Goal: Task Accomplishment & Management: Use online tool/utility

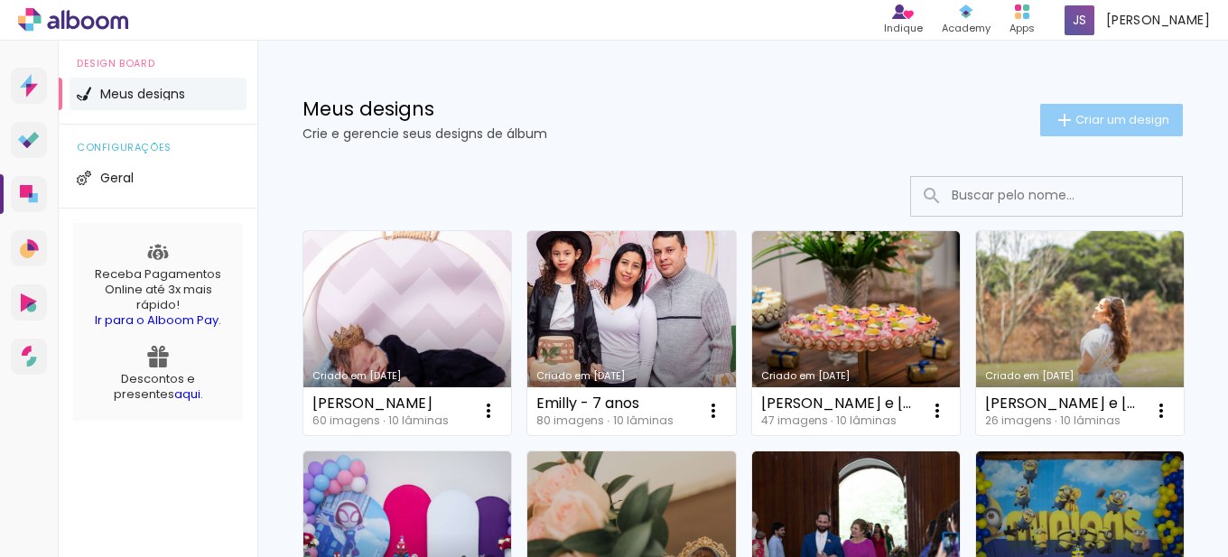
click at [1075, 121] on span "Criar um design" at bounding box center [1122, 120] width 94 height 12
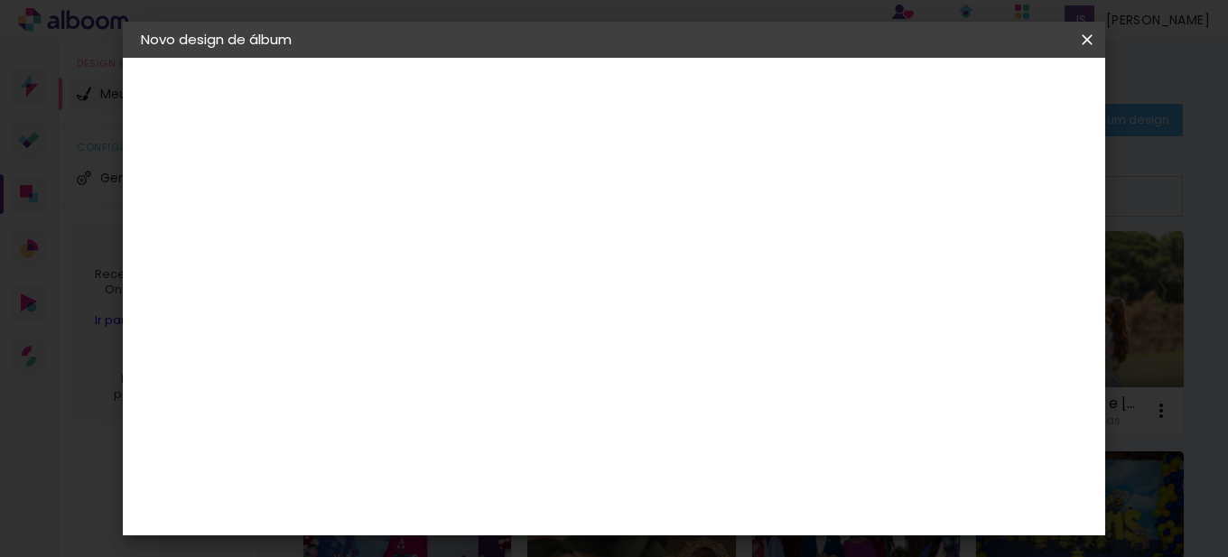
click at [436, 244] on input at bounding box center [436, 242] width 0 height 28
type input "[PERSON_NAME] - 4 anos"
type paper-input "[PERSON_NAME] - 4 anos"
click at [0, 0] on slot "Avançar" at bounding box center [0, 0] width 0 height 0
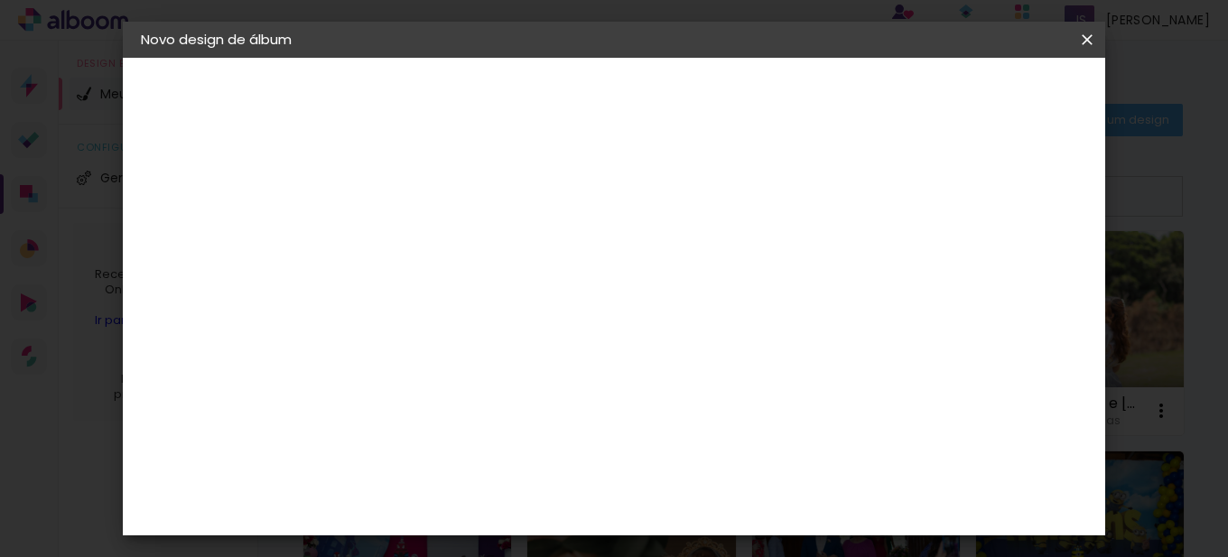
click at [529, 252] on input at bounding box center [482, 253] width 182 height 23
type input "go"
type paper-input "go"
click at [443, 407] on div "Go image" at bounding box center [446, 411] width 44 height 29
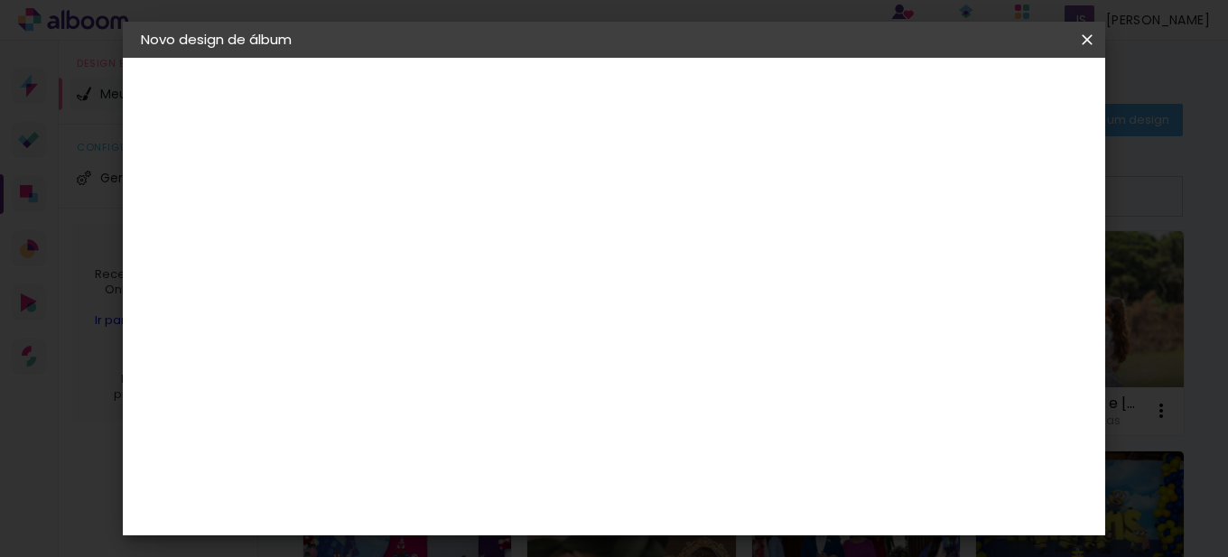
click at [726, 107] on paper-button "Avançar" at bounding box center [681, 95] width 88 height 31
click at [506, 301] on input "text" at bounding box center [471, 315] width 70 height 28
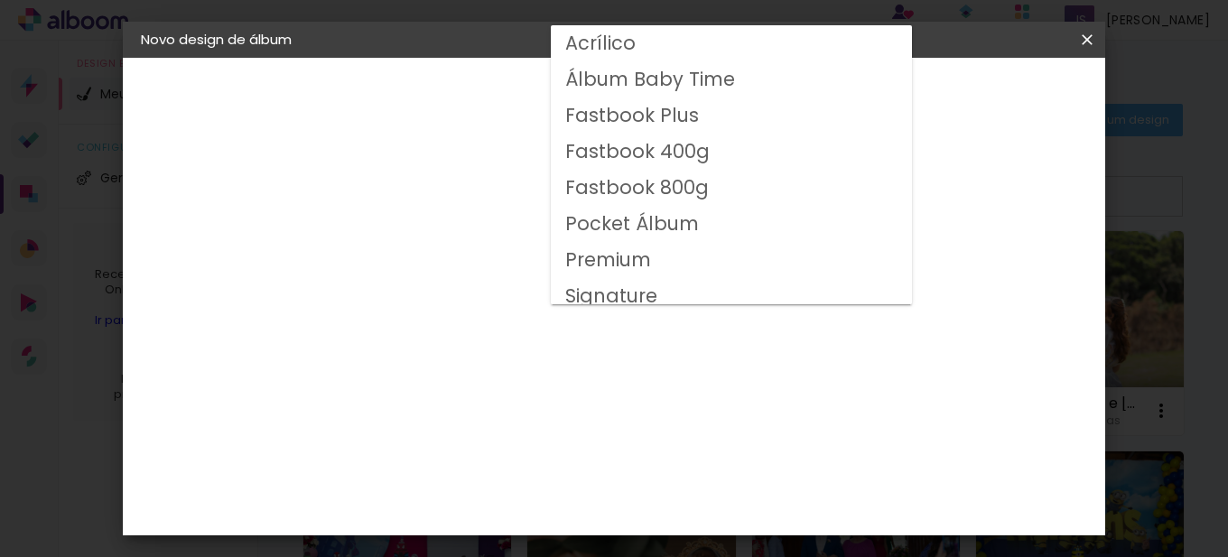
click at [733, 192] on paper-item "Fastbook 800g" at bounding box center [731, 188] width 361 height 36
type input "Fastbook 800g"
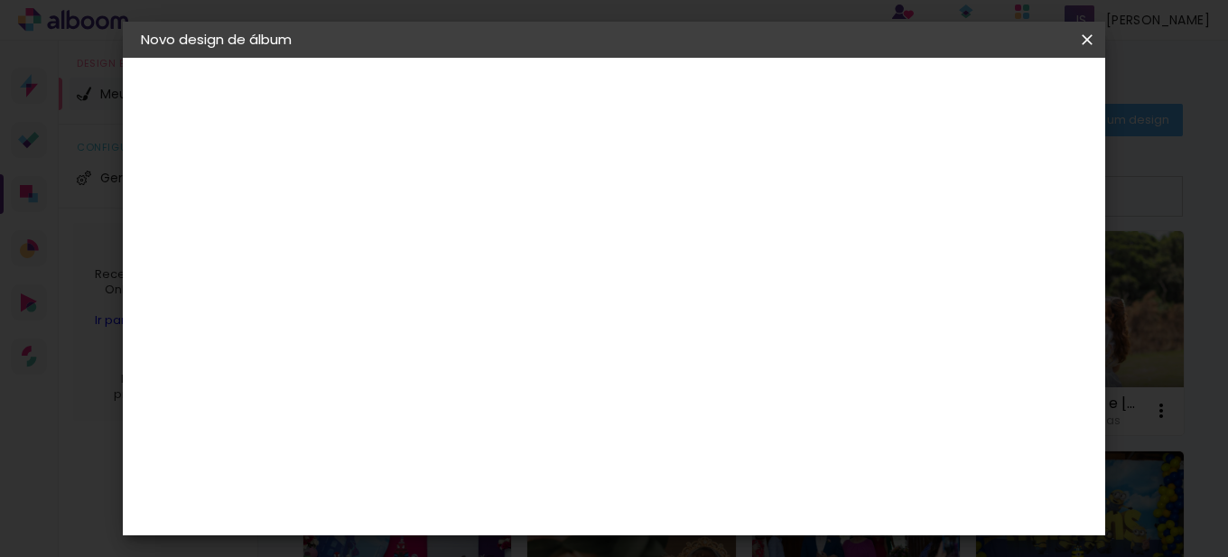
scroll to position [271, 0]
click at [558, 514] on span "20 × 20" at bounding box center [516, 543] width 84 height 59
click at [0, 0] on slot "Avançar" at bounding box center [0, 0] width 0 height 0
click at [744, 94] on paper-button "Iniciar design" at bounding box center [705, 101] width 78 height 43
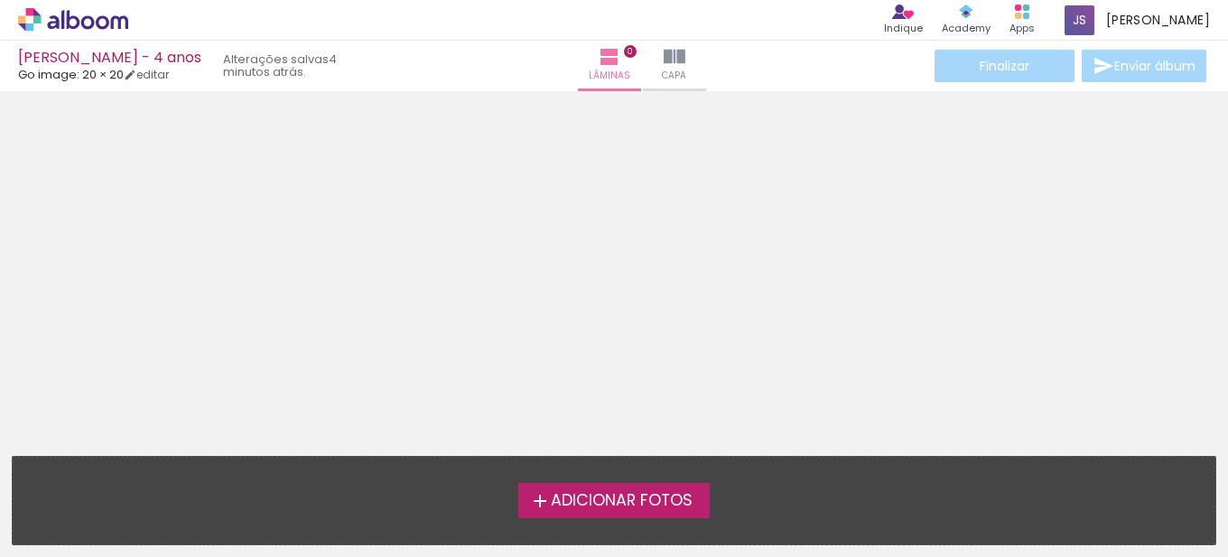
click at [529, 507] on iron-icon at bounding box center [540, 501] width 22 height 22
click at [0, 0] on input "file" at bounding box center [0, 0] width 0 height 0
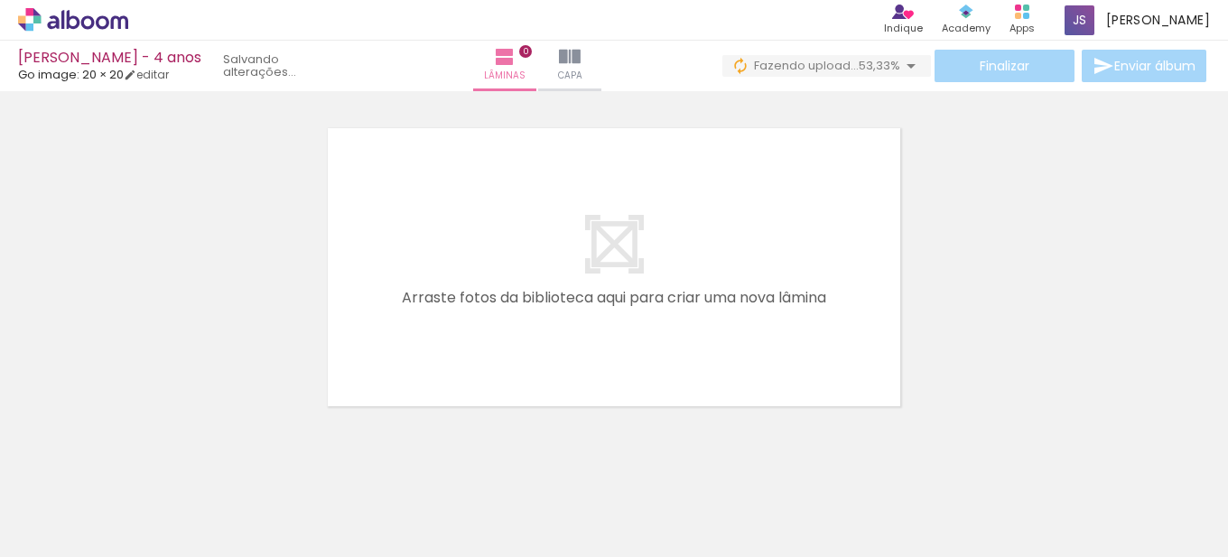
click at [322, 505] on div at bounding box center [281, 496] width 81 height 54
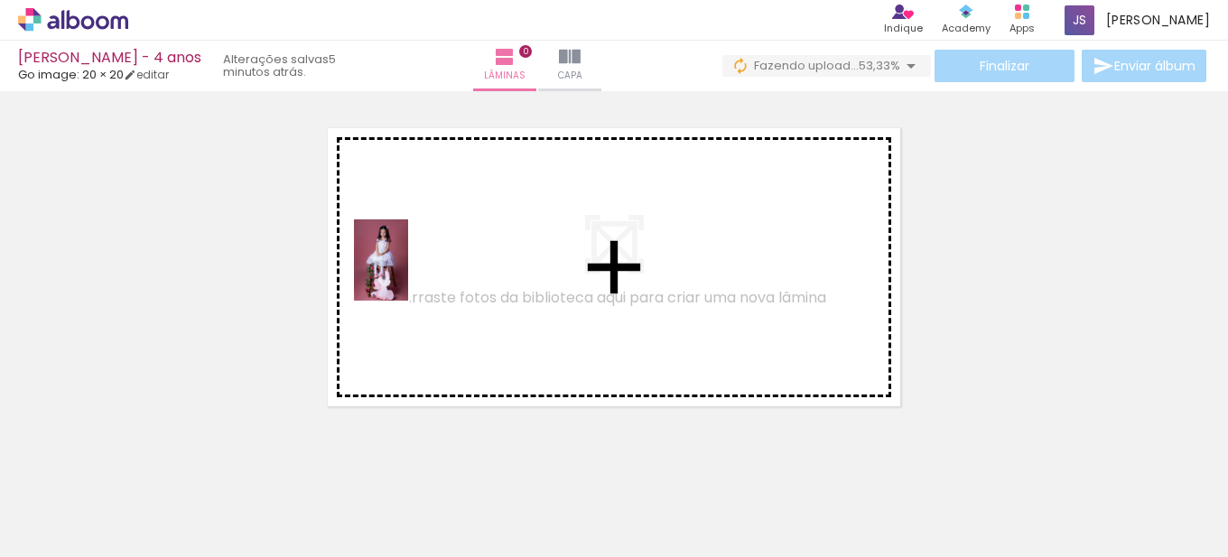
drag, startPoint x: 404, startPoint y: 501, endPoint x: 408, endPoint y: 274, distance: 227.5
click at [408, 274] on quentale-workspace at bounding box center [614, 278] width 1228 height 557
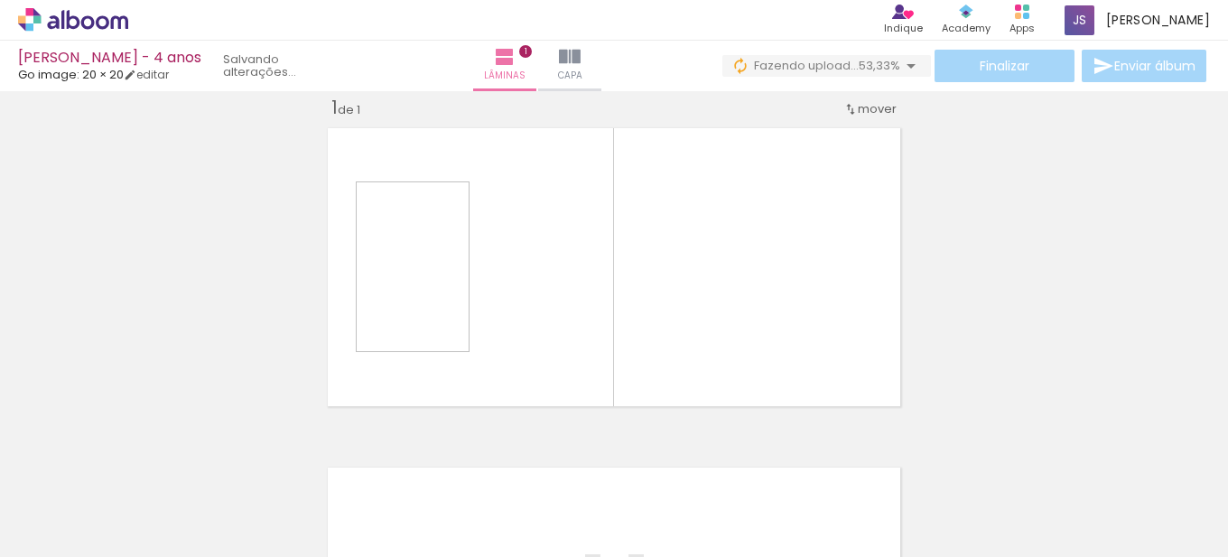
scroll to position [23, 0]
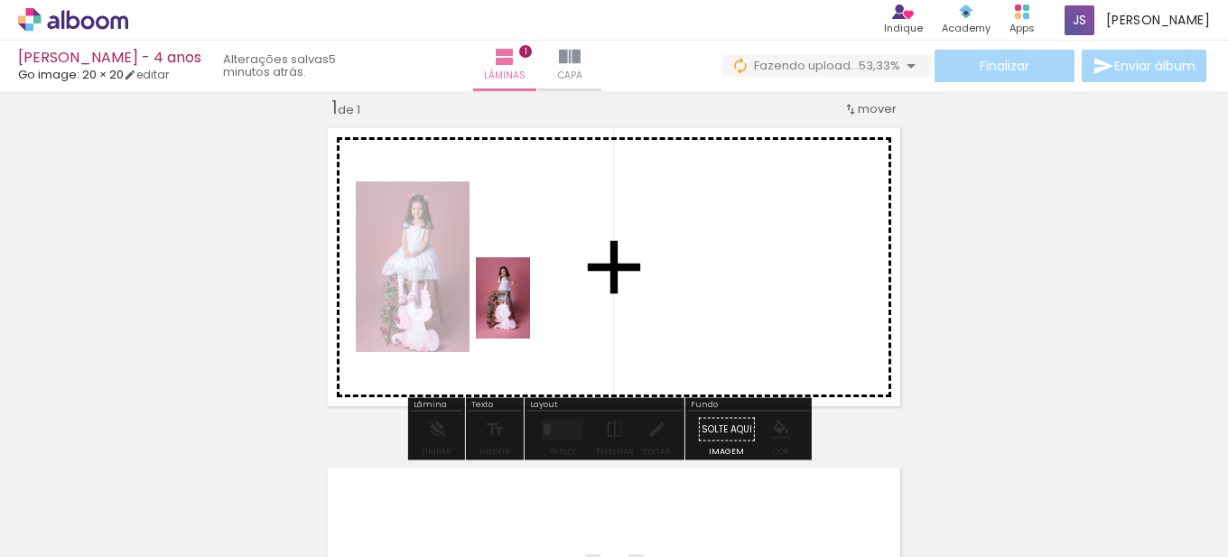
drag, startPoint x: 481, startPoint y: 522, endPoint x: 534, endPoint y: 364, distance: 166.4
click at [532, 311] on quentale-workspace at bounding box center [614, 278] width 1228 height 557
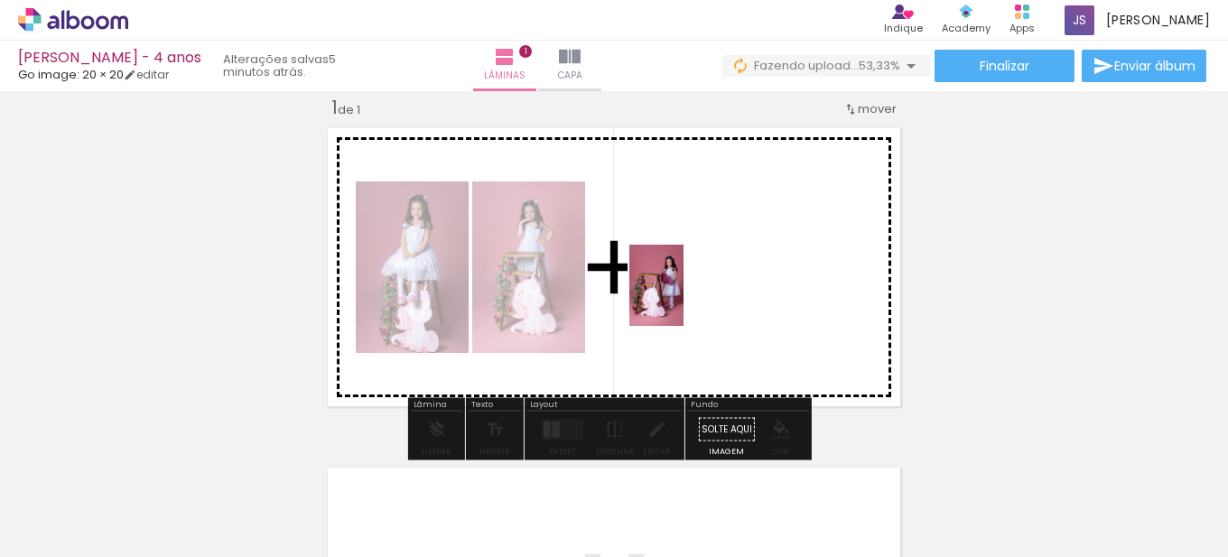
drag, startPoint x: 800, startPoint y: 514, endPoint x: 701, endPoint y: 336, distance: 203.2
click at [681, 295] on quentale-workspace at bounding box center [614, 278] width 1228 height 557
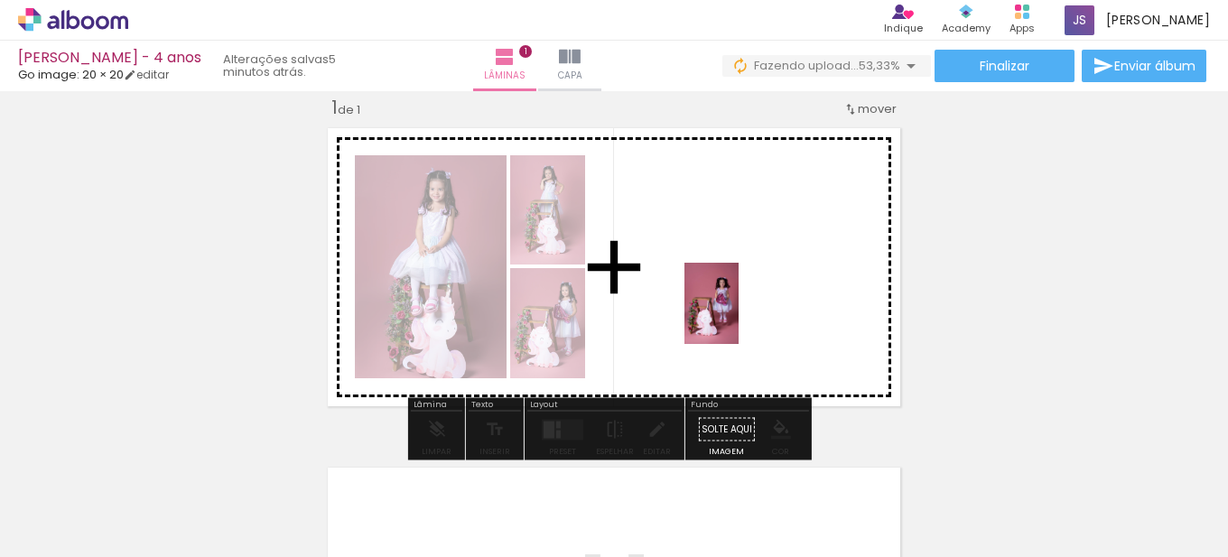
drag, startPoint x: 911, startPoint y: 515, endPoint x: 738, endPoint y: 317, distance: 263.0
click at [738, 317] on quentale-workspace at bounding box center [614, 278] width 1228 height 557
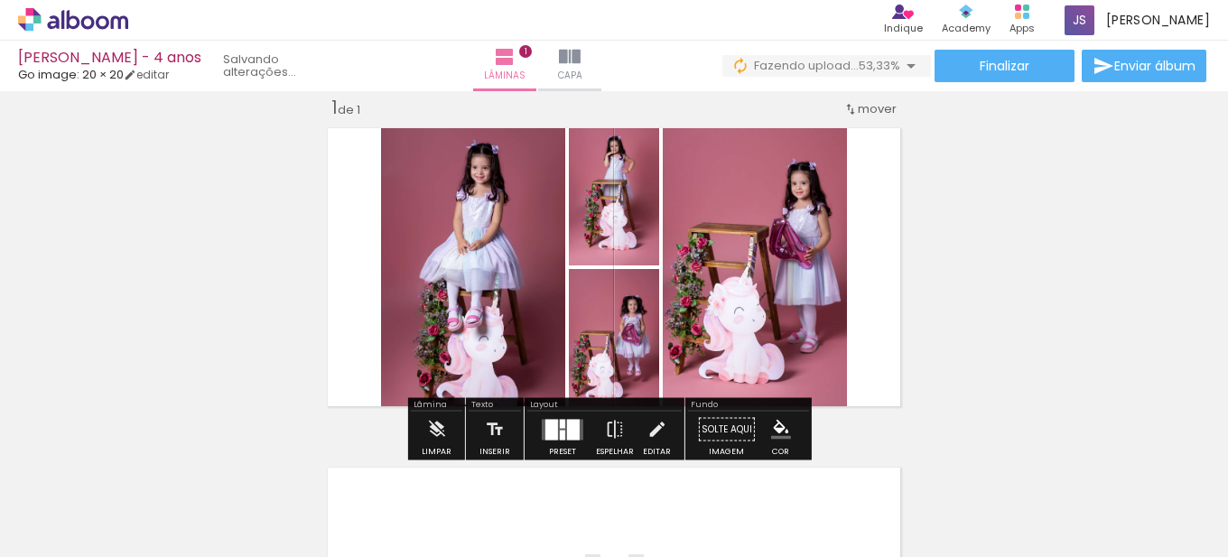
click at [560, 438] on div at bounding box center [562, 435] width 5 height 10
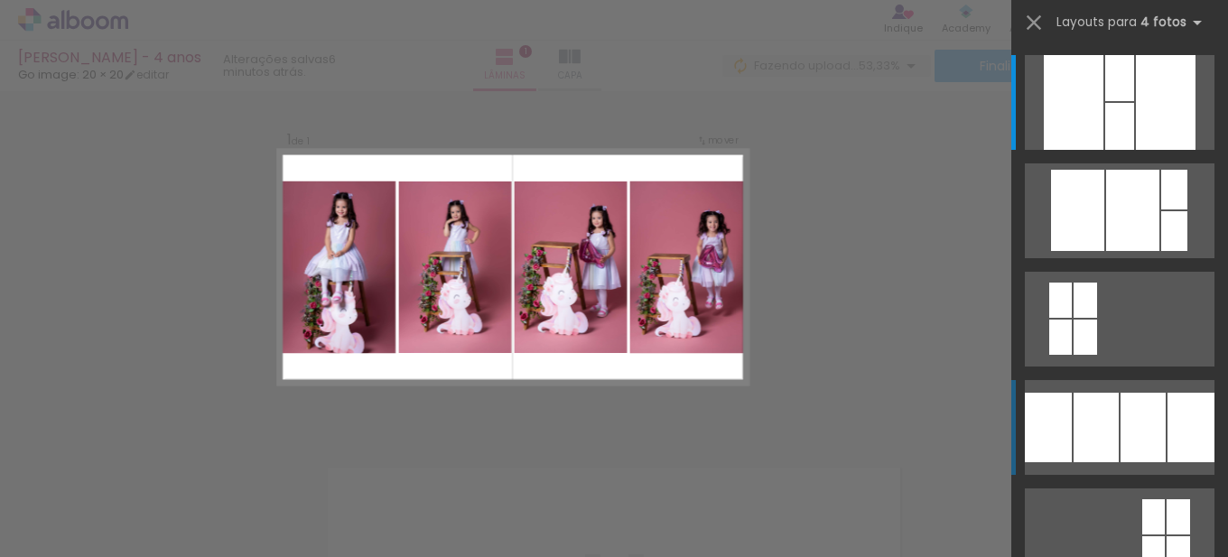
click at [1105, 101] on div at bounding box center [1119, 78] width 29 height 46
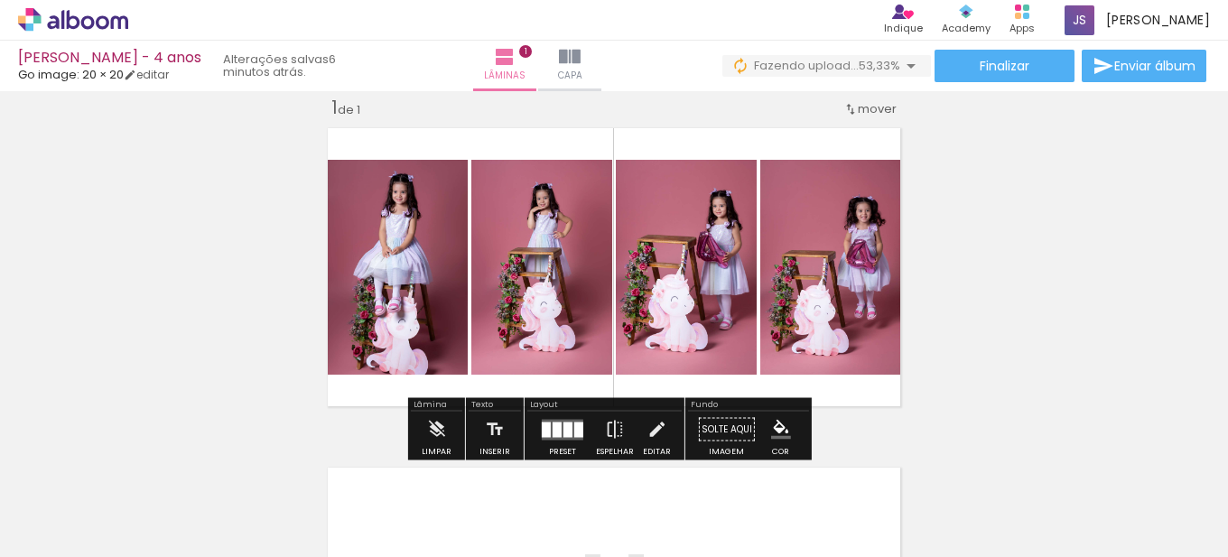
click at [547, 428] on quentale-layouter at bounding box center [563, 429] width 42 height 21
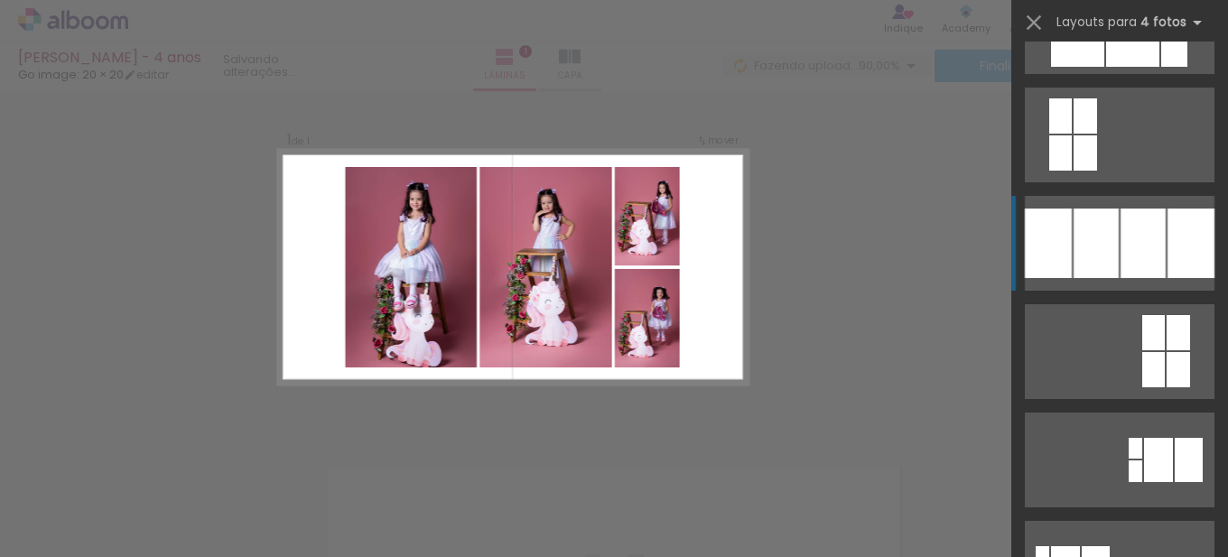
scroll to position [0, 0]
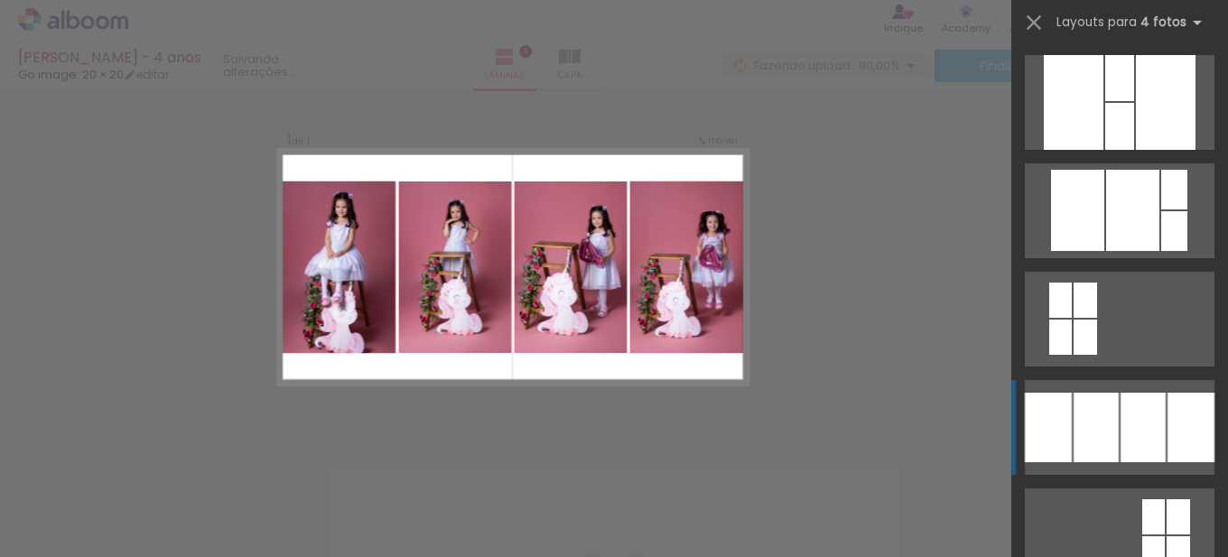
click at [1088, 150] on quentale-layouter at bounding box center [1120, 102] width 190 height 95
click at [1136, 150] on div at bounding box center [1166, 102] width 60 height 95
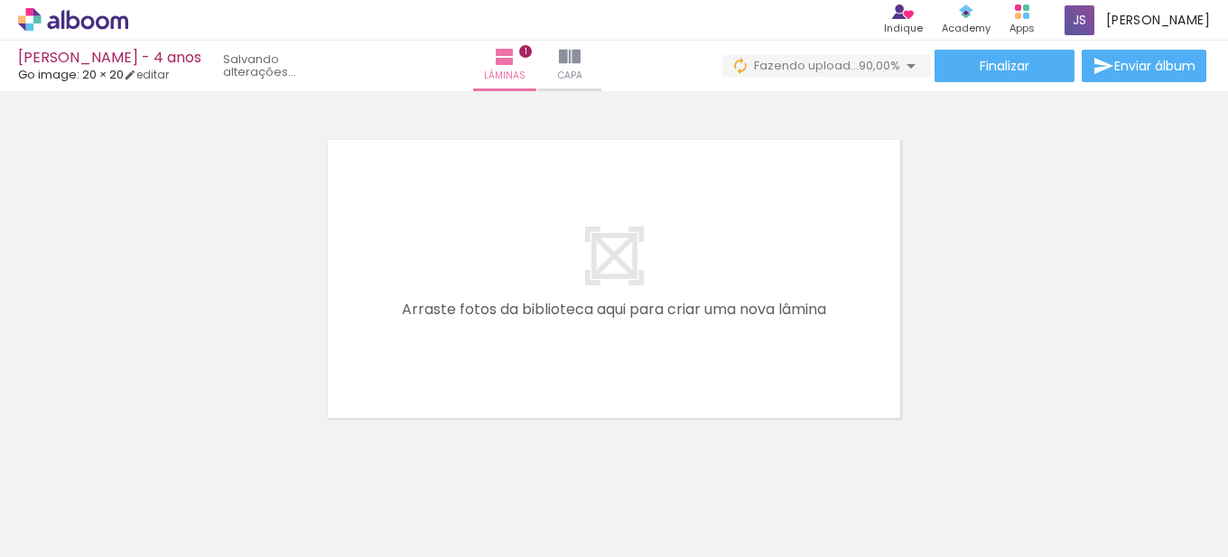
scroll to position [385, 0]
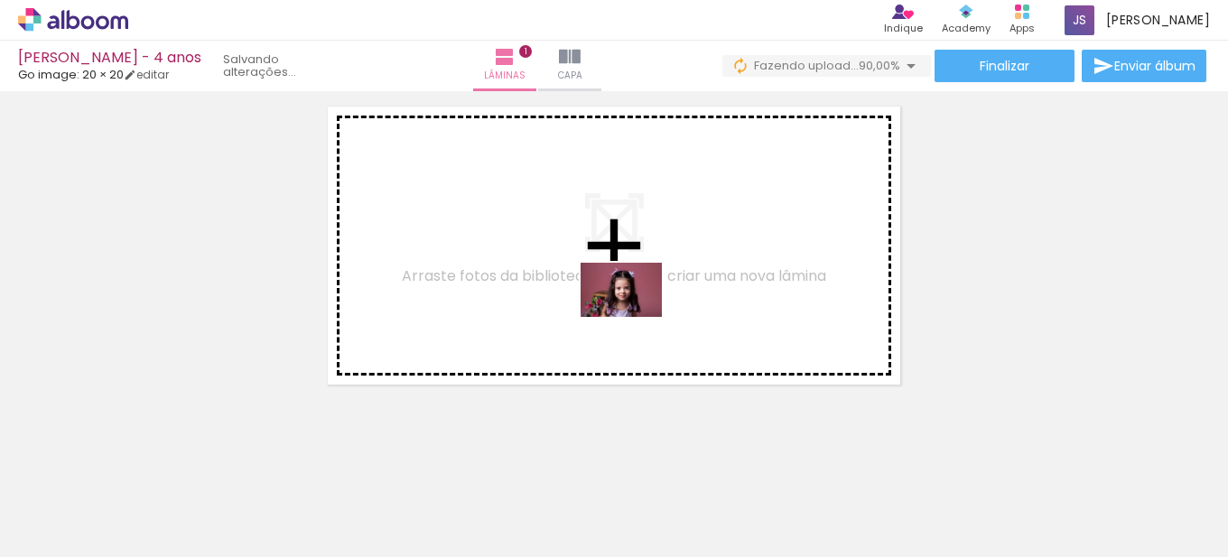
drag, startPoint x: 956, startPoint y: 450, endPoint x: 635, endPoint y: 316, distance: 348.4
click at [635, 316] on quentale-workspace at bounding box center [614, 278] width 1228 height 557
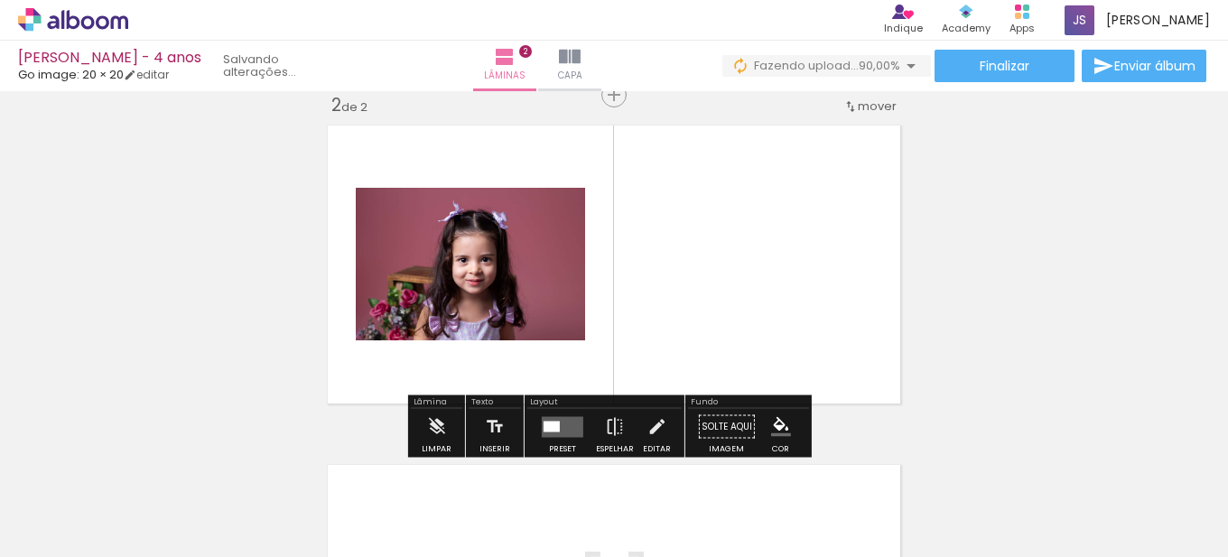
scroll to position [363, 0]
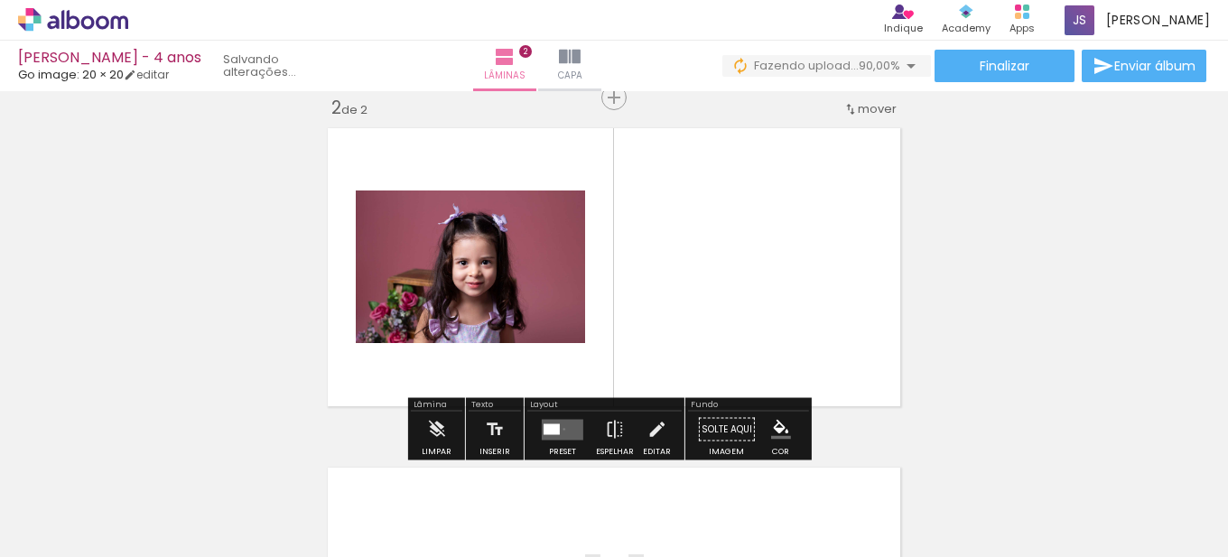
click at [560, 429] on quentale-layouter at bounding box center [563, 429] width 42 height 21
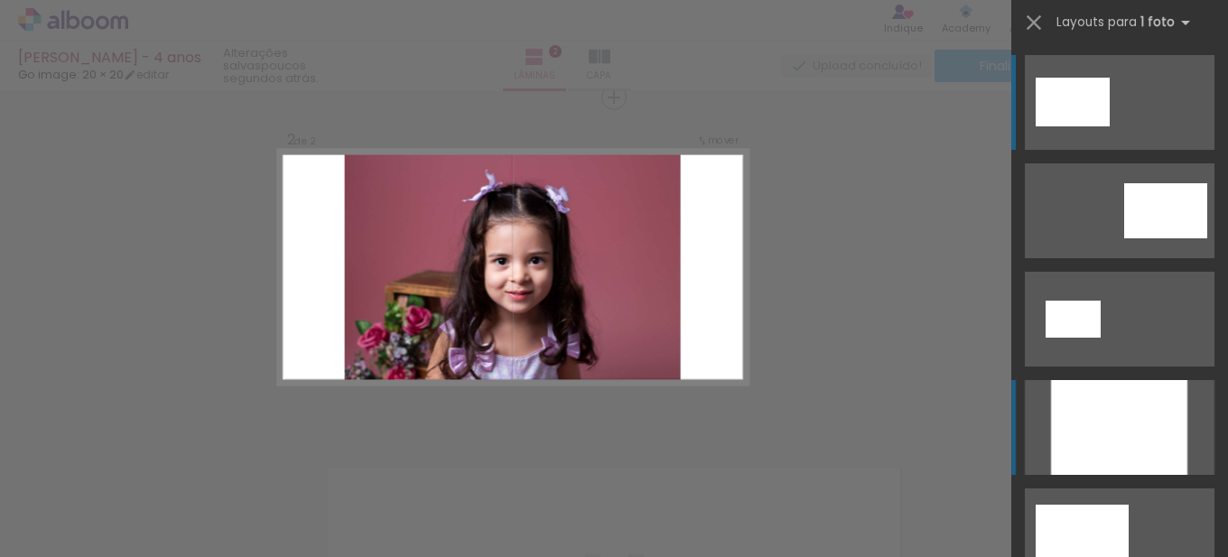
click at [1071, 430] on div at bounding box center [1119, 427] width 136 height 95
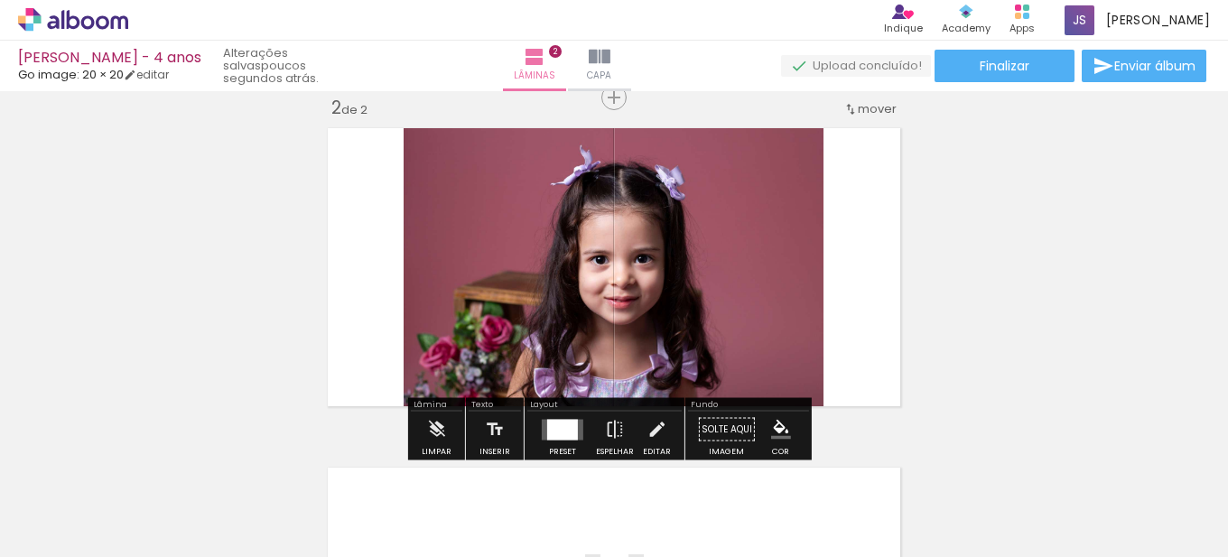
click at [558, 423] on div at bounding box center [562, 429] width 31 height 21
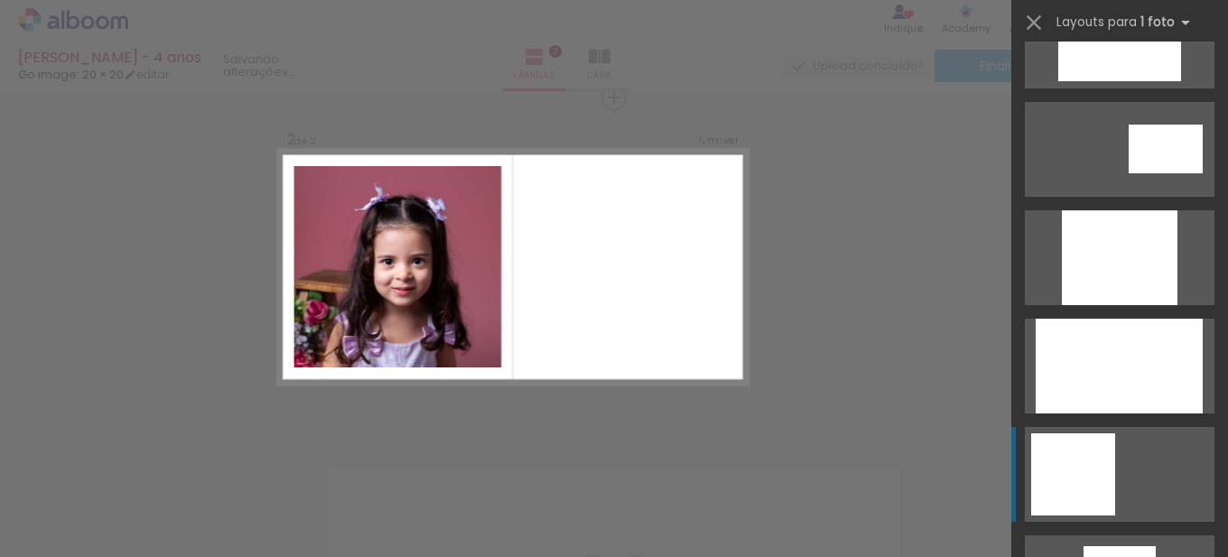
scroll to position [957, 0]
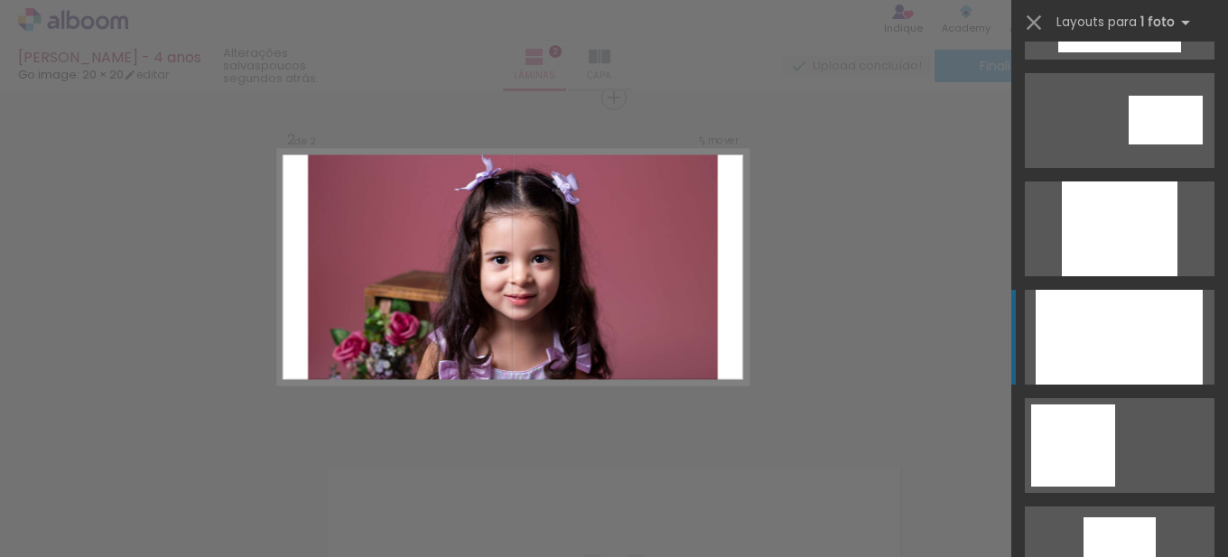
click at [1117, 276] on div at bounding box center [1120, 228] width 116 height 95
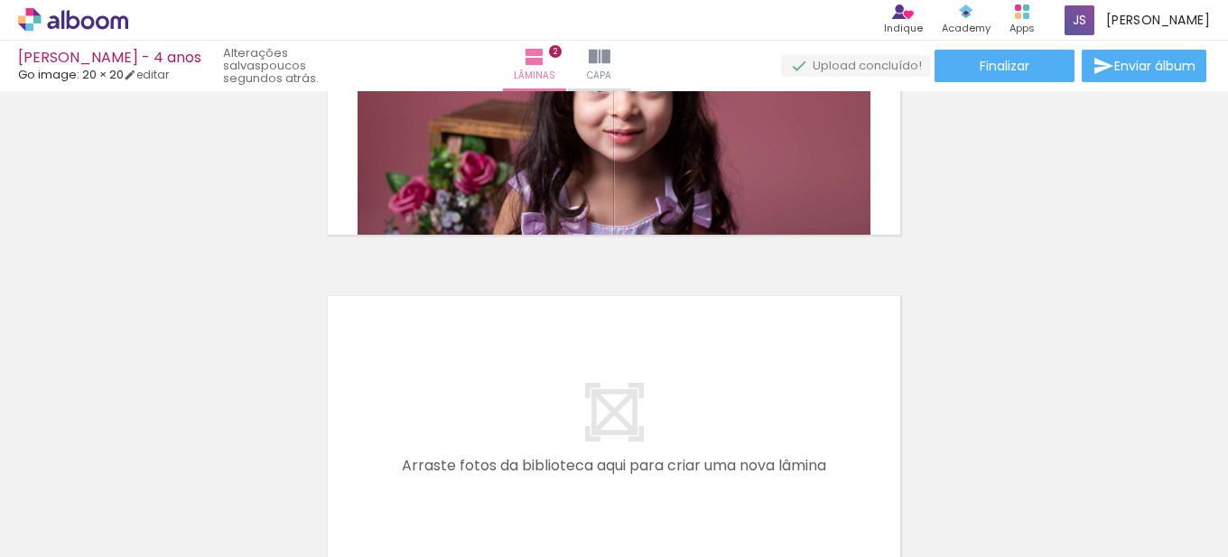
scroll to position [543, 0]
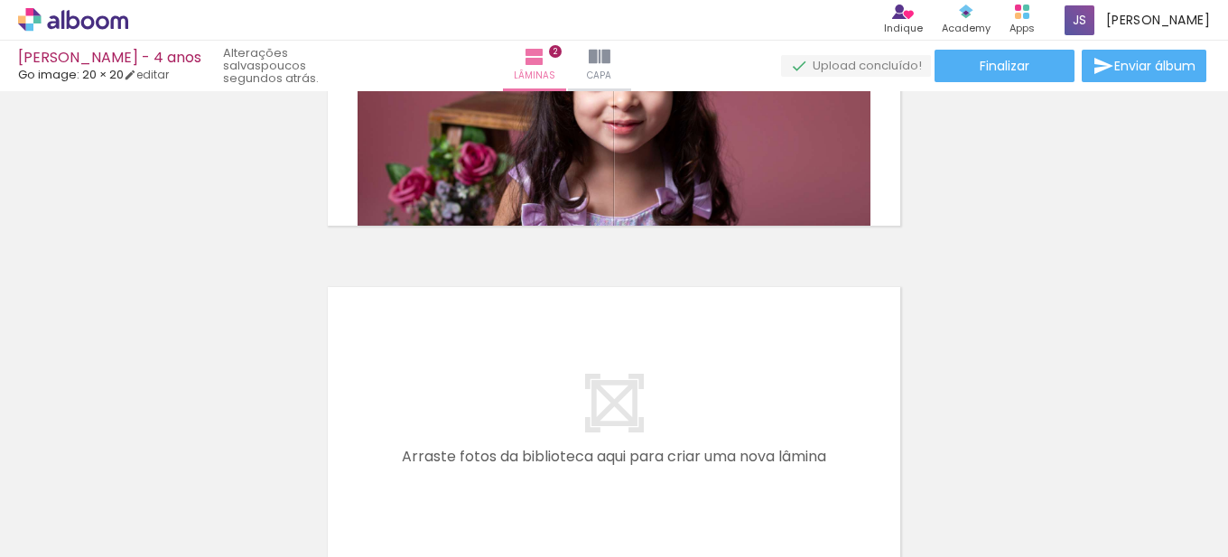
click at [749, 353] on quentale-layouter at bounding box center [614, 426] width 589 height 294
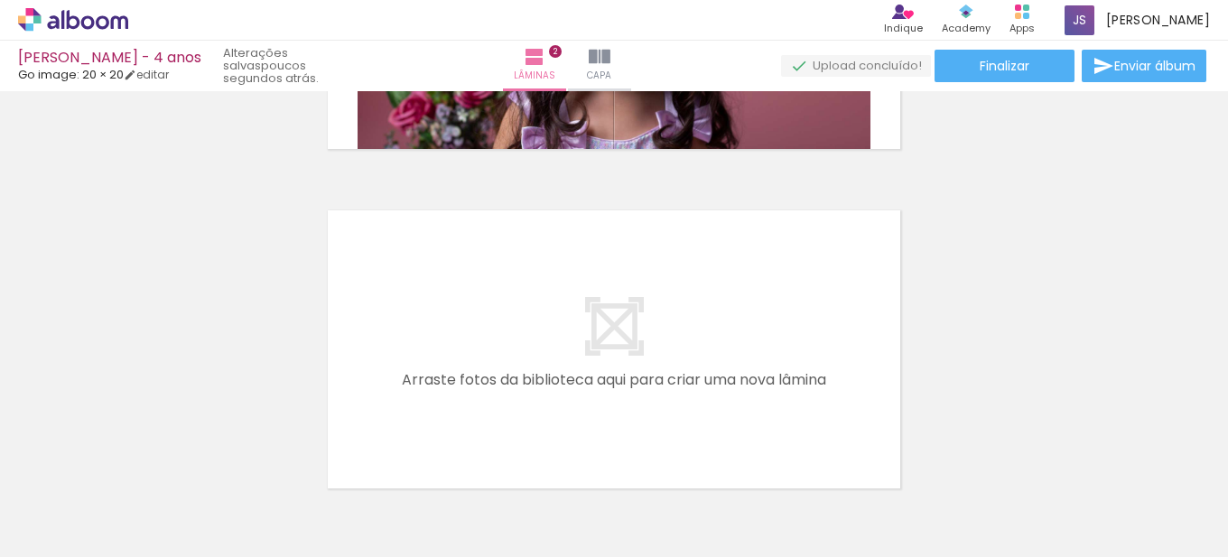
scroll to position [724, 0]
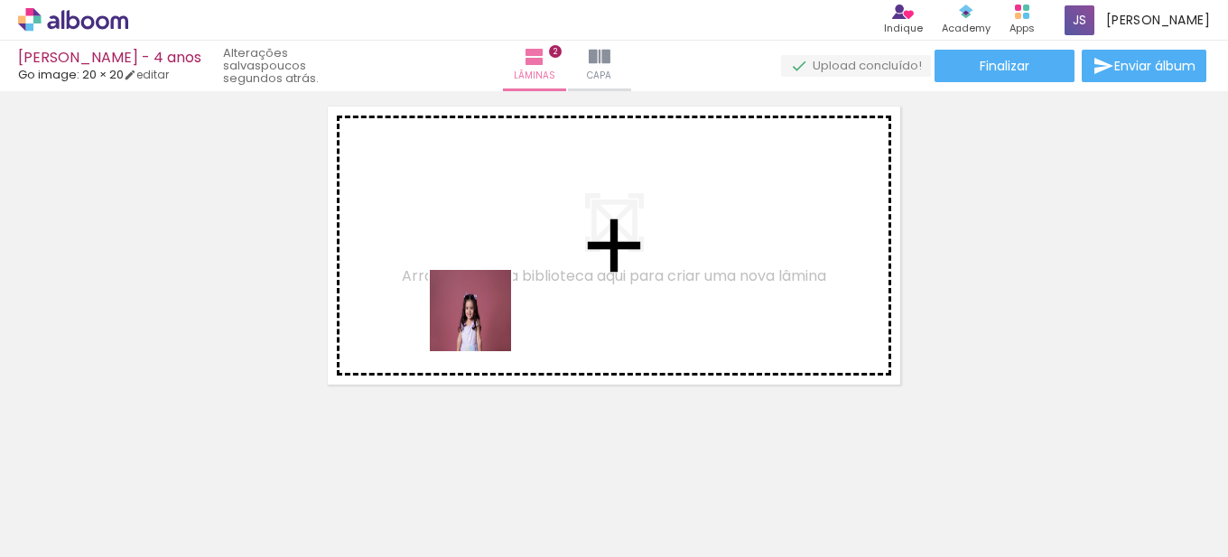
drag, startPoint x: 692, startPoint y: 505, endPoint x: 482, endPoint y: 315, distance: 283.2
click at [482, 315] on quentale-workspace at bounding box center [614, 278] width 1228 height 557
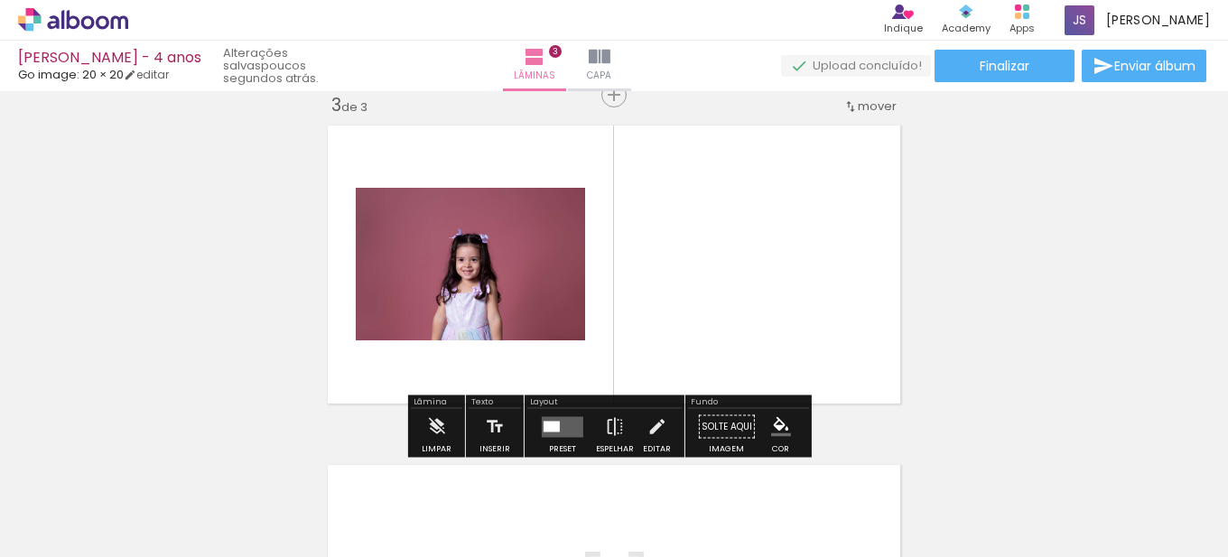
scroll to position [702, 0]
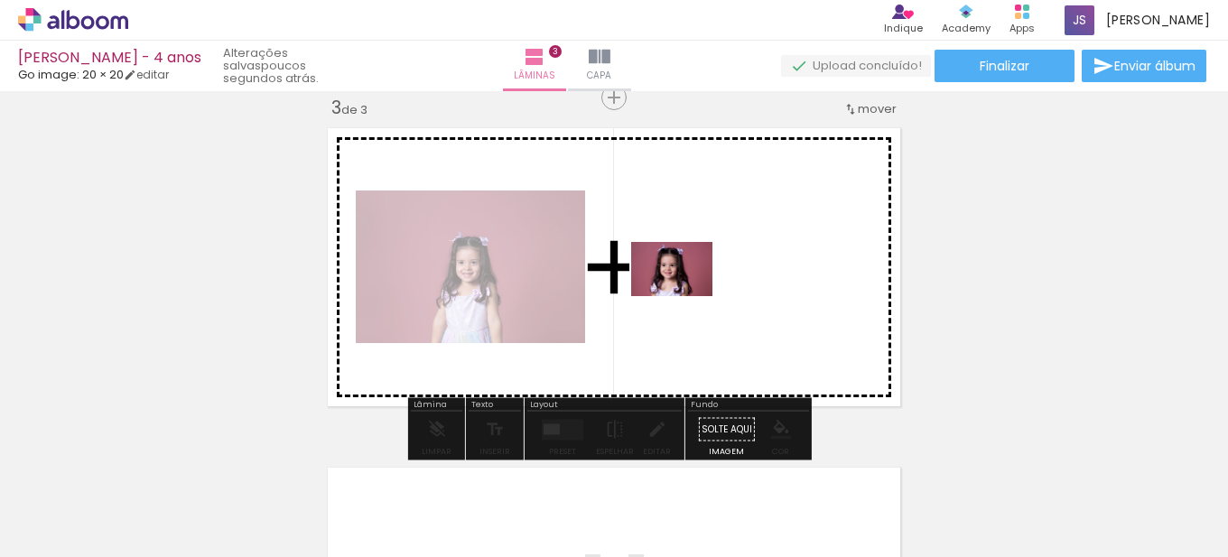
drag, startPoint x: 296, startPoint y: 500, endPoint x: 685, endPoint y: 296, distance: 439.3
click at [685, 296] on quentale-workspace at bounding box center [614, 278] width 1228 height 557
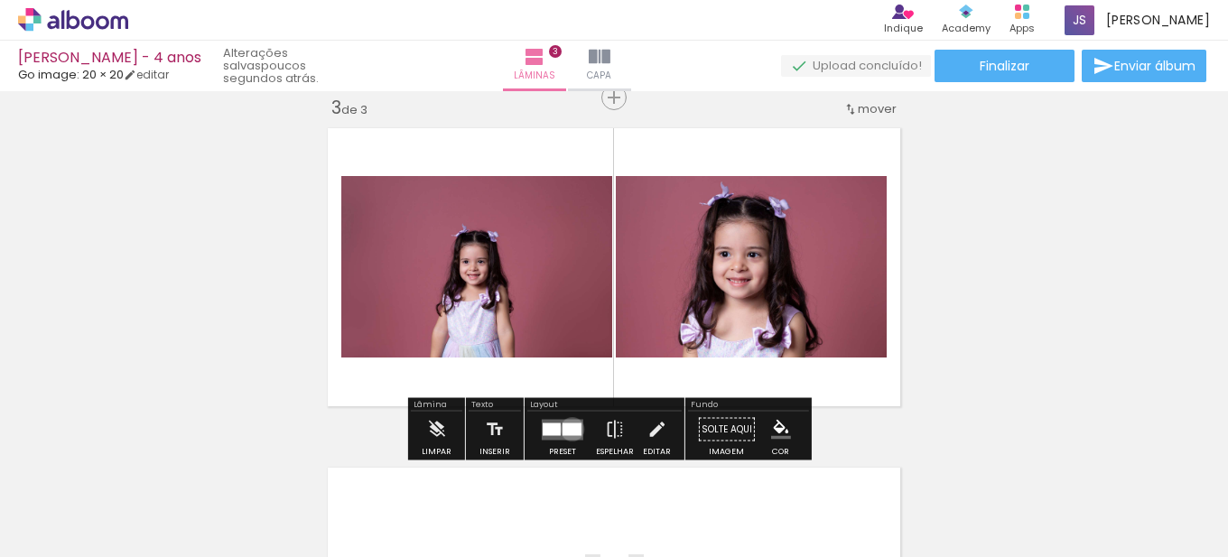
click at [568, 429] on div at bounding box center [571, 428] width 19 height 13
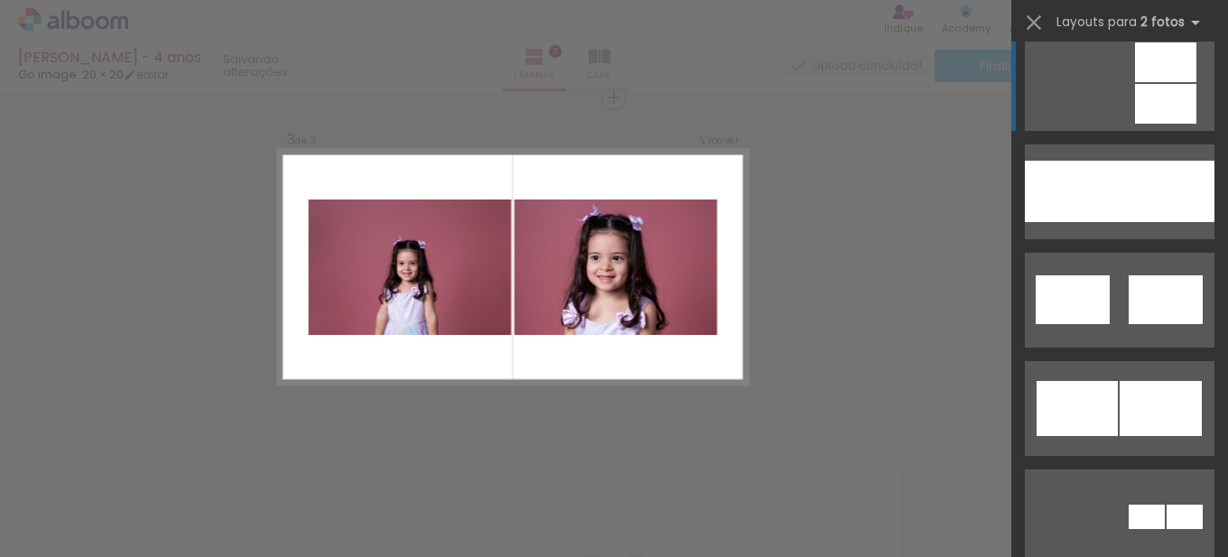
scroll to position [993, 0]
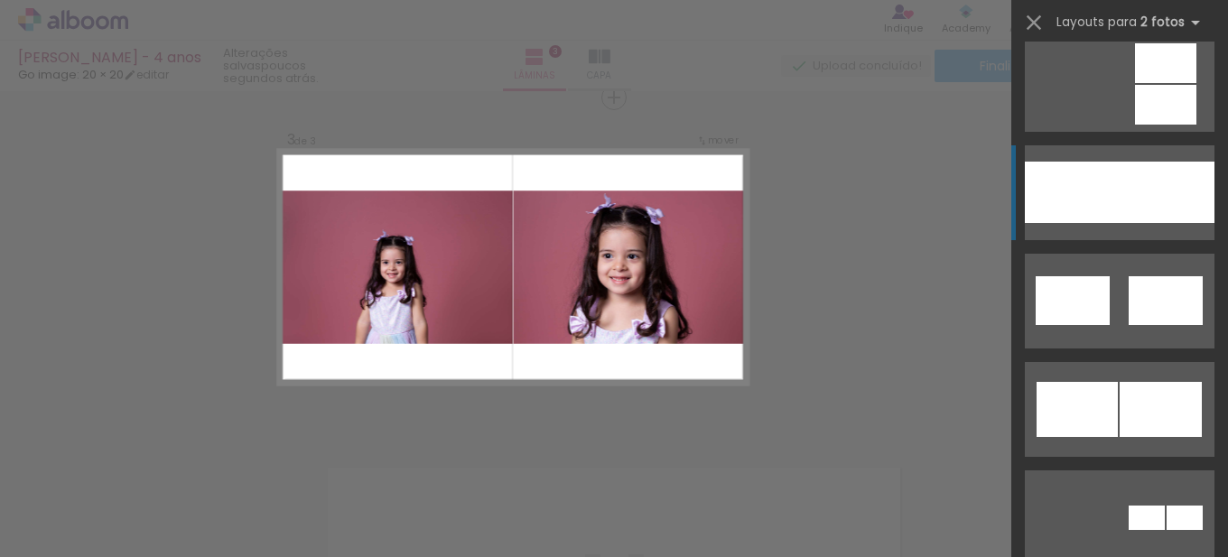
click at [1062, 199] on div at bounding box center [1072, 192] width 95 height 61
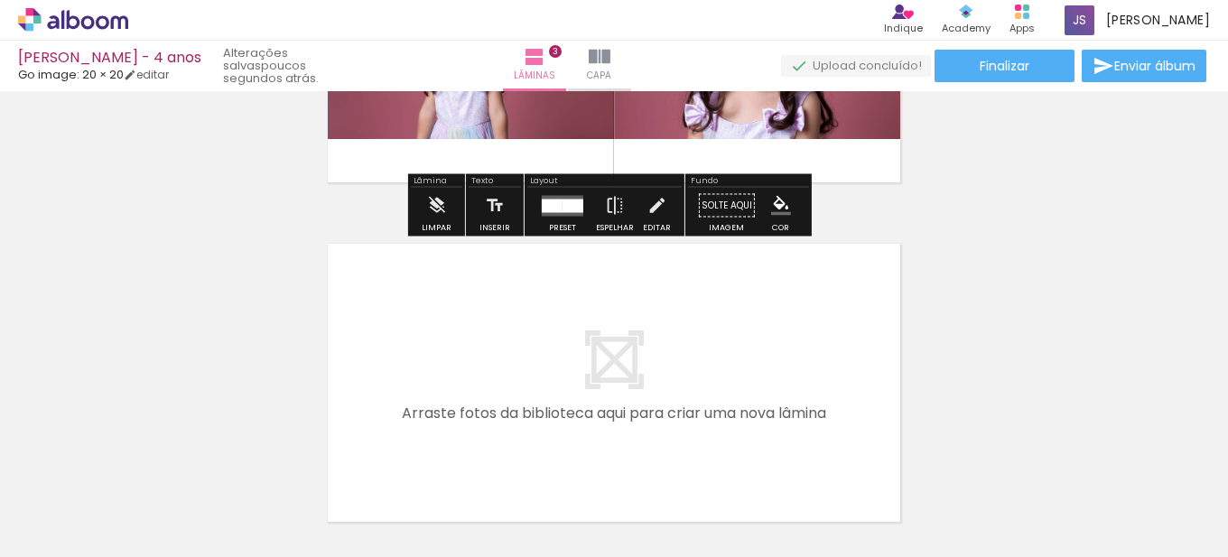
scroll to position [1063, 0]
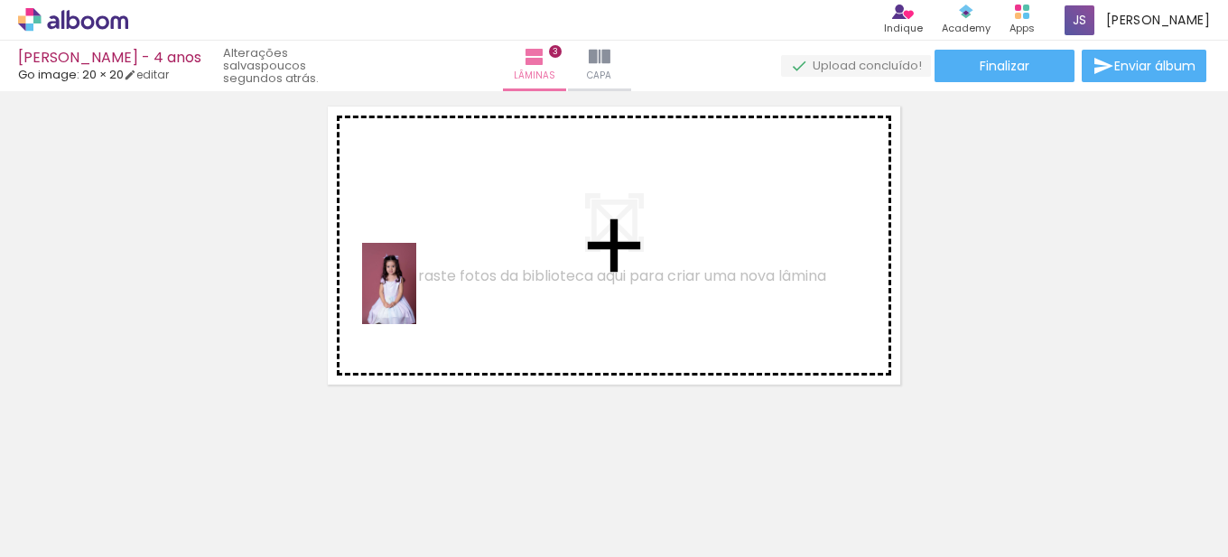
drag, startPoint x: 178, startPoint y: 493, endPoint x: 430, endPoint y: 297, distance: 319.1
click at [430, 297] on quentale-workspace at bounding box center [614, 278] width 1228 height 557
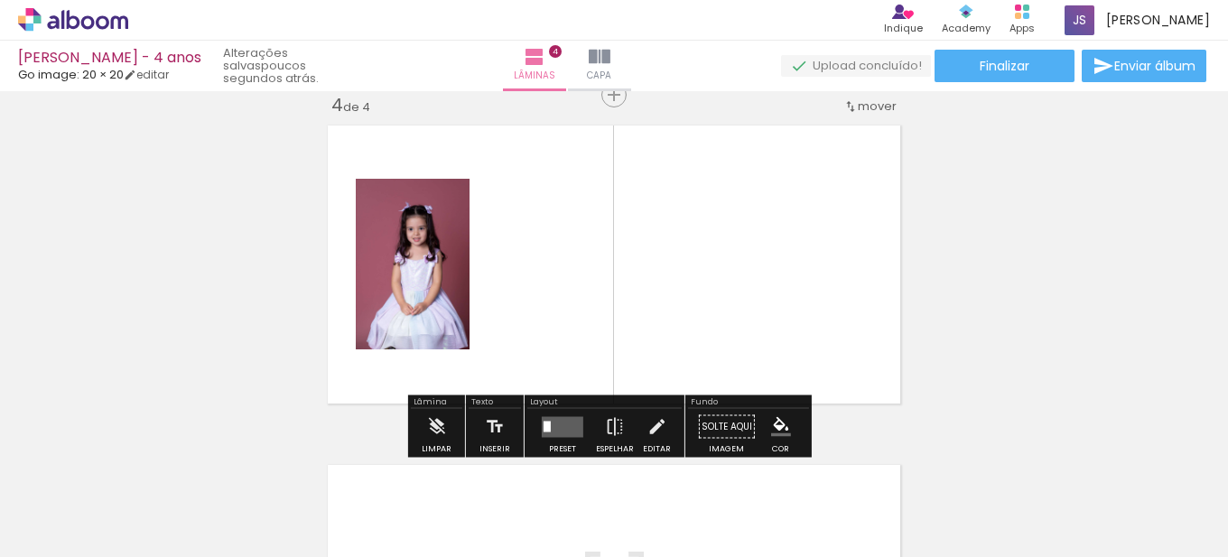
scroll to position [1042, 0]
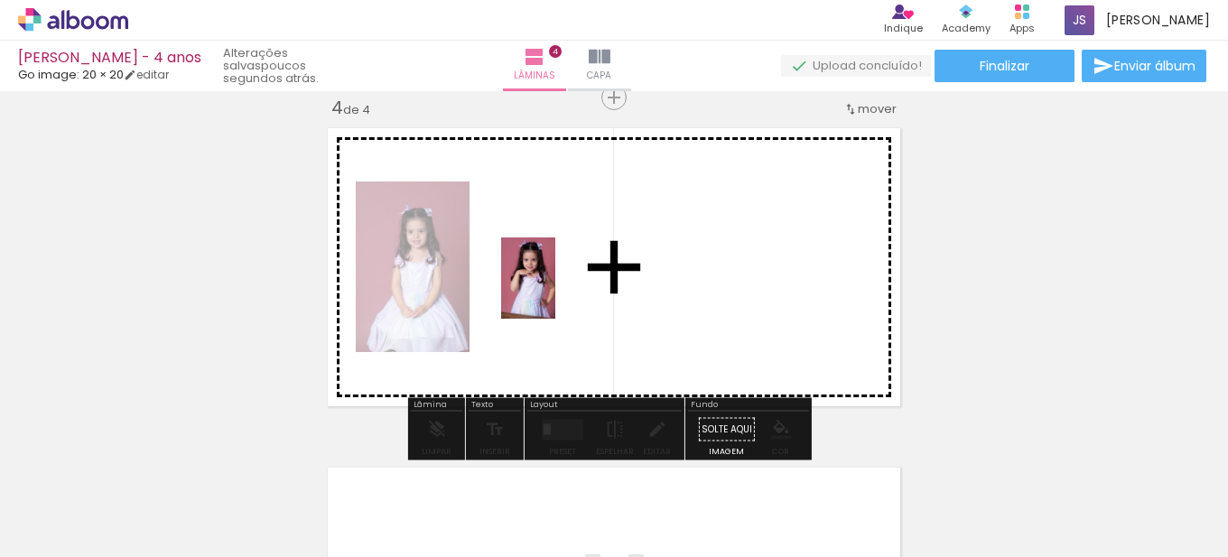
drag, startPoint x: 587, startPoint y: 488, endPoint x: 555, endPoint y: 292, distance: 199.3
click at [555, 292] on quentale-workspace at bounding box center [614, 278] width 1228 height 557
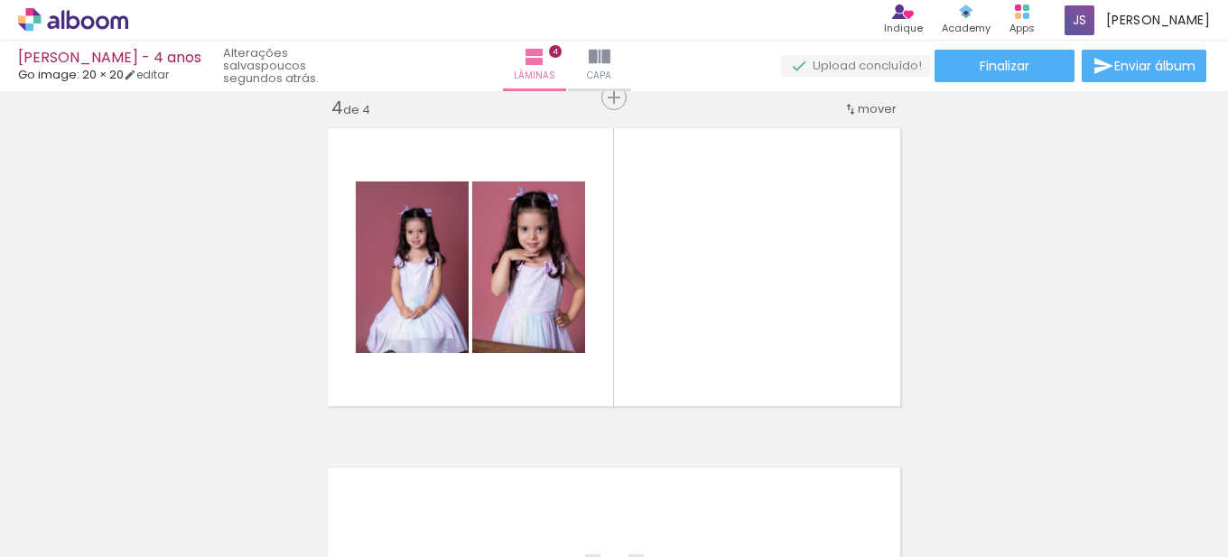
scroll to position [0, 363]
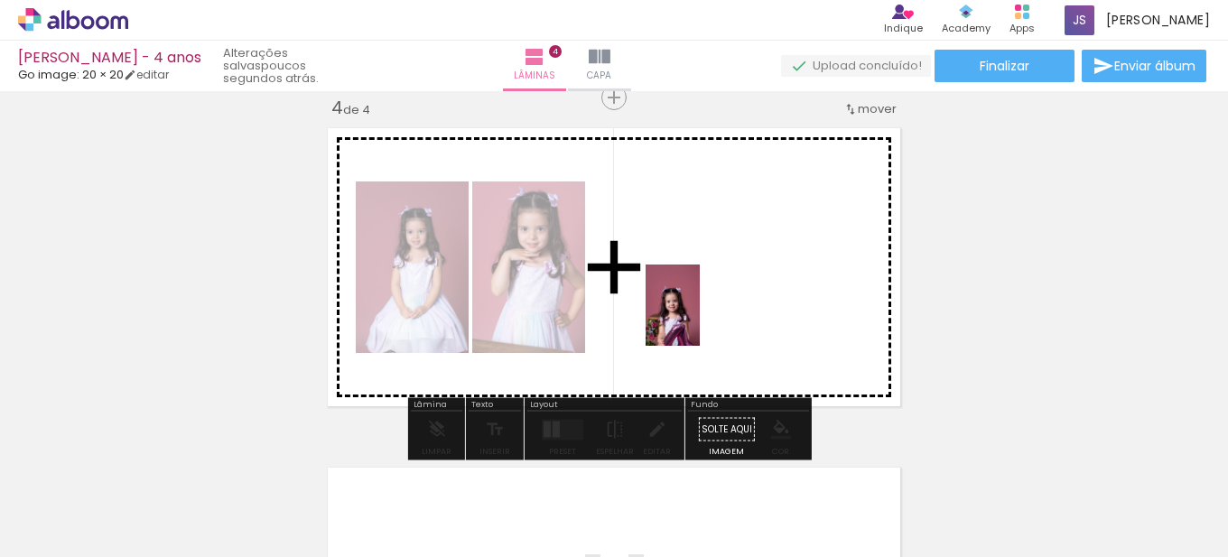
drag, startPoint x: 632, startPoint y: 520, endPoint x: 700, endPoint y: 308, distance: 222.7
click at [700, 308] on quentale-workspace at bounding box center [614, 278] width 1228 height 557
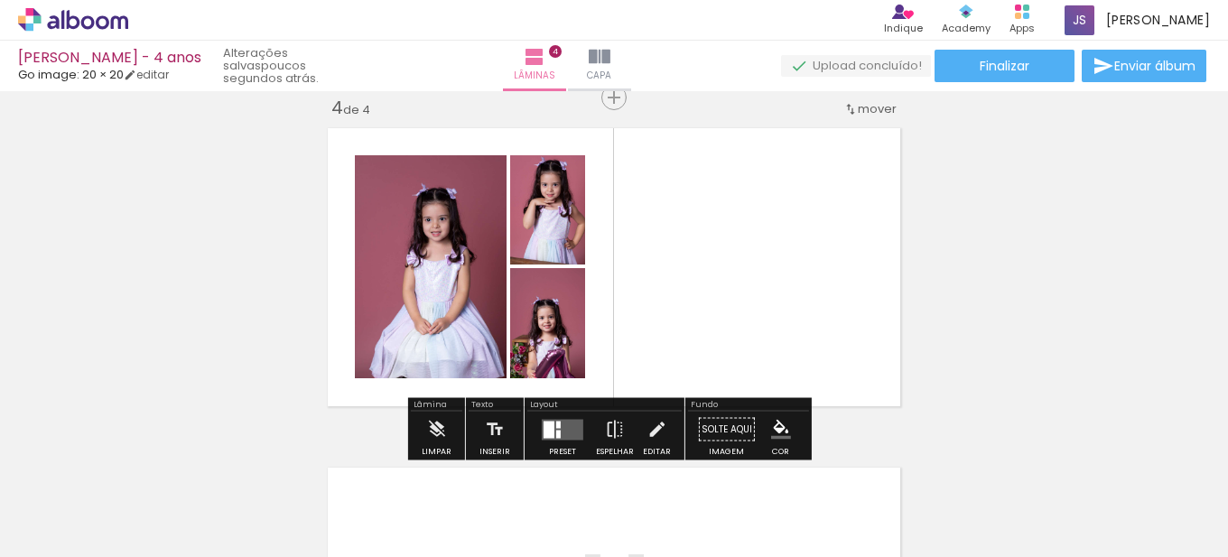
click at [556, 430] on div at bounding box center [558, 434] width 5 height 8
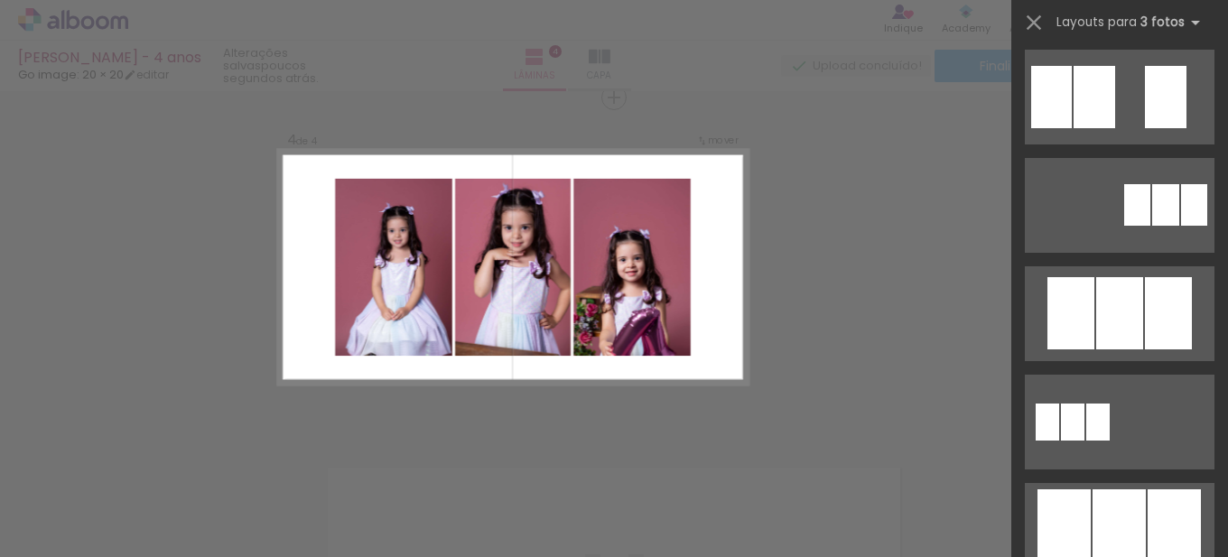
scroll to position [812, 0]
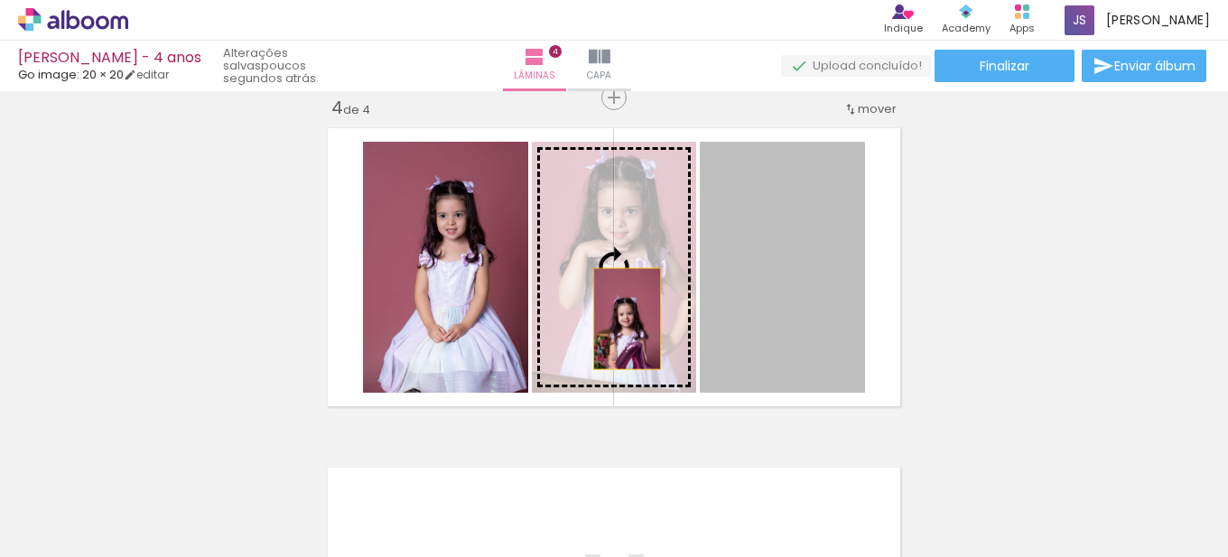
drag, startPoint x: 783, startPoint y: 333, endPoint x: 620, endPoint y: 319, distance: 163.1
click at [0, 0] on slot at bounding box center [0, 0] width 0 height 0
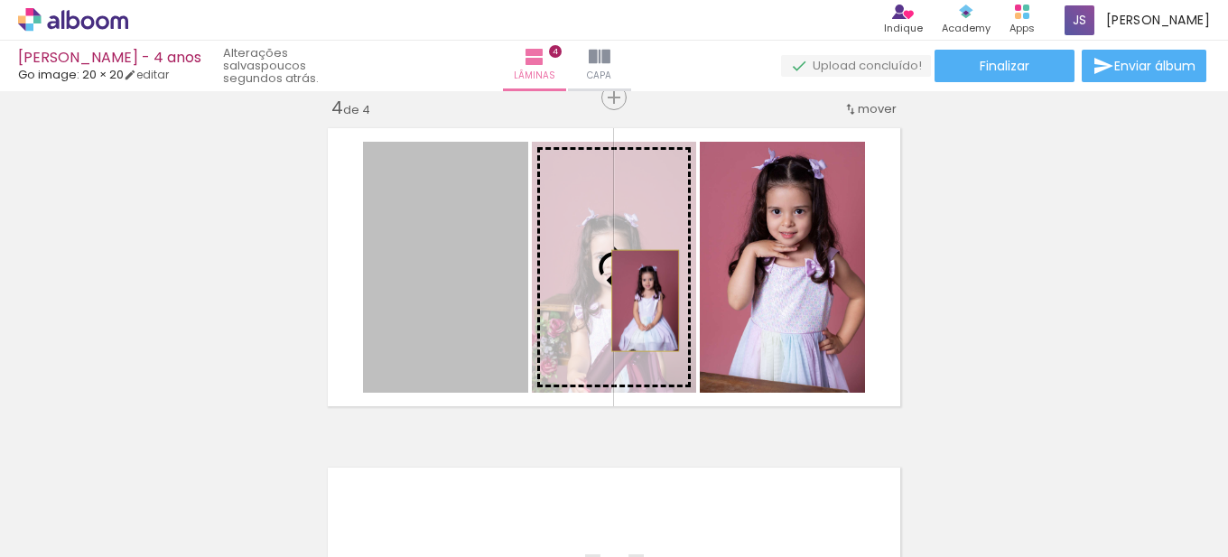
drag, startPoint x: 431, startPoint y: 291, endPoint x: 638, endPoint y: 301, distance: 207.0
click at [0, 0] on slot at bounding box center [0, 0] width 0 height 0
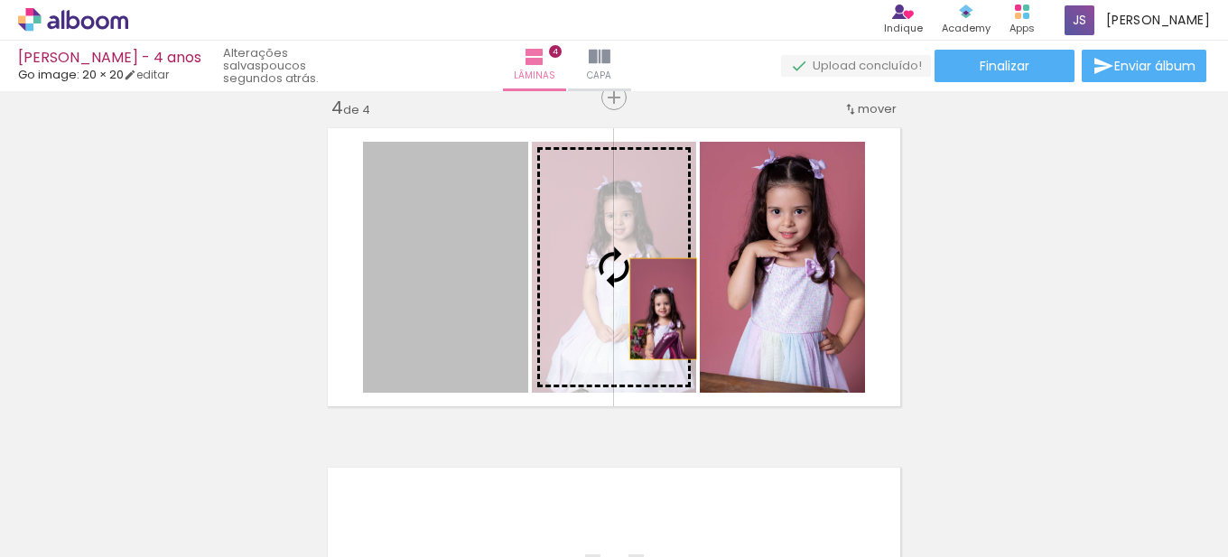
drag, startPoint x: 491, startPoint y: 313, endPoint x: 656, endPoint y: 309, distance: 165.3
click at [0, 0] on slot at bounding box center [0, 0] width 0 height 0
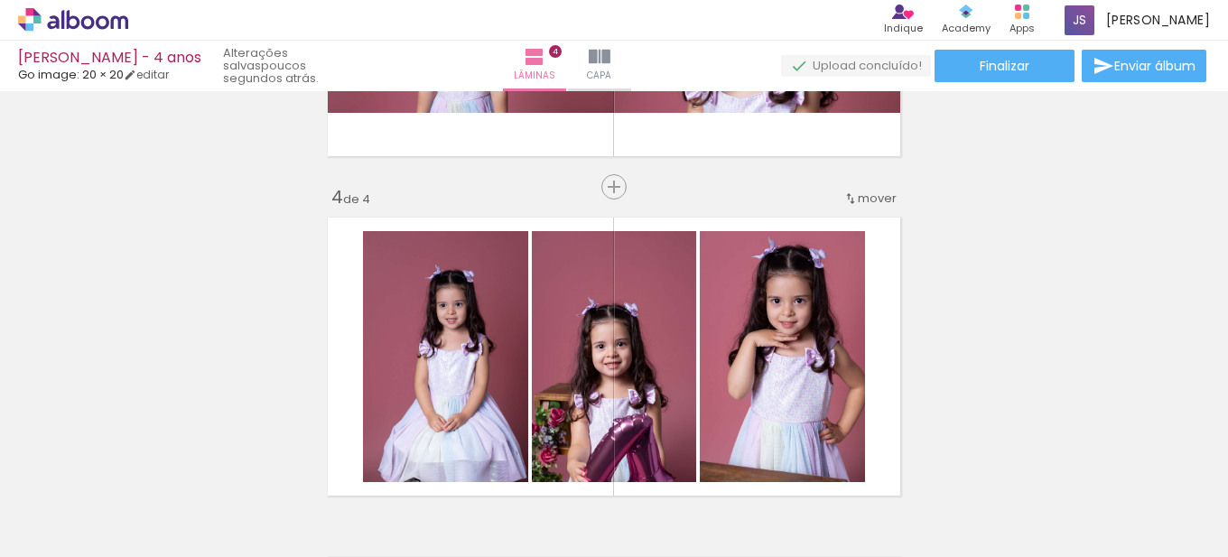
scroll to position [1313, 0]
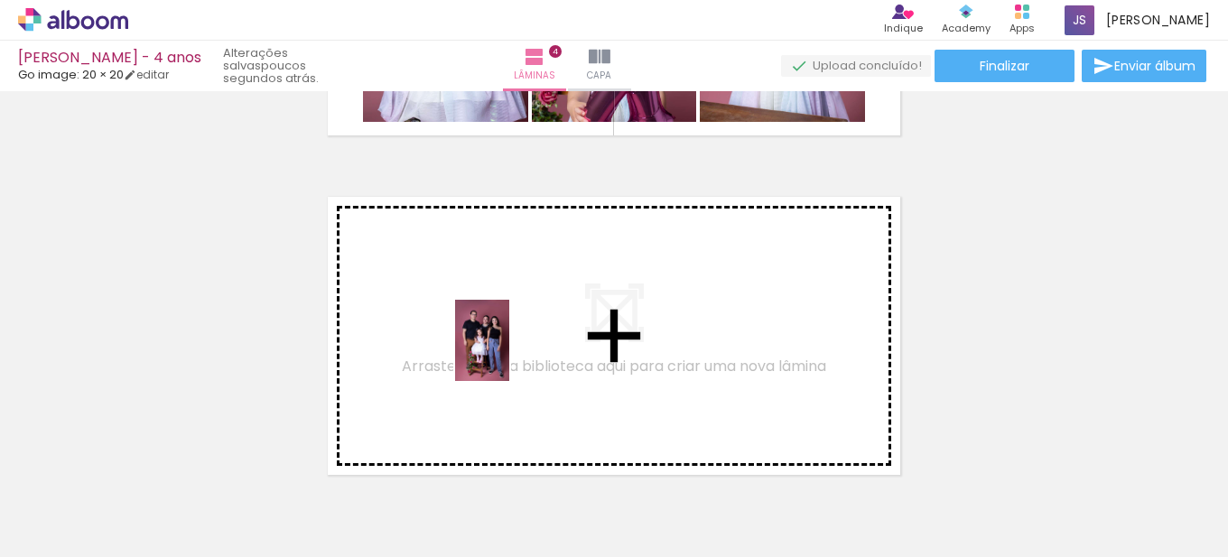
drag, startPoint x: 942, startPoint y: 496, endPoint x: 509, endPoint y: 354, distance: 456.2
click at [509, 354] on quentale-workspace at bounding box center [614, 278] width 1228 height 557
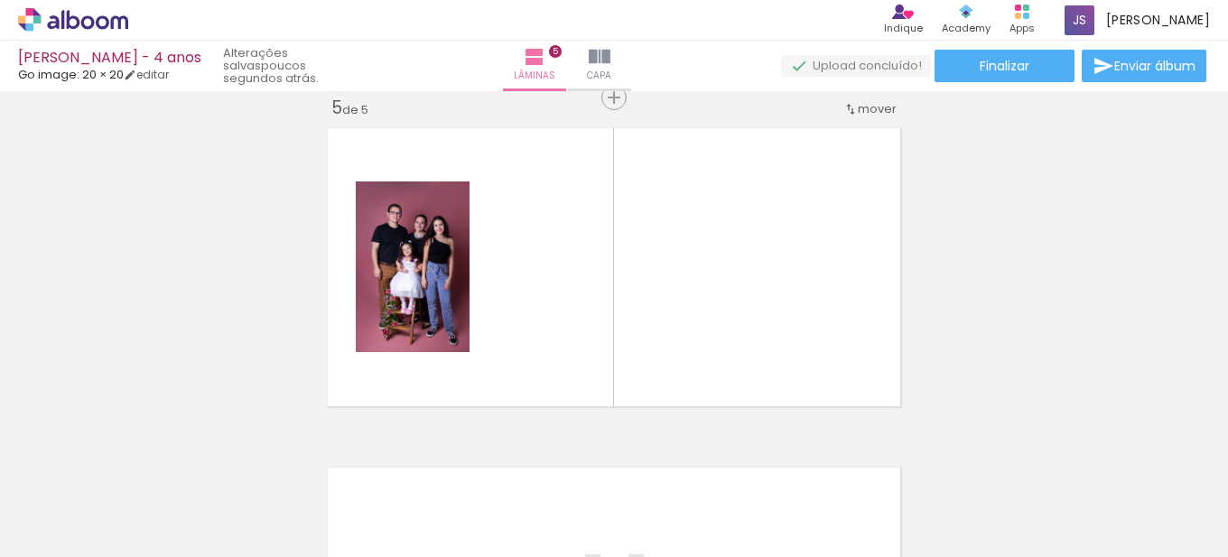
scroll to position [0, 1959]
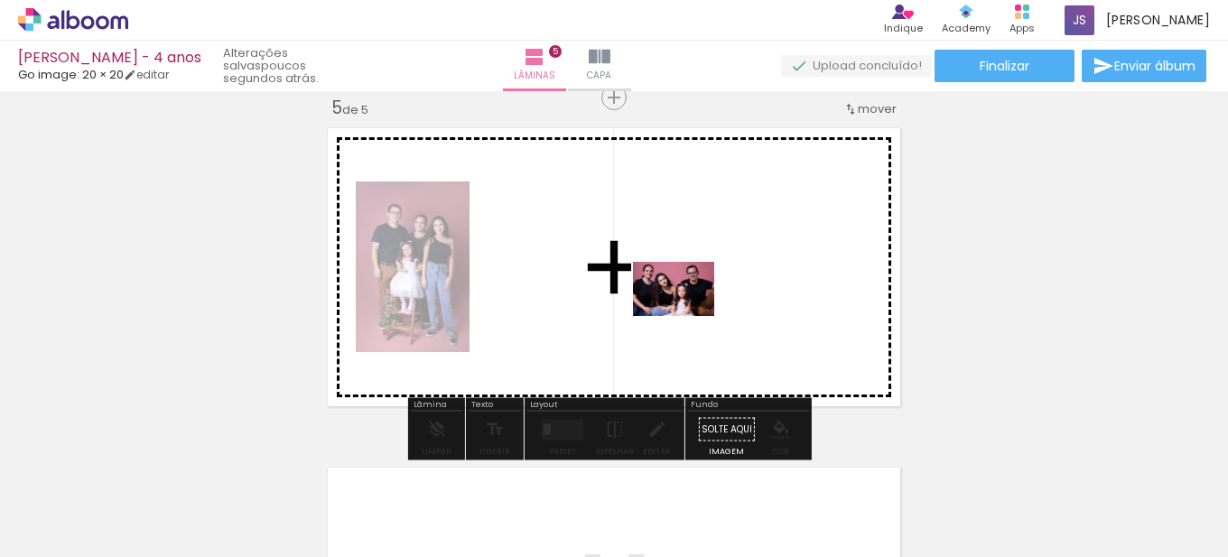
drag, startPoint x: 968, startPoint y: 505, endPoint x: 687, endPoint y: 316, distance: 338.2
click at [687, 316] on quentale-workspace at bounding box center [614, 278] width 1228 height 557
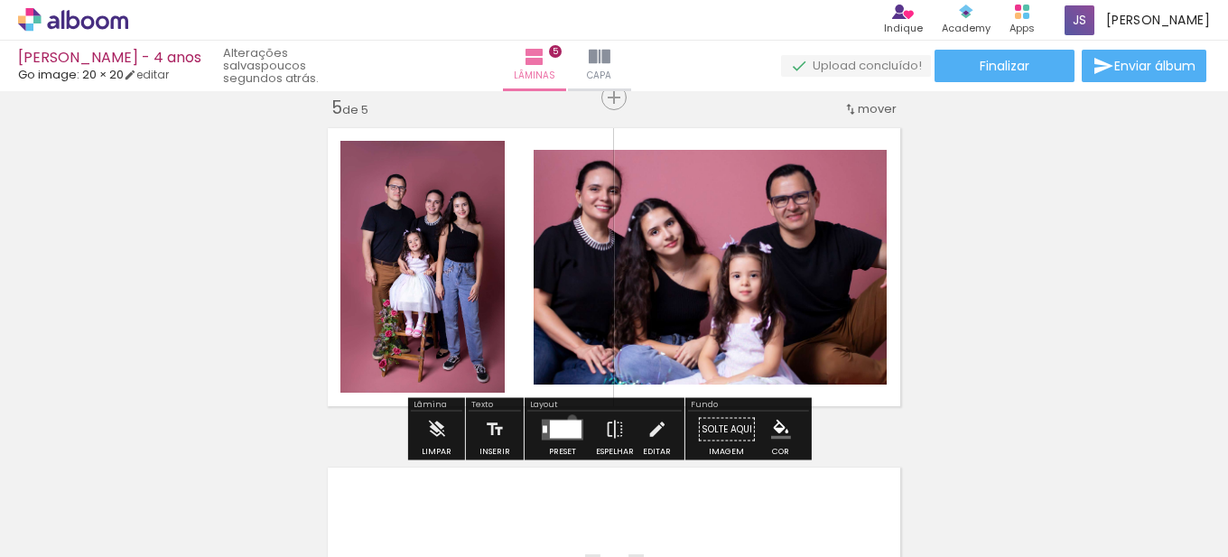
click at [568, 419] on quentale-layouter at bounding box center [563, 429] width 42 height 21
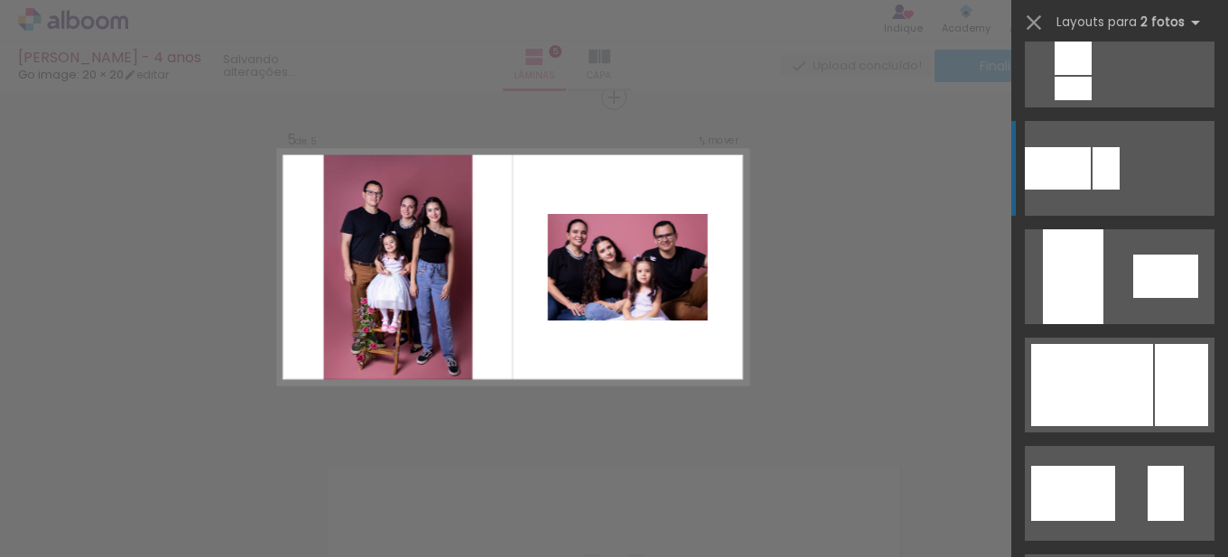
scroll to position [812, 0]
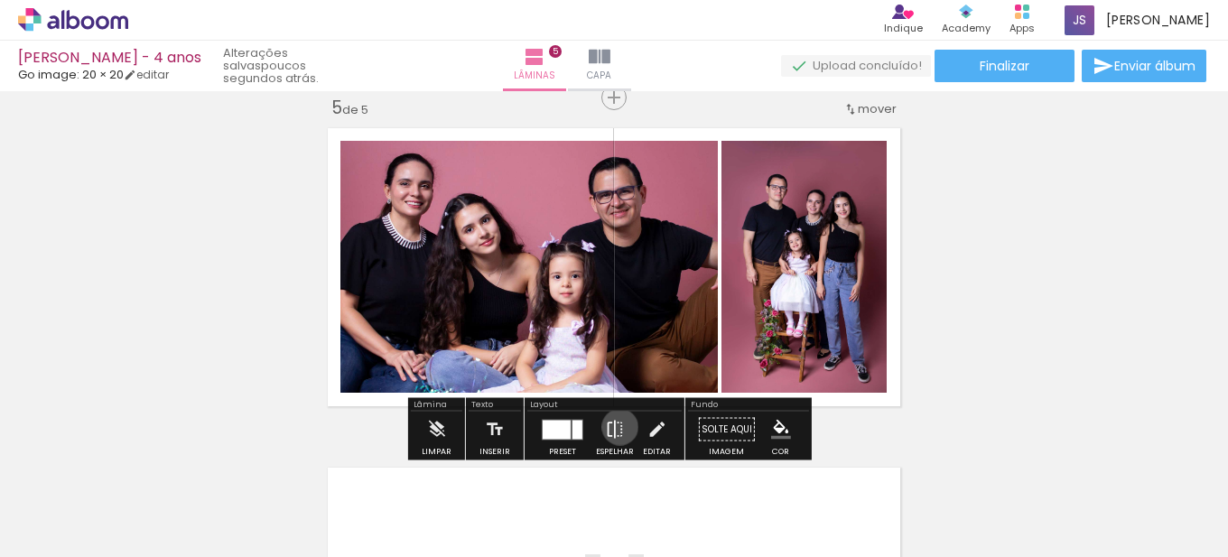
click at [616, 427] on iron-icon at bounding box center [615, 430] width 20 height 36
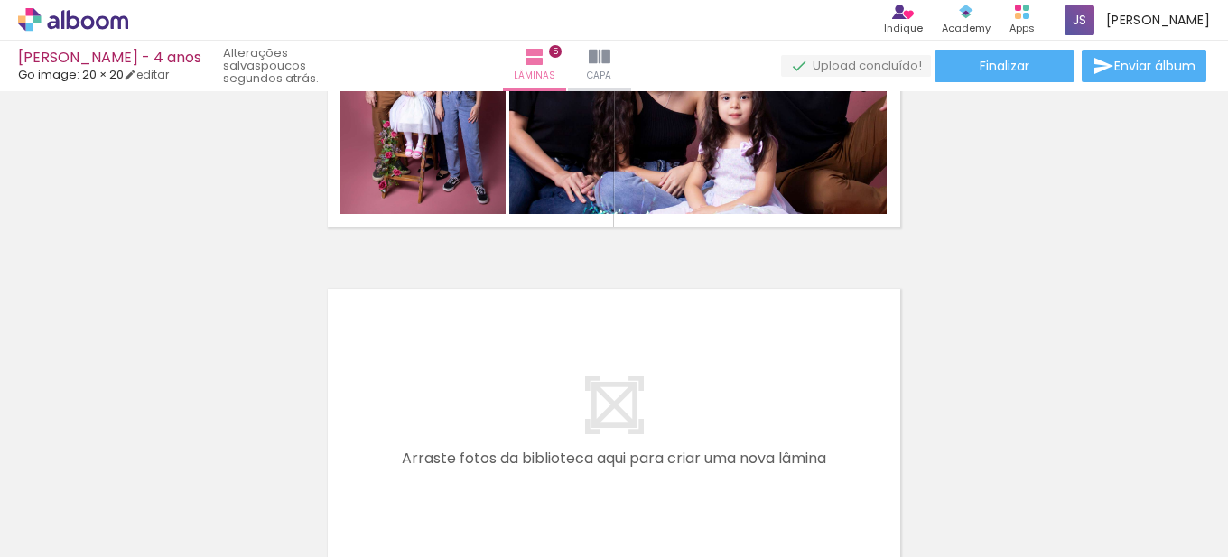
scroll to position [1652, 0]
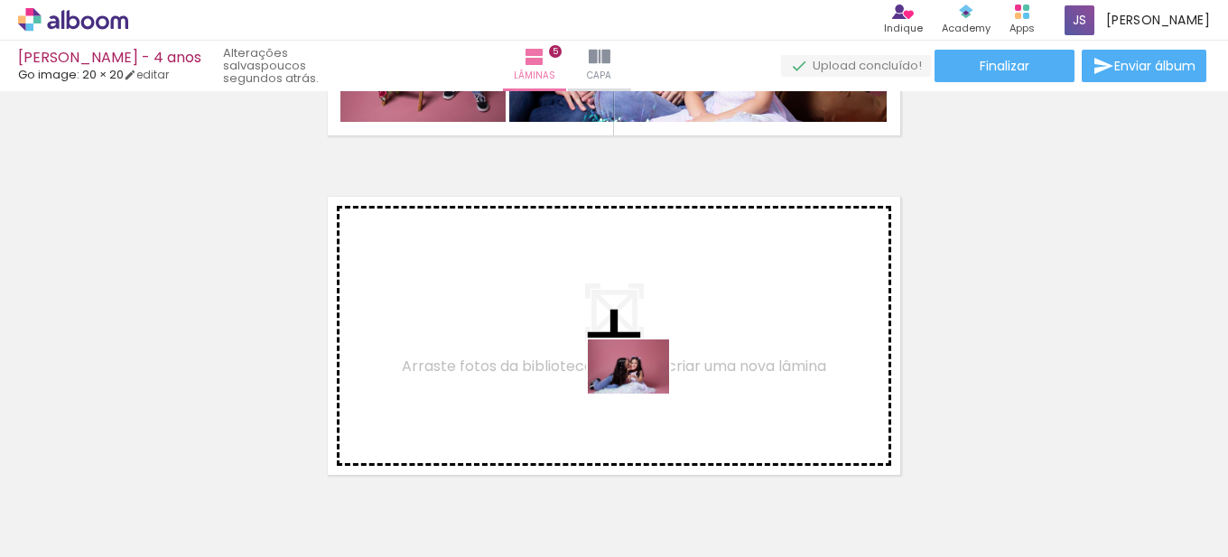
drag, startPoint x: 877, startPoint y: 514, endPoint x: 642, endPoint y: 394, distance: 264.4
click at [642, 394] on quentale-workspace at bounding box center [614, 278] width 1228 height 557
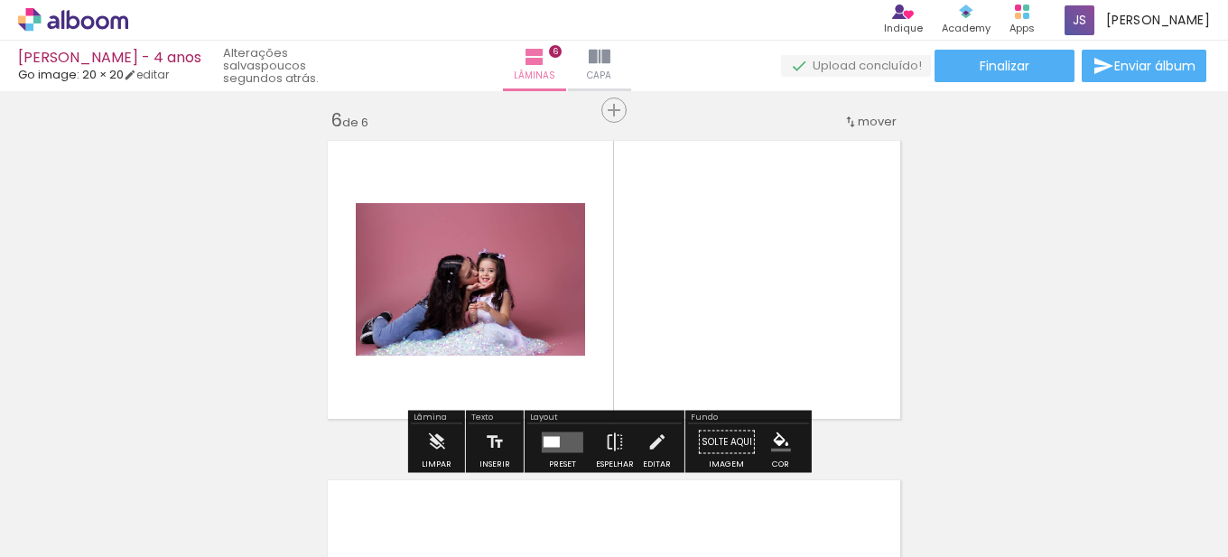
scroll to position [1721, 0]
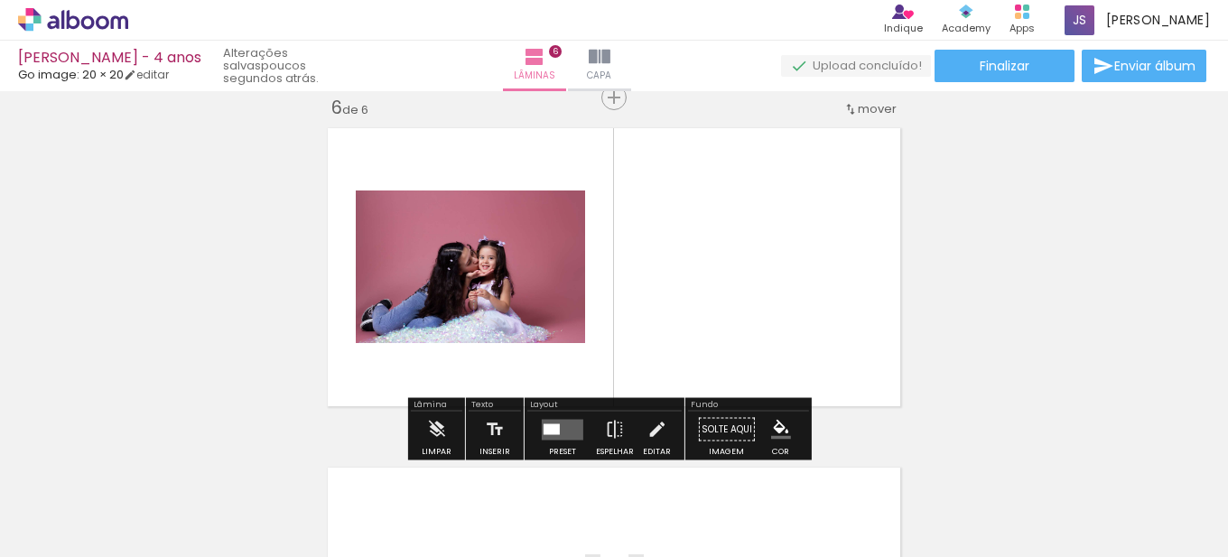
click at [576, 425] on quentale-layouter at bounding box center [563, 429] width 42 height 21
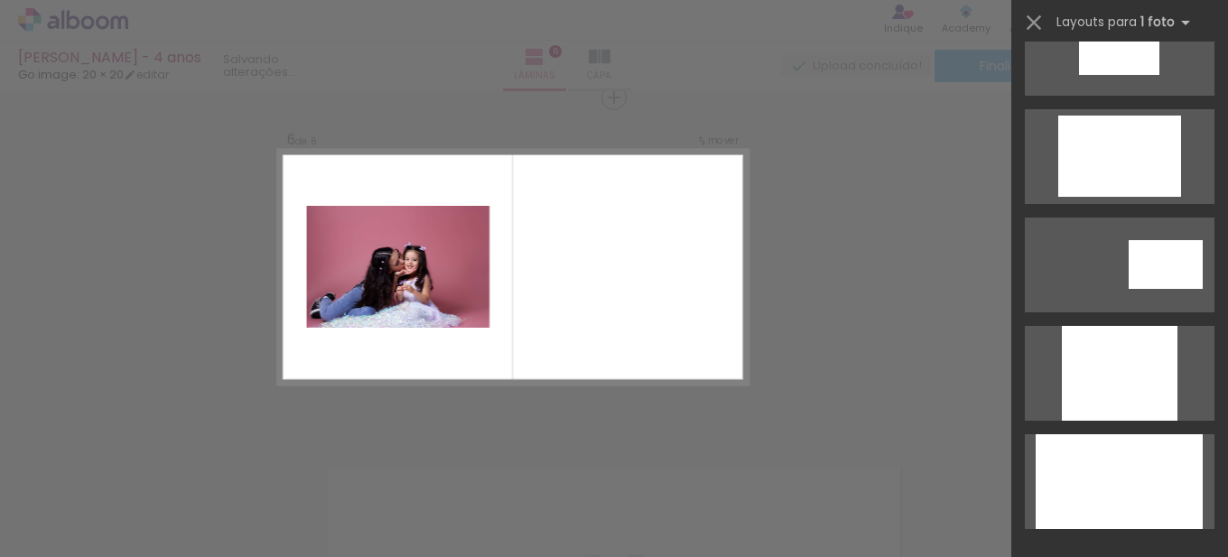
scroll to position [0, 0]
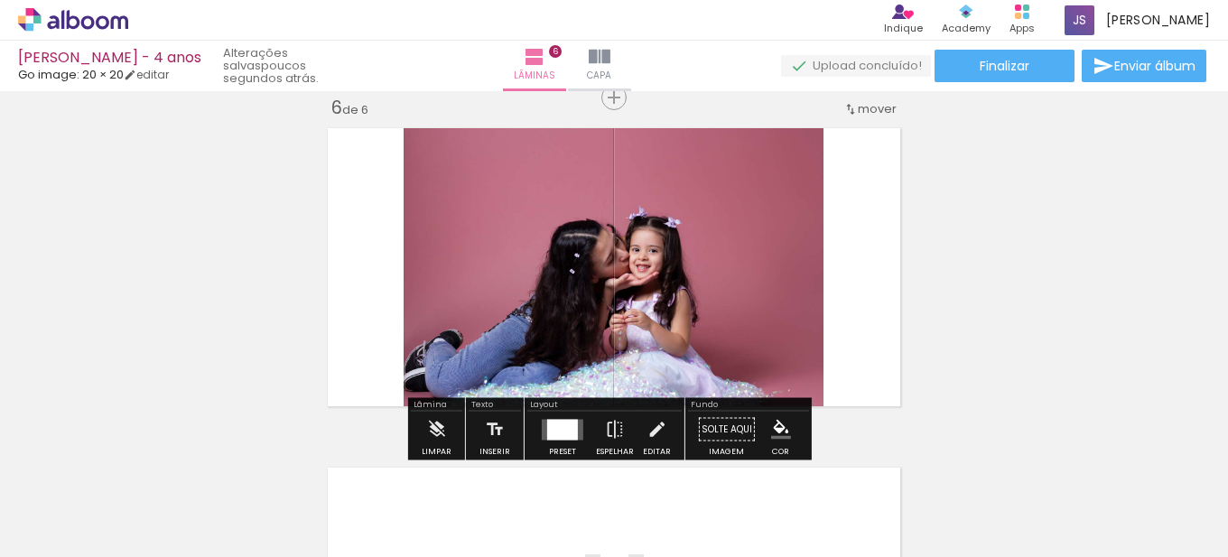
click at [733, 311] on quentale-photo at bounding box center [614, 267] width 420 height 294
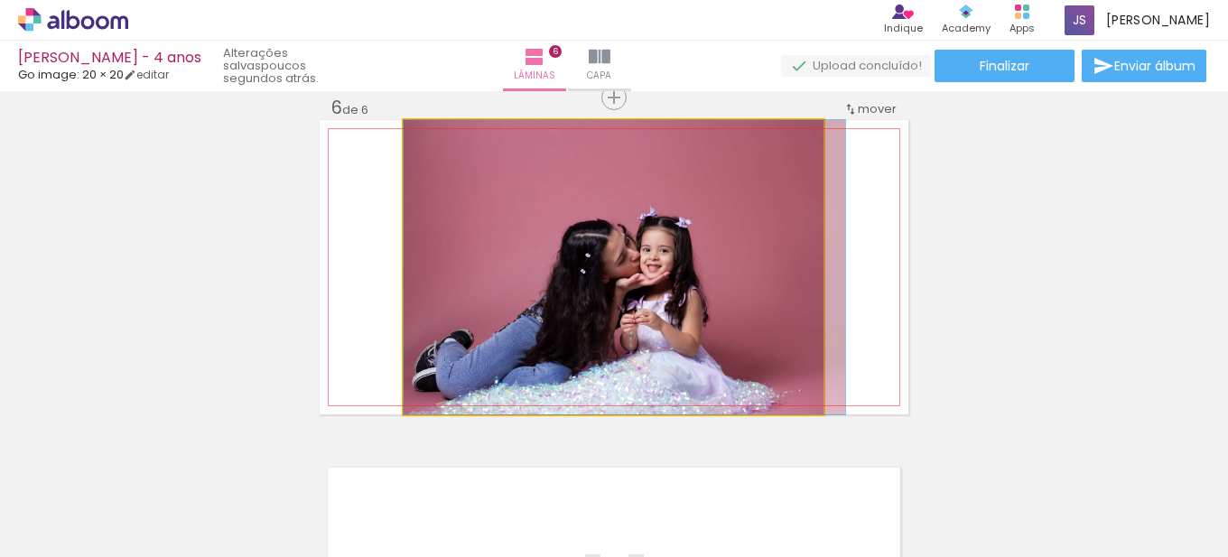
drag, startPoint x: 726, startPoint y: 310, endPoint x: 766, endPoint y: 292, distance: 44.1
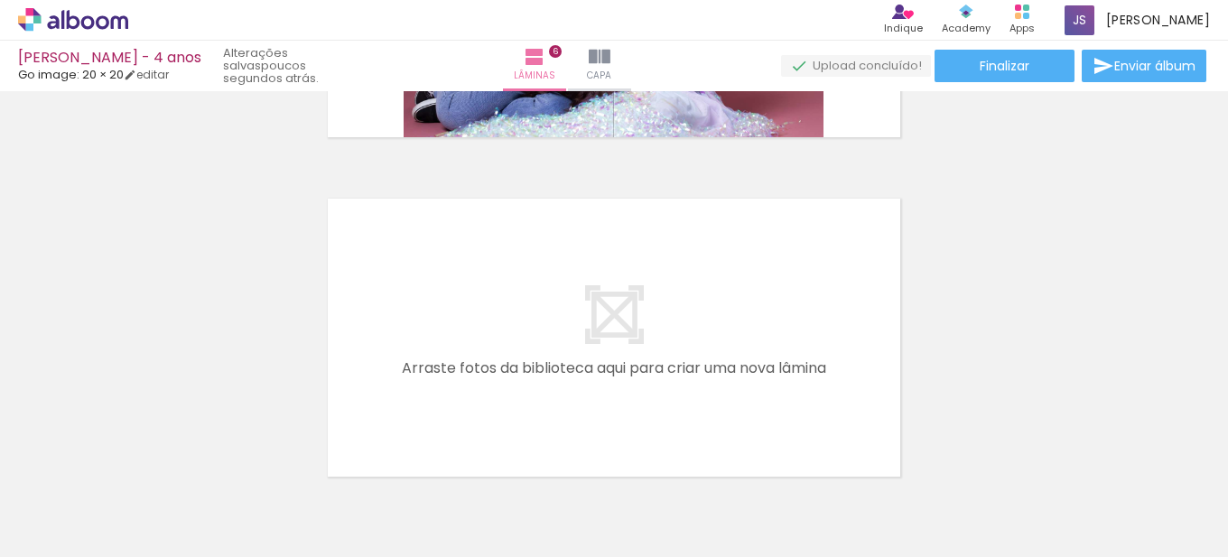
scroll to position [1991, 0]
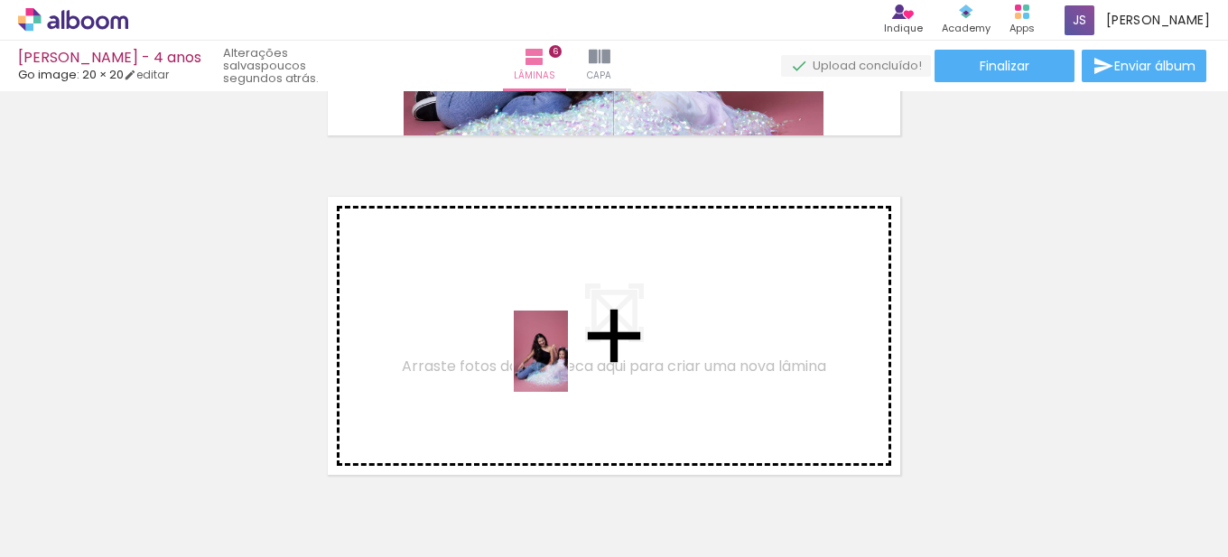
drag, startPoint x: 782, startPoint y: 517, endPoint x: 568, endPoint y: 365, distance: 262.8
click at [568, 365] on quentale-workspace at bounding box center [614, 278] width 1228 height 557
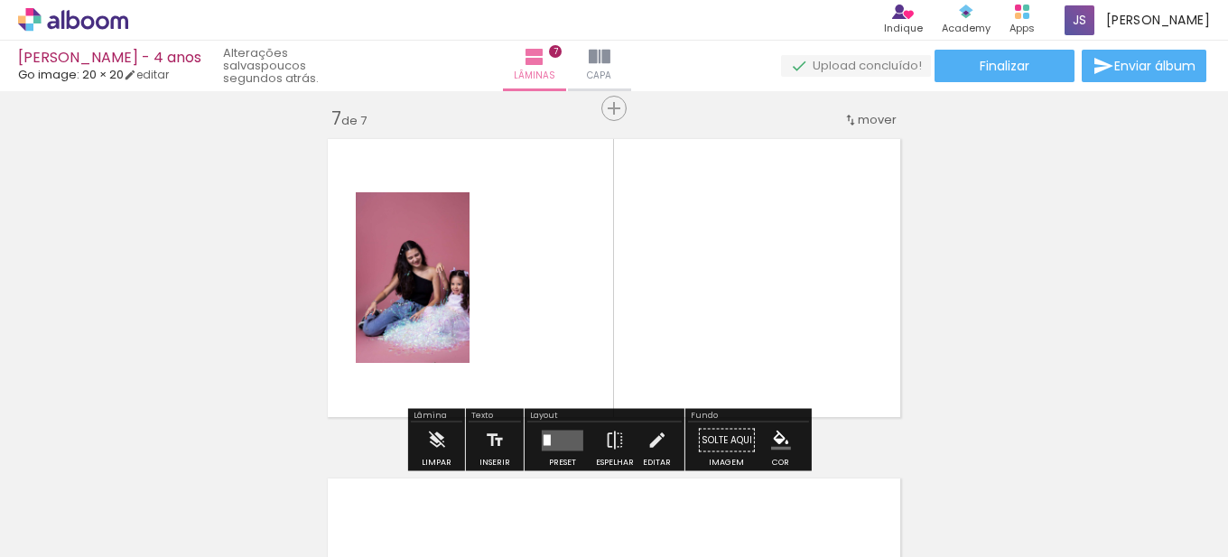
scroll to position [2060, 0]
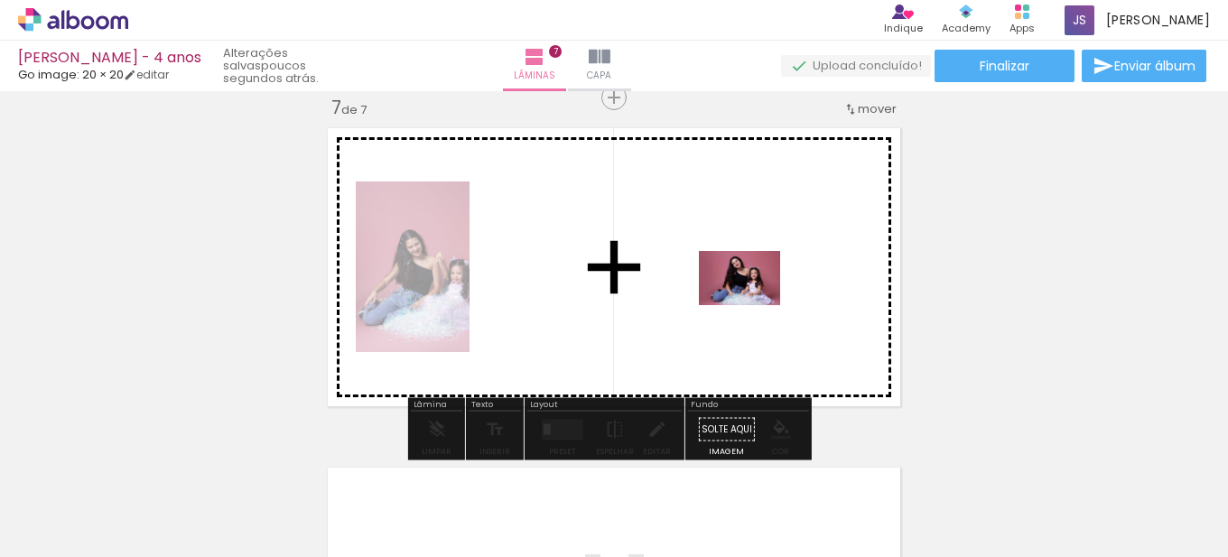
drag, startPoint x: 583, startPoint y: 502, endPoint x: 758, endPoint y: 304, distance: 264.1
click at [758, 304] on quentale-workspace at bounding box center [614, 278] width 1228 height 557
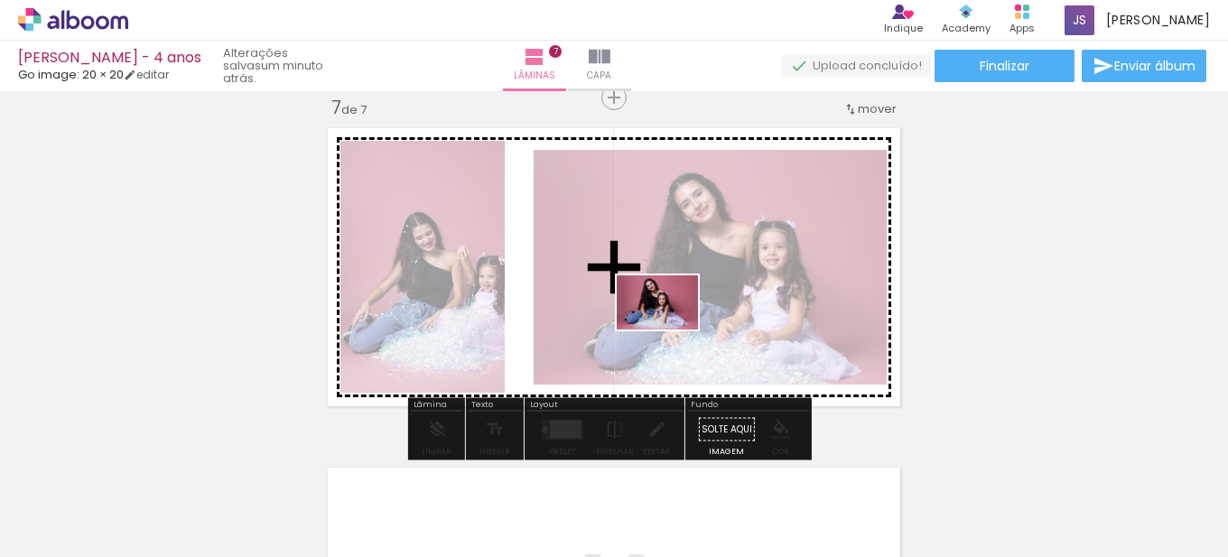
drag, startPoint x: 685, startPoint y: 507, endPoint x: 671, endPoint y: 329, distance: 178.4
click at [671, 329] on quentale-workspace at bounding box center [614, 278] width 1228 height 557
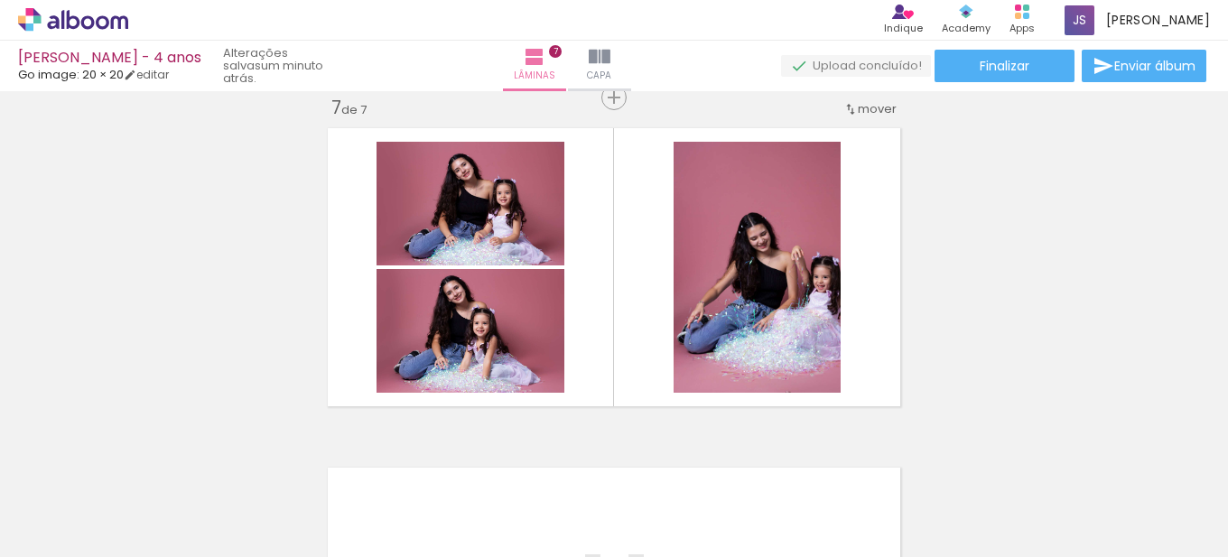
scroll to position [0, 753]
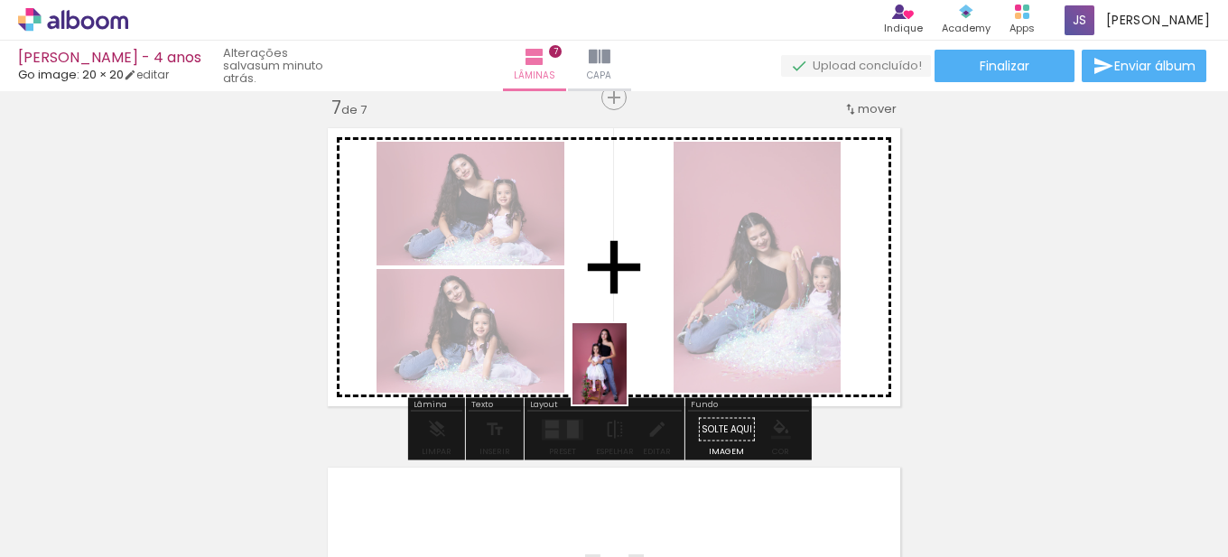
drag, startPoint x: 458, startPoint y: 524, endPoint x: 626, endPoint y: 377, distance: 223.3
click at [626, 377] on quentale-workspace at bounding box center [614, 278] width 1228 height 557
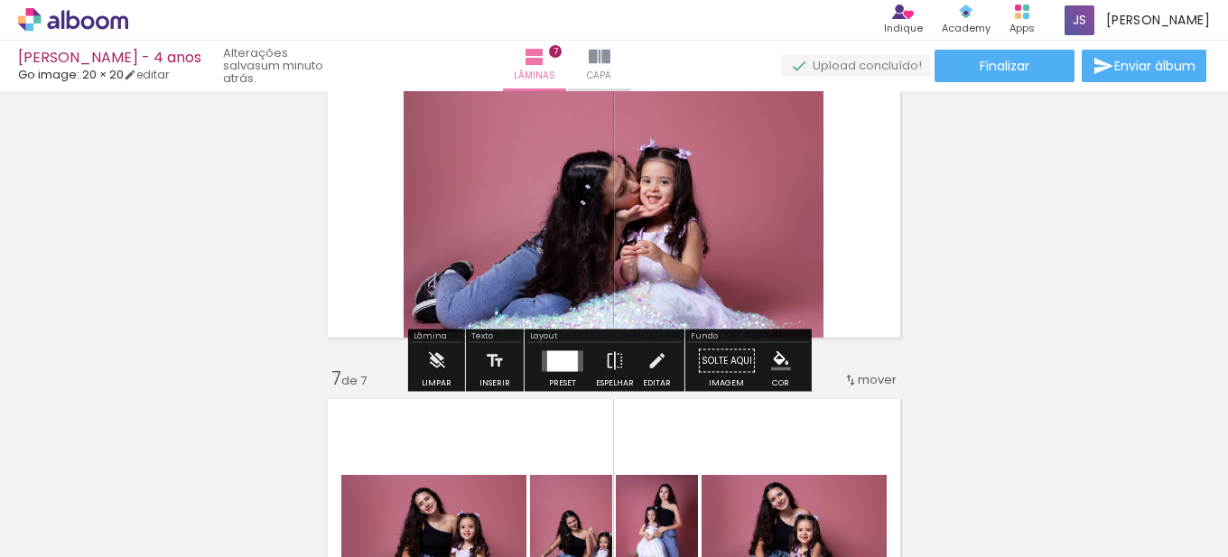
scroll to position [1879, 0]
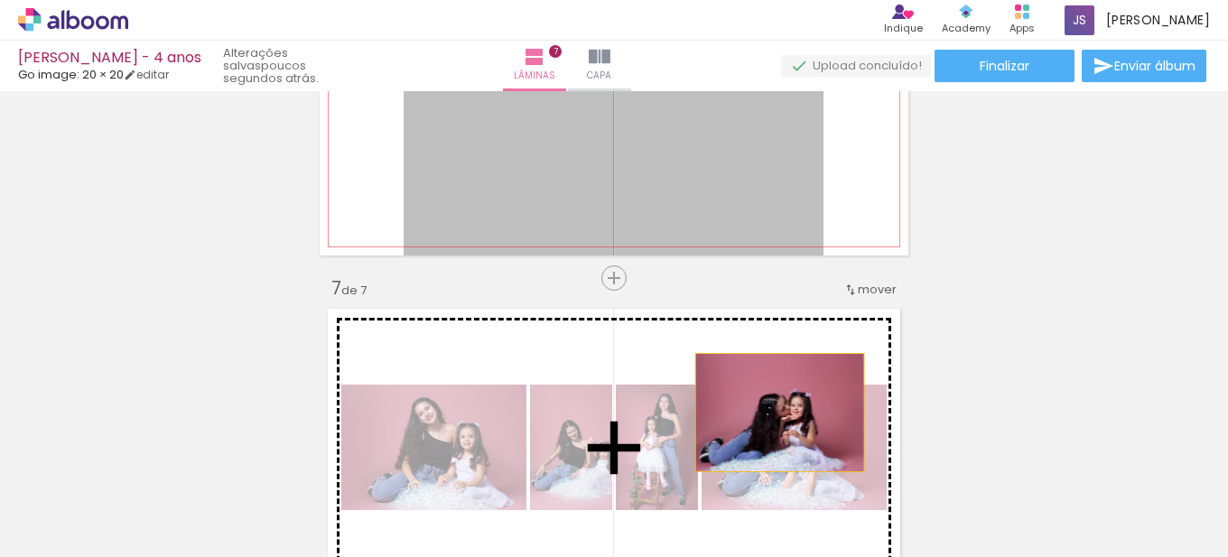
drag, startPoint x: 736, startPoint y: 195, endPoint x: 734, endPoint y: 413, distance: 217.6
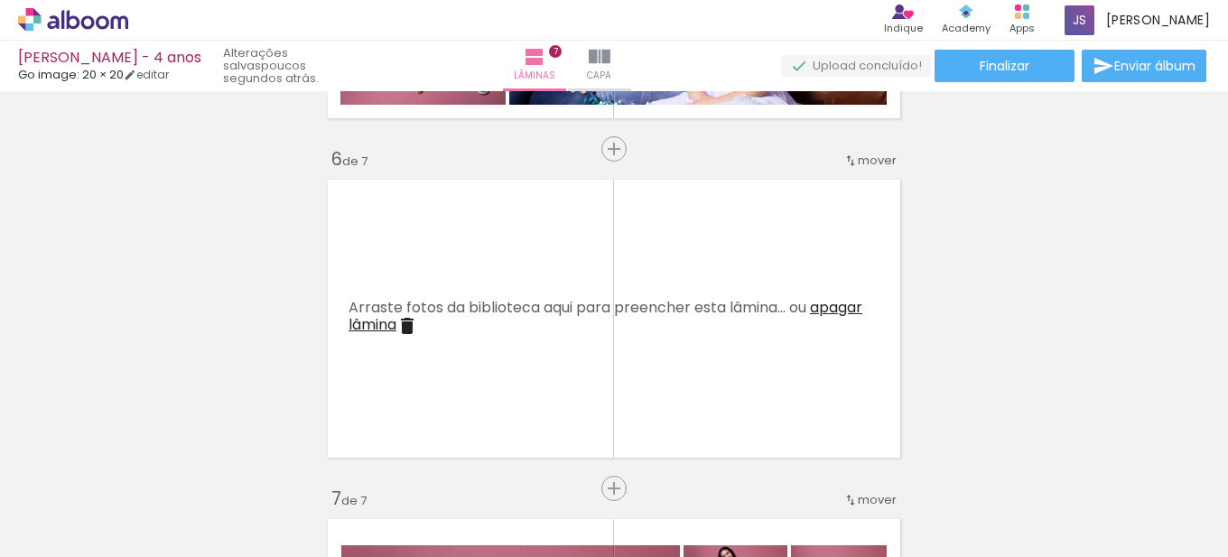
scroll to position [1609, 0]
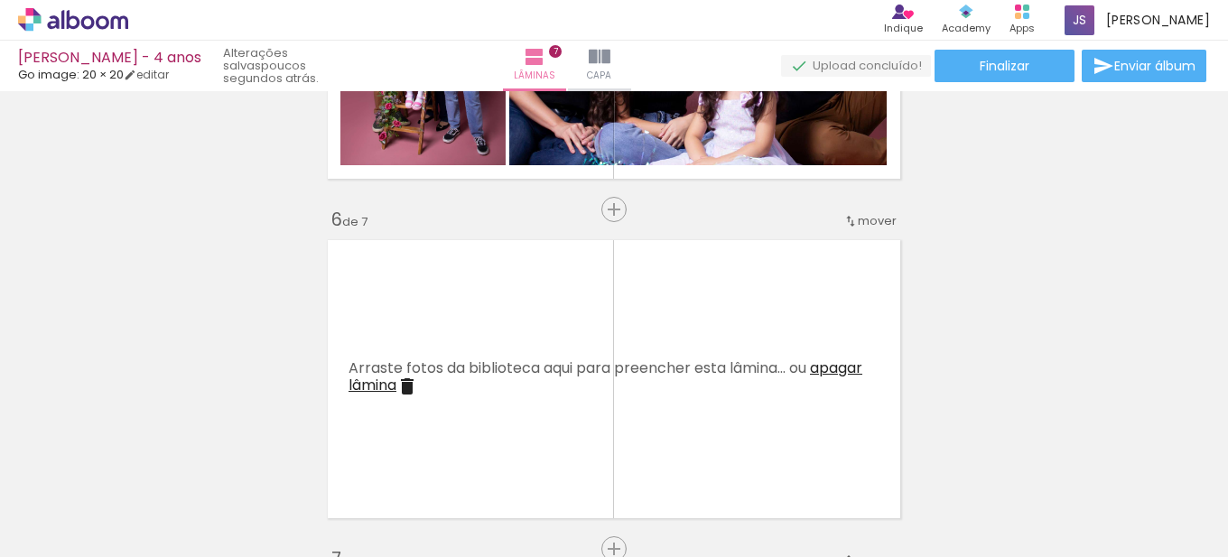
click at [837, 368] on span "apagar lâmina" at bounding box center [605, 376] width 514 height 38
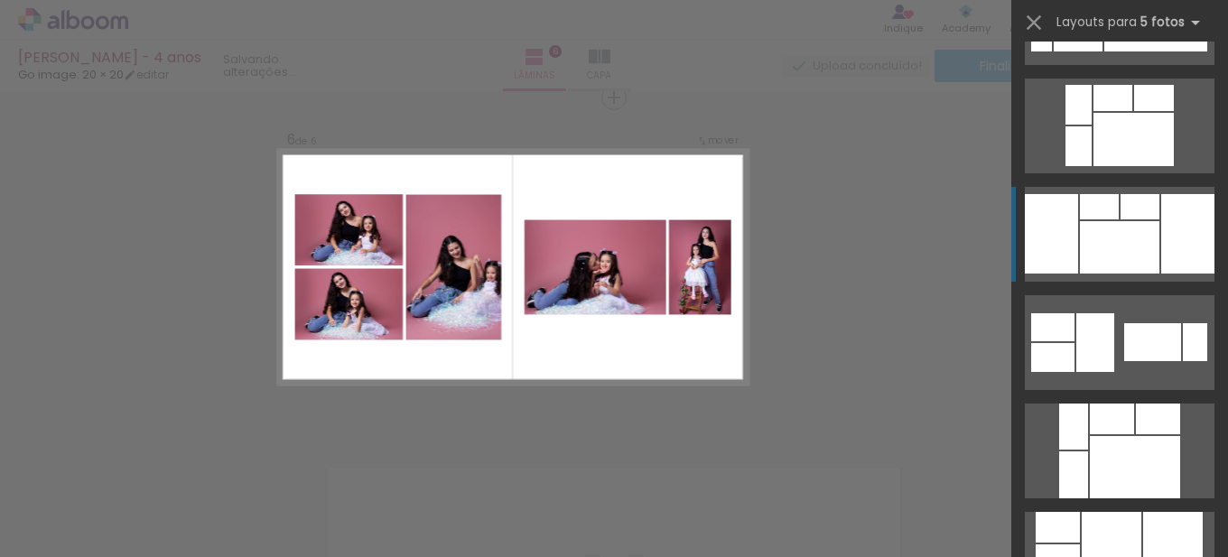
scroll to position [632, 0]
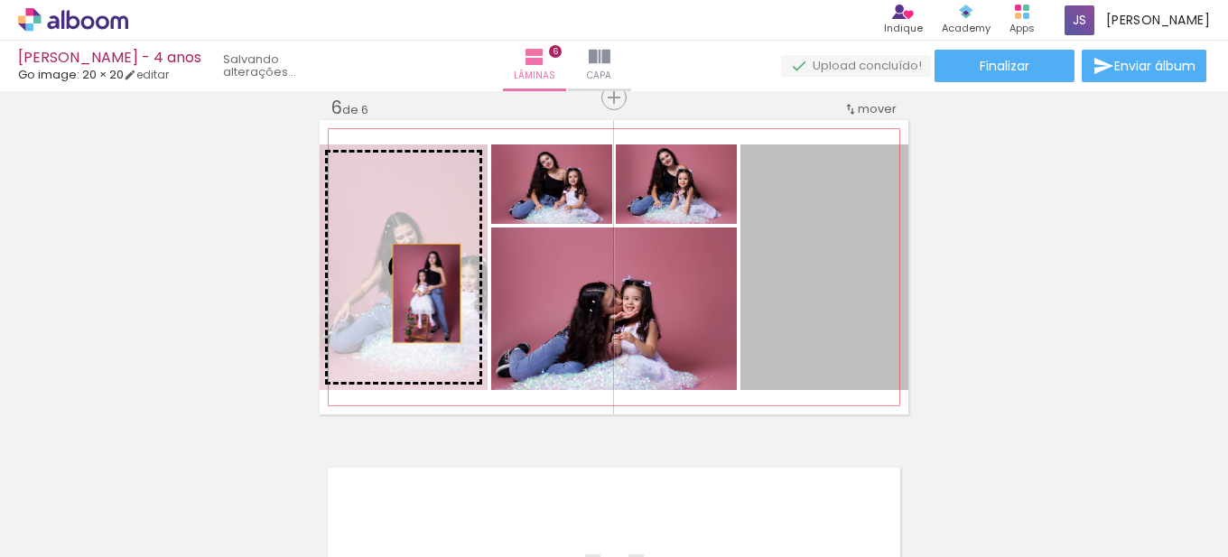
drag, startPoint x: 842, startPoint y: 306, endPoint x: 420, endPoint y: 293, distance: 422.7
click at [0, 0] on slot at bounding box center [0, 0] width 0 height 0
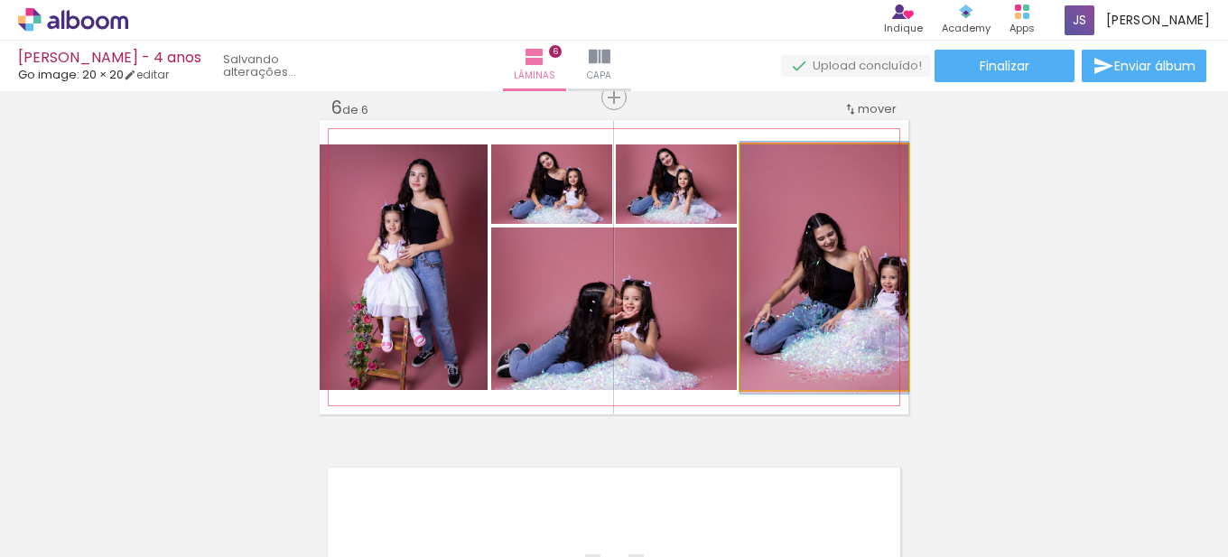
drag, startPoint x: 833, startPoint y: 348, endPoint x: 822, endPoint y: 349, distance: 10.9
drag, startPoint x: 863, startPoint y: 317, endPoint x: 846, endPoint y: 317, distance: 17.2
click at [838, 318] on quentale-photo at bounding box center [824, 267] width 168 height 246
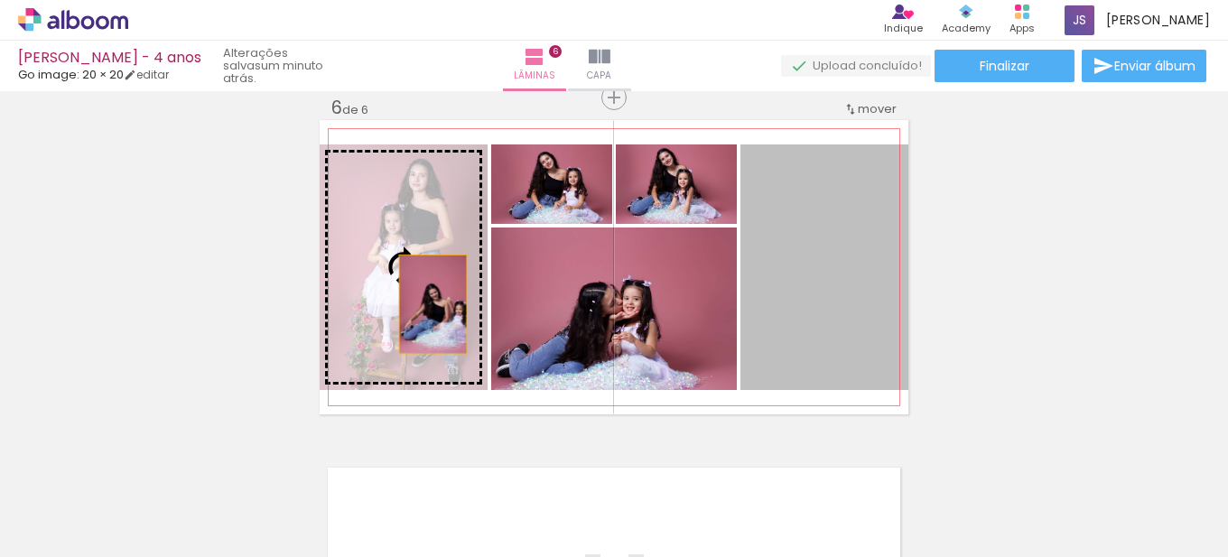
drag, startPoint x: 843, startPoint y: 316, endPoint x: 426, endPoint y: 304, distance: 417.2
click at [0, 0] on slot at bounding box center [0, 0] width 0 height 0
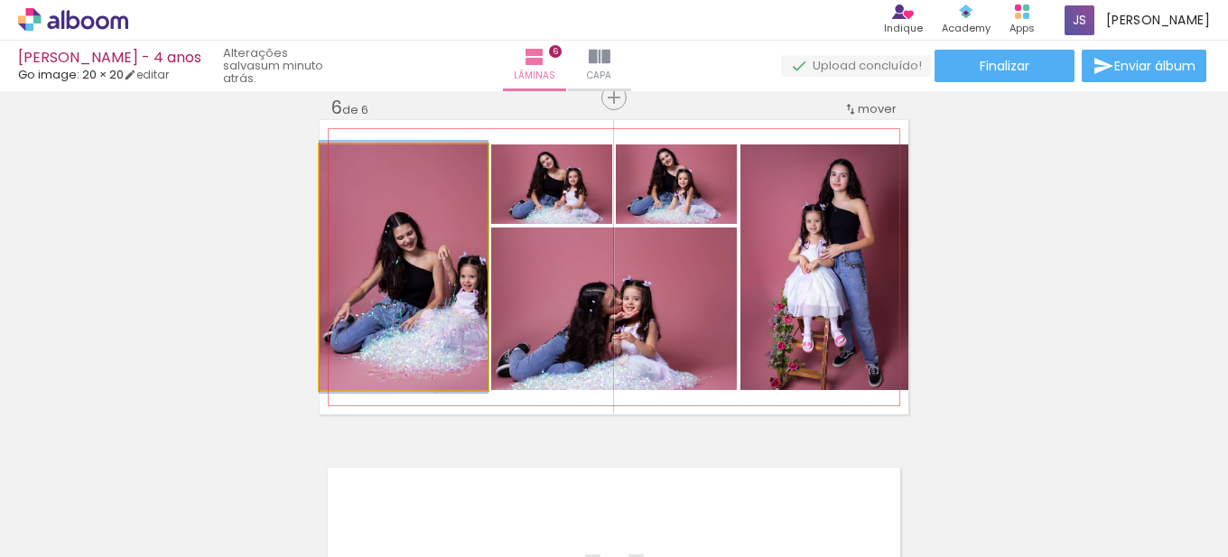
click at [433, 294] on quentale-photo at bounding box center [404, 267] width 168 height 246
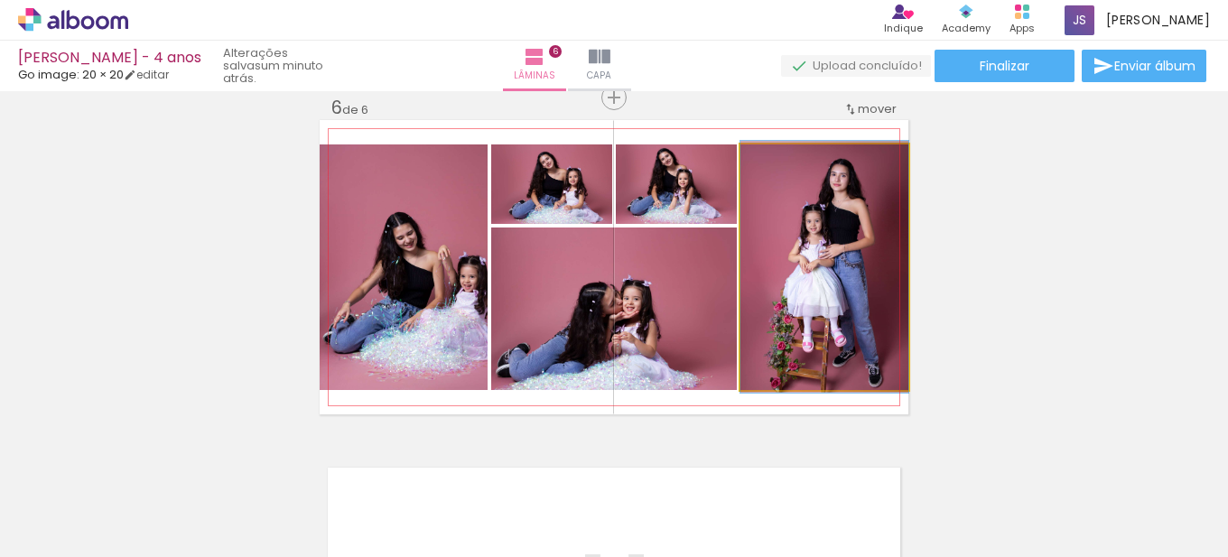
click at [812, 327] on quentale-photo at bounding box center [824, 267] width 168 height 246
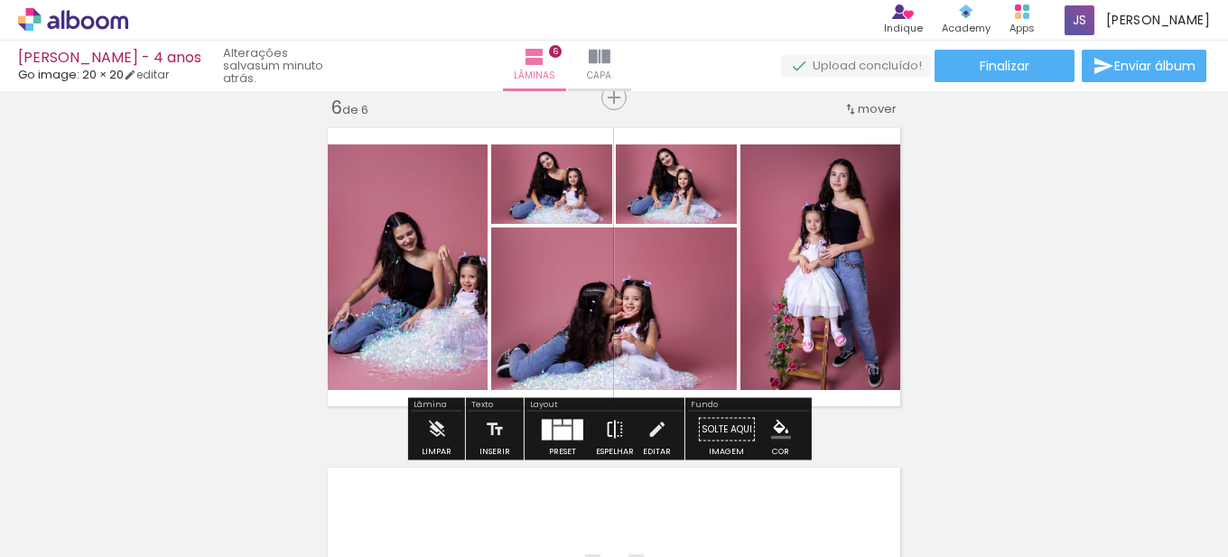
click at [612, 425] on iron-icon at bounding box center [615, 430] width 20 height 36
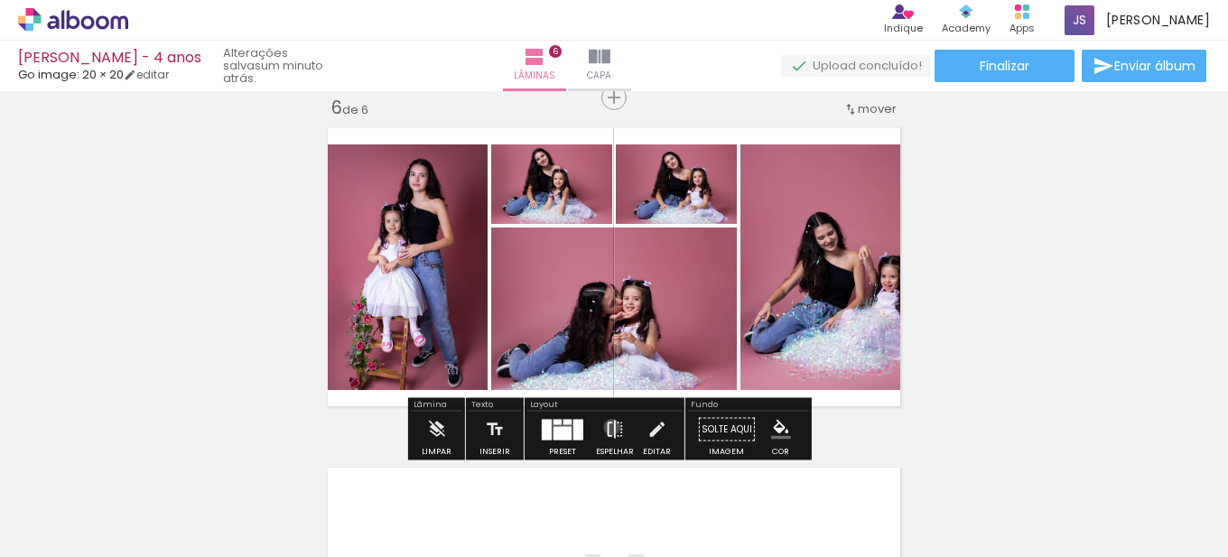
click at [608, 427] on iron-icon at bounding box center [615, 430] width 20 height 36
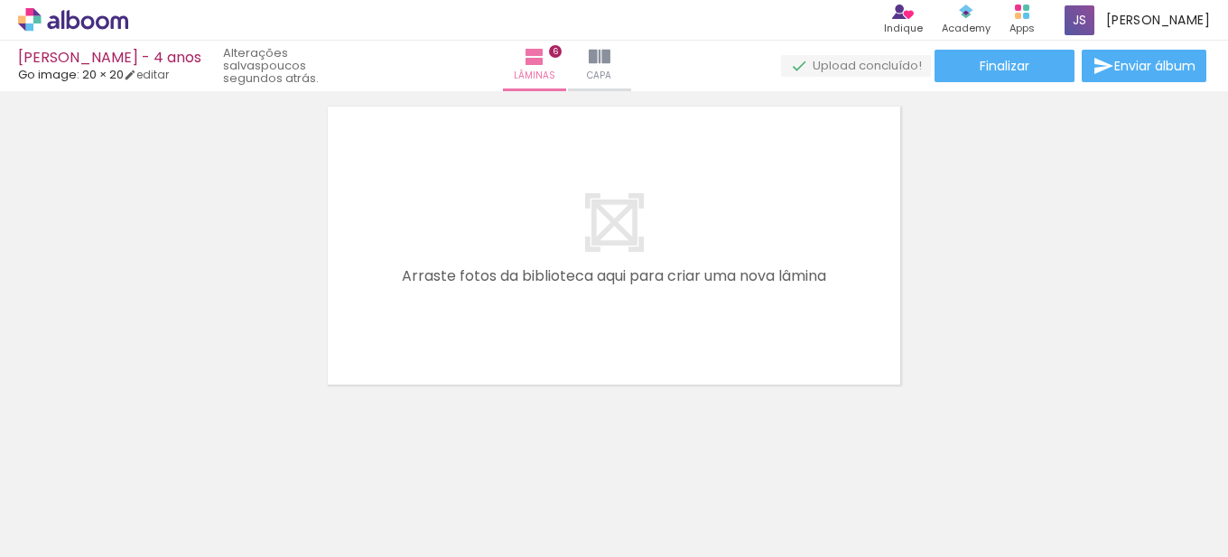
scroll to position [0, 1471]
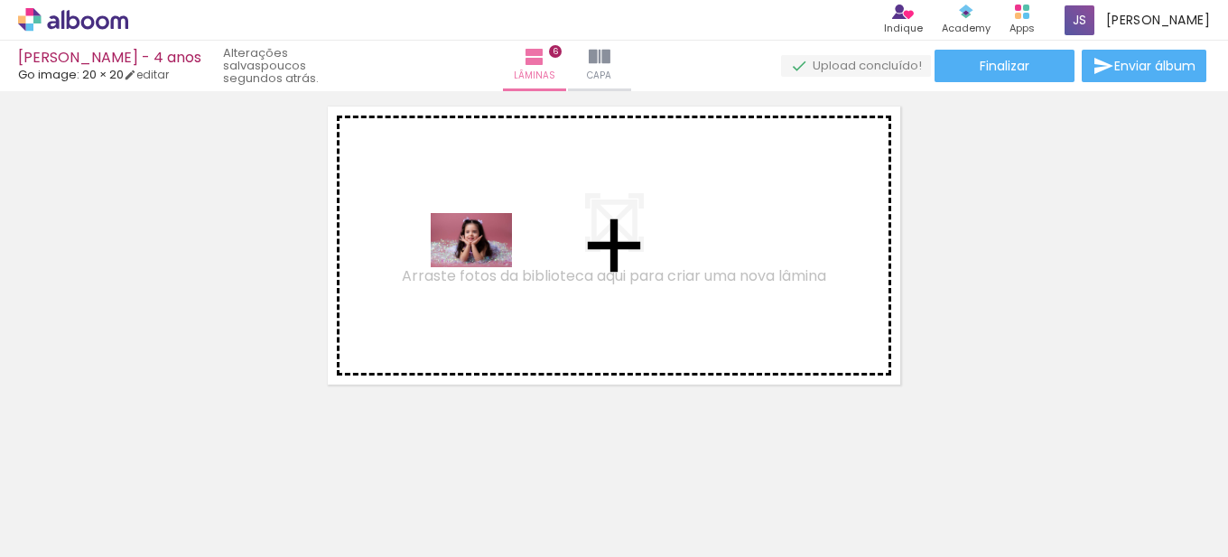
drag, startPoint x: 536, startPoint y: 505, endPoint x: 485, endPoint y: 267, distance: 242.9
click at [485, 267] on quentale-workspace at bounding box center [614, 278] width 1228 height 557
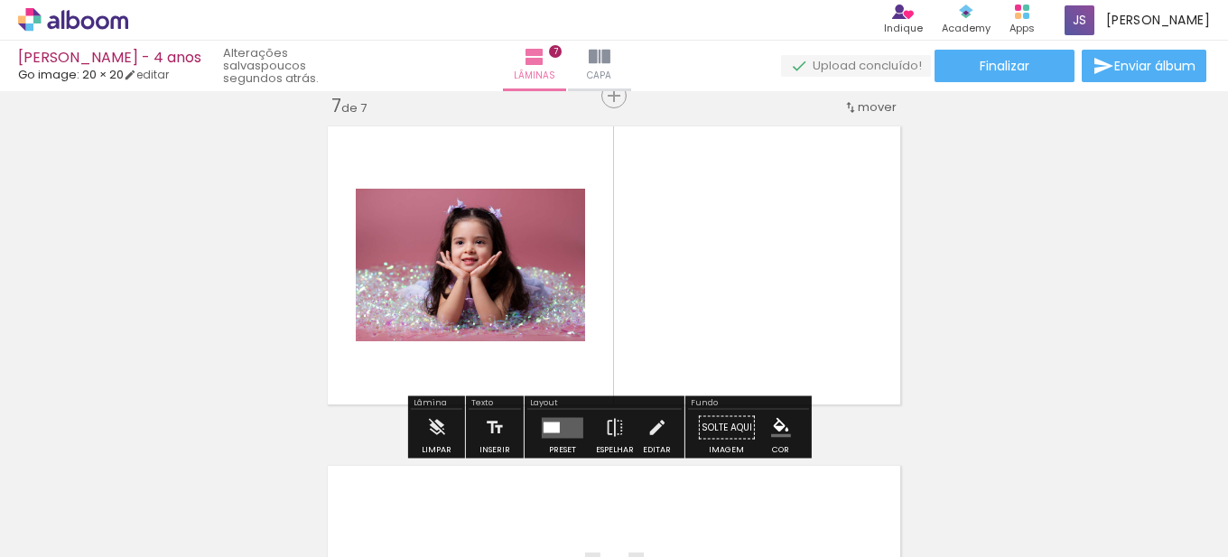
scroll to position [2060, 0]
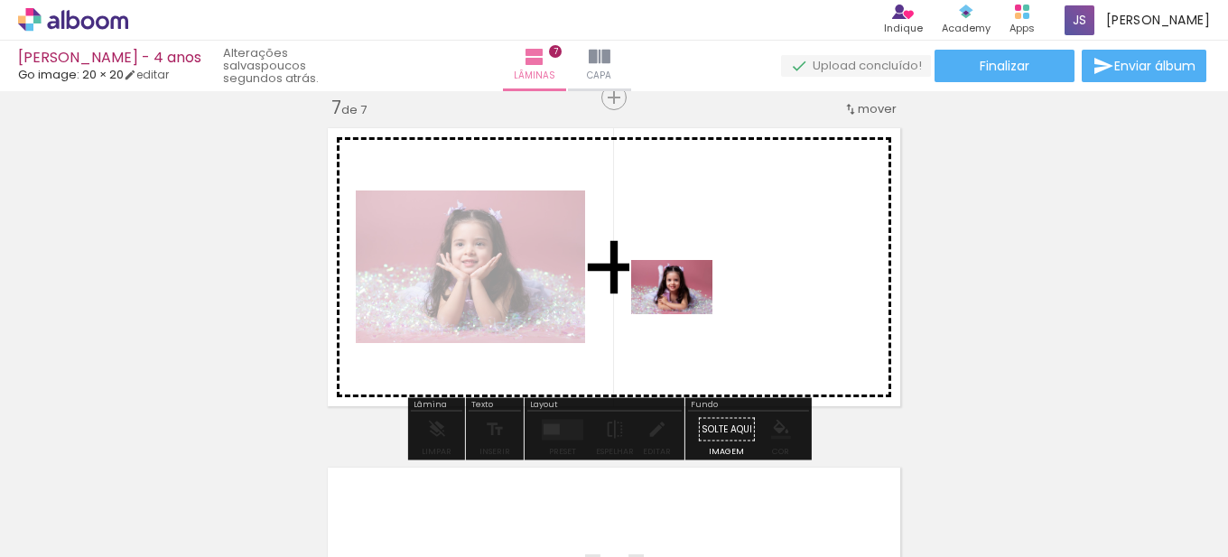
drag, startPoint x: 641, startPoint y: 455, endPoint x: 686, endPoint y: 312, distance: 149.6
click at [686, 312] on quentale-workspace at bounding box center [614, 278] width 1228 height 557
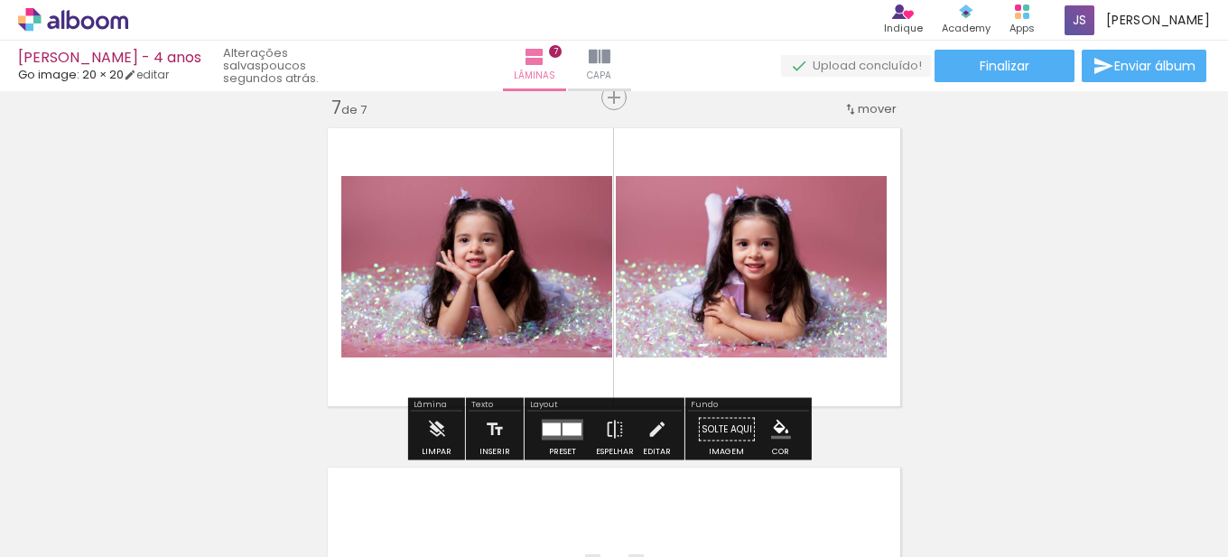
click at [571, 429] on div at bounding box center [571, 428] width 19 height 13
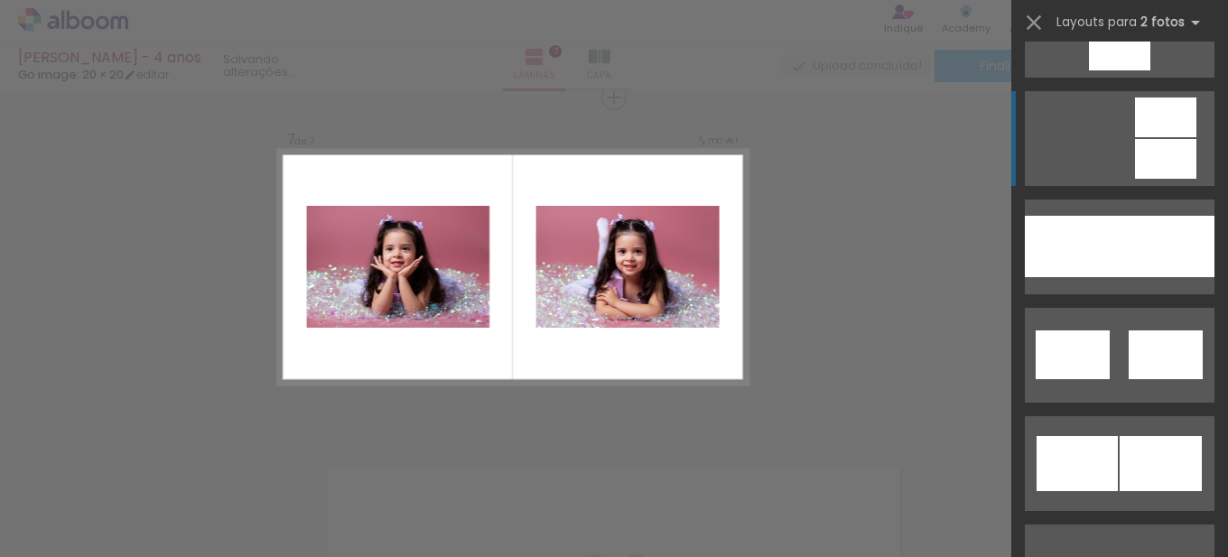
scroll to position [993, 0]
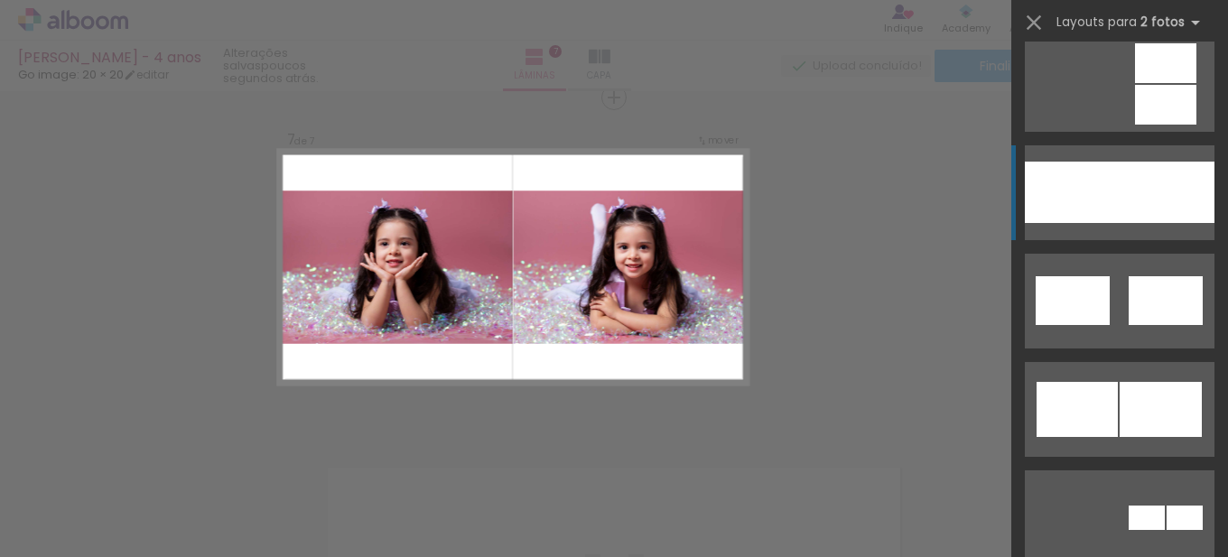
click at [1098, 204] on div at bounding box center [1072, 192] width 95 height 61
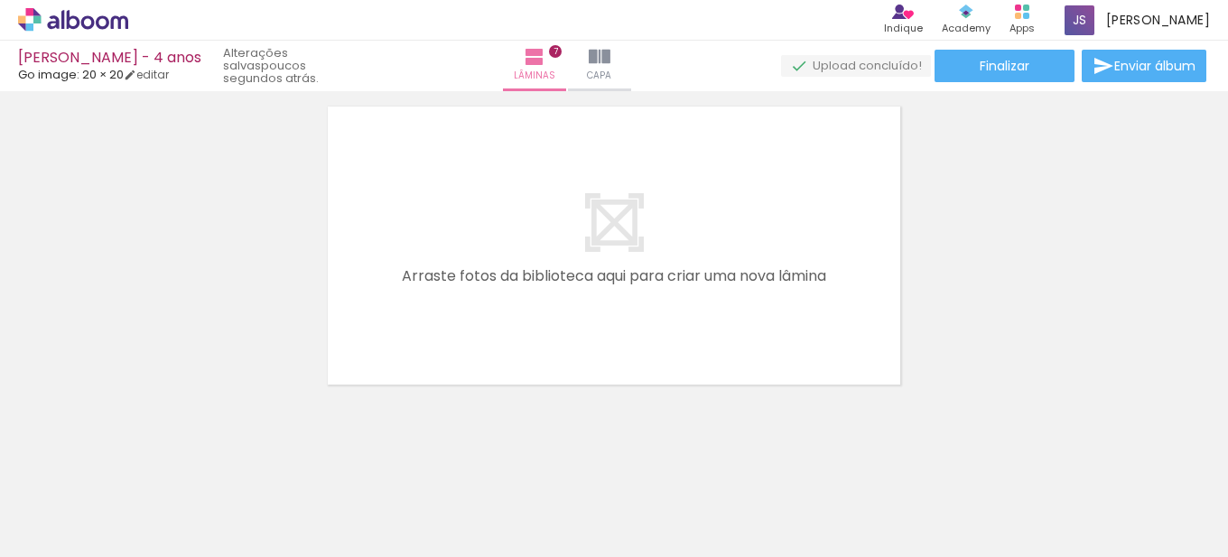
scroll to position [0, 1025]
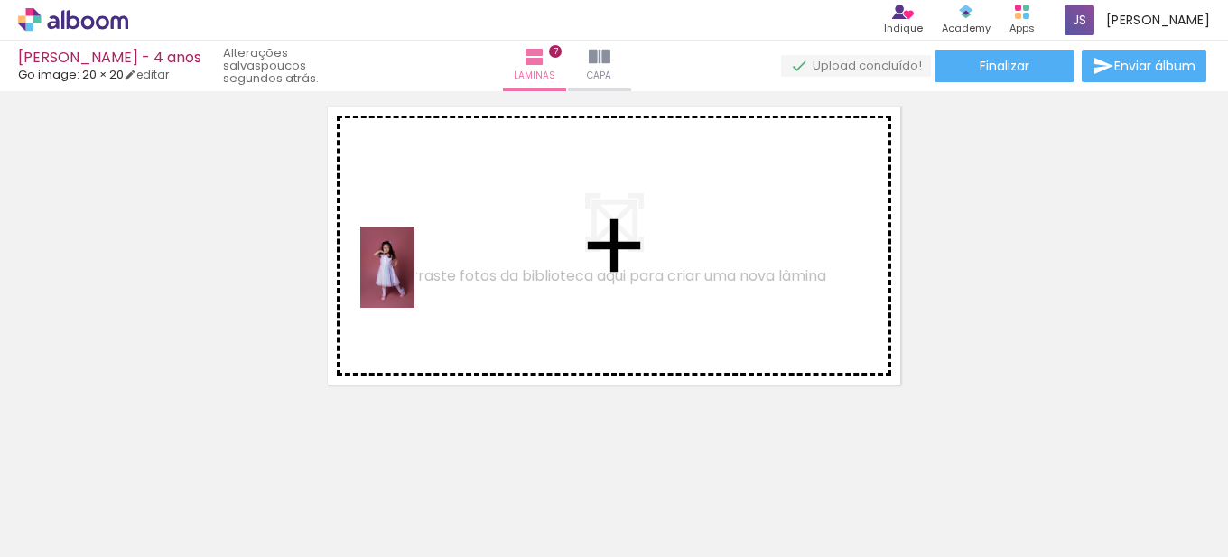
drag, startPoint x: 372, startPoint y: 491, endPoint x: 414, endPoint y: 281, distance: 214.6
click at [414, 281] on quentale-workspace at bounding box center [614, 278] width 1228 height 557
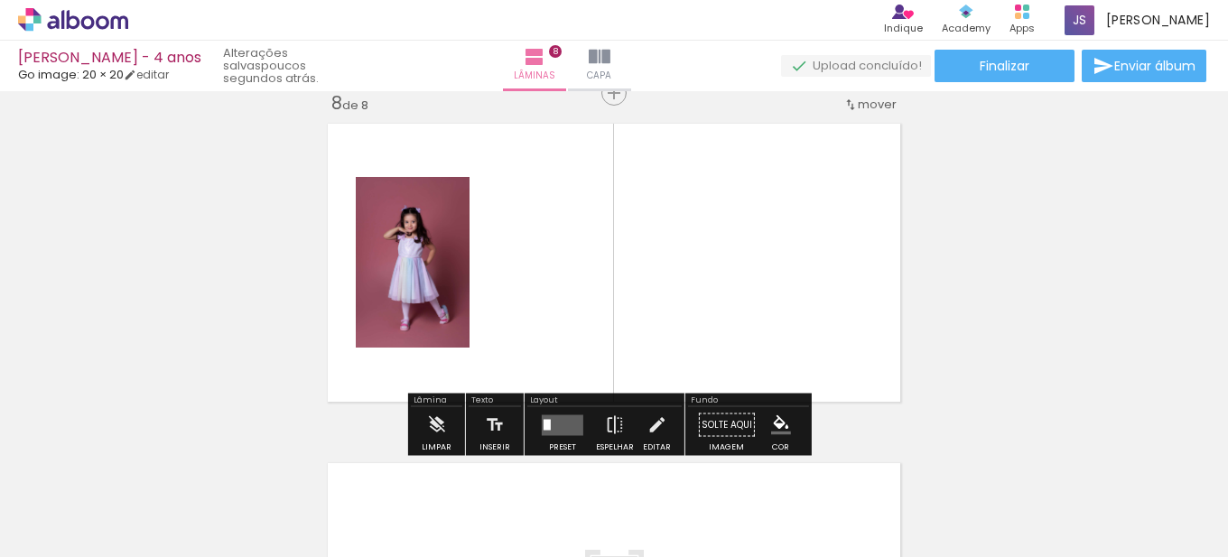
scroll to position [2399, 0]
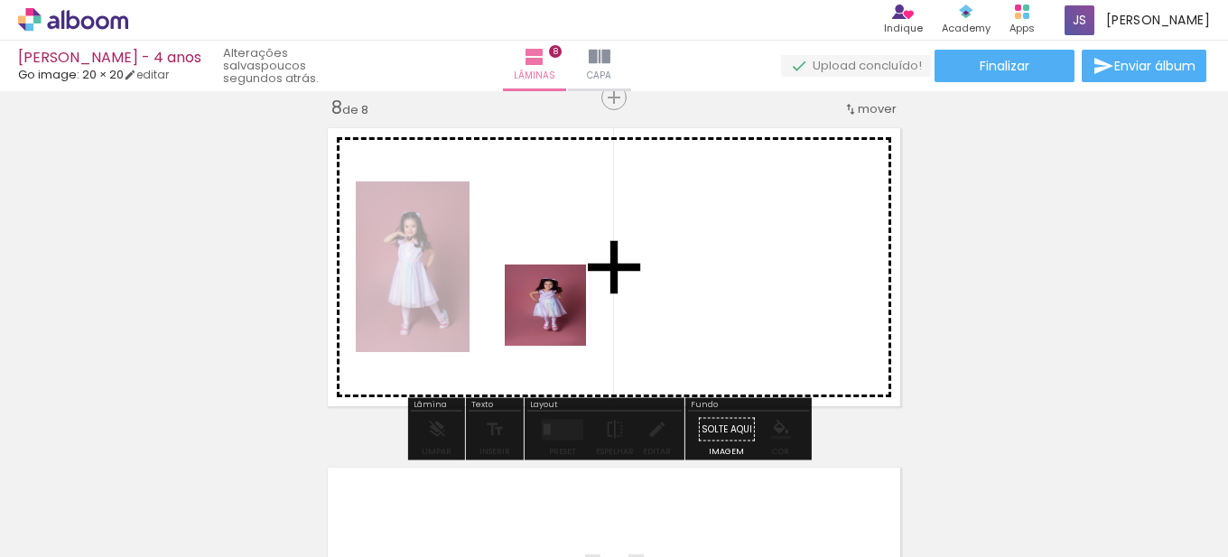
click at [564, 293] on quentale-workspace at bounding box center [614, 278] width 1228 height 557
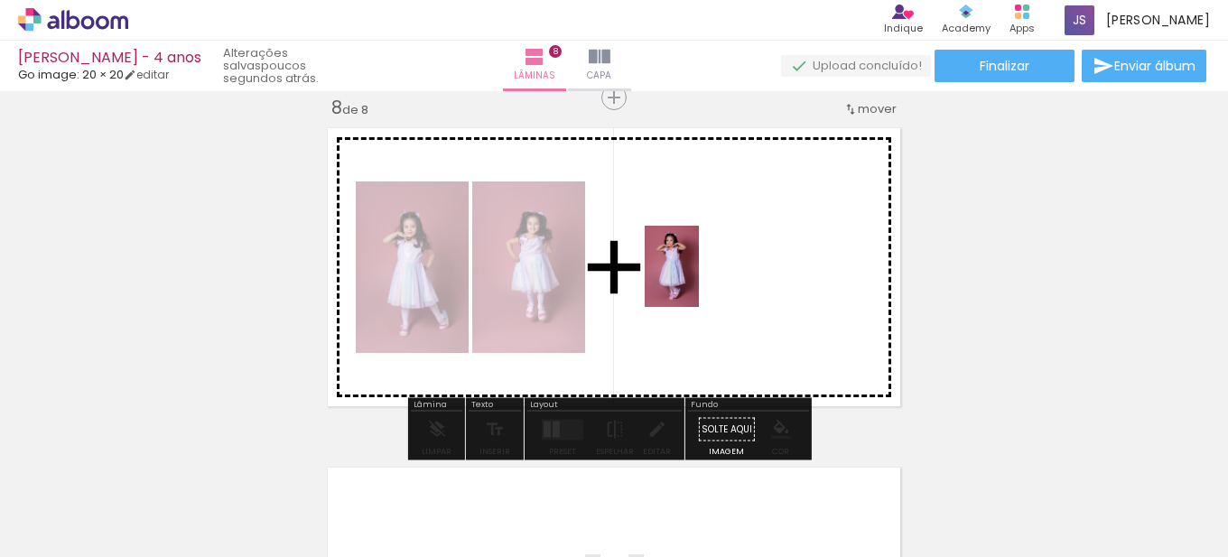
drag, startPoint x: 597, startPoint y: 508, endPoint x: 681, endPoint y: 311, distance: 213.9
click at [696, 281] on quentale-workspace at bounding box center [614, 278] width 1228 height 557
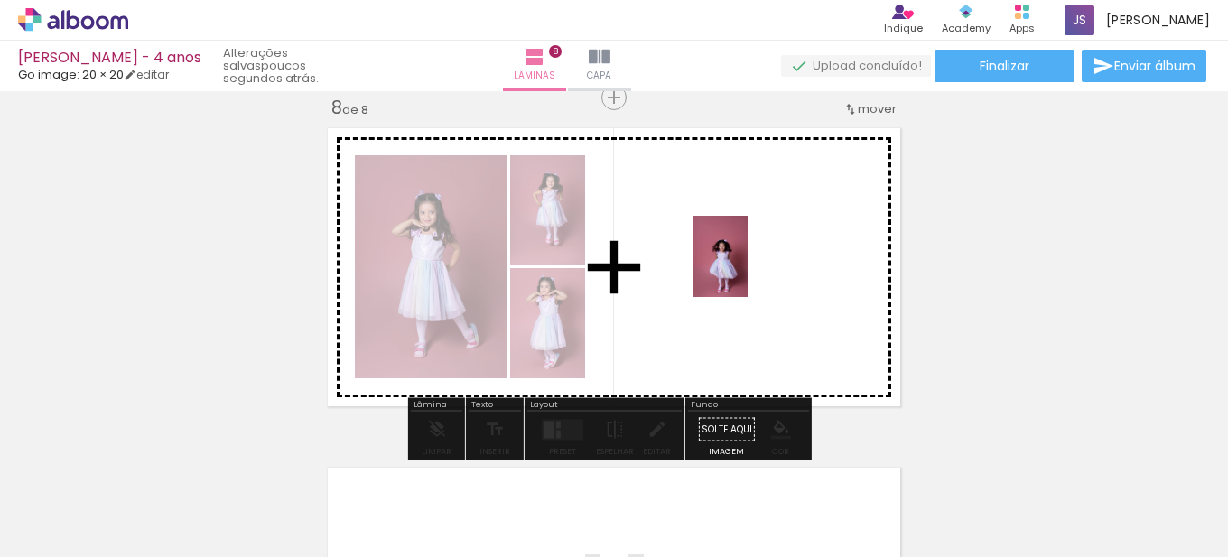
drag, startPoint x: 685, startPoint y: 523, endPoint x: 747, endPoint y: 270, distance: 260.3
click at [747, 270] on quentale-workspace at bounding box center [614, 278] width 1228 height 557
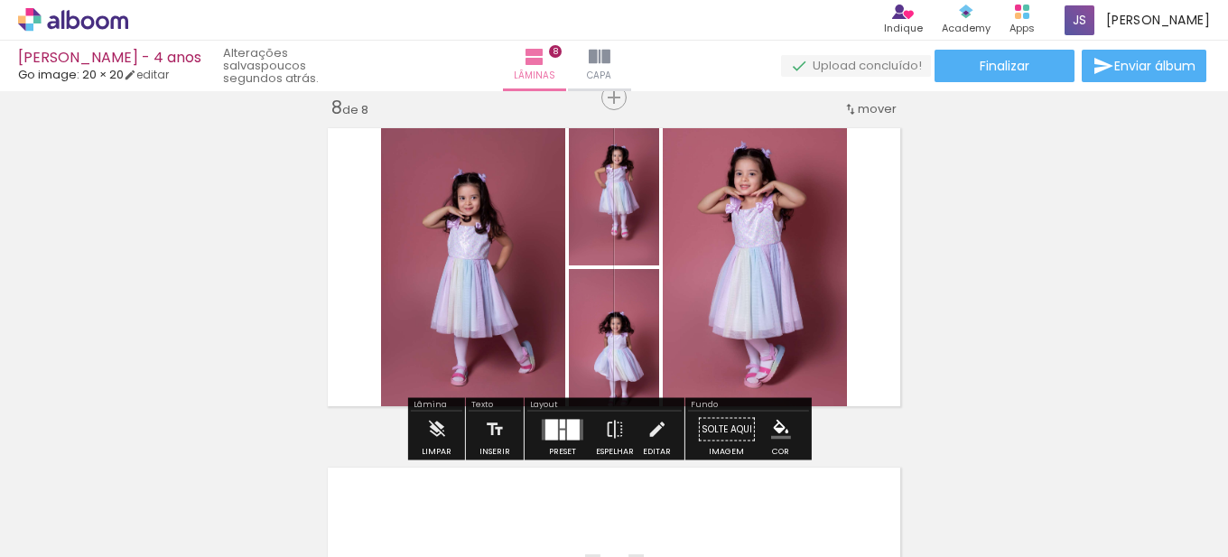
click at [572, 430] on div at bounding box center [573, 429] width 13 height 21
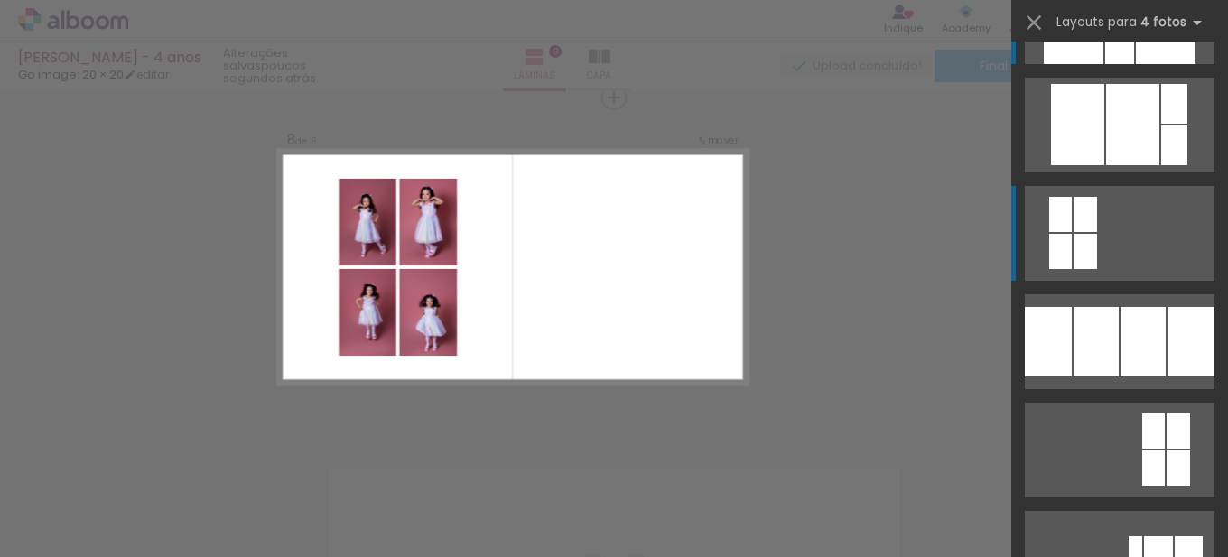
scroll to position [181, 0]
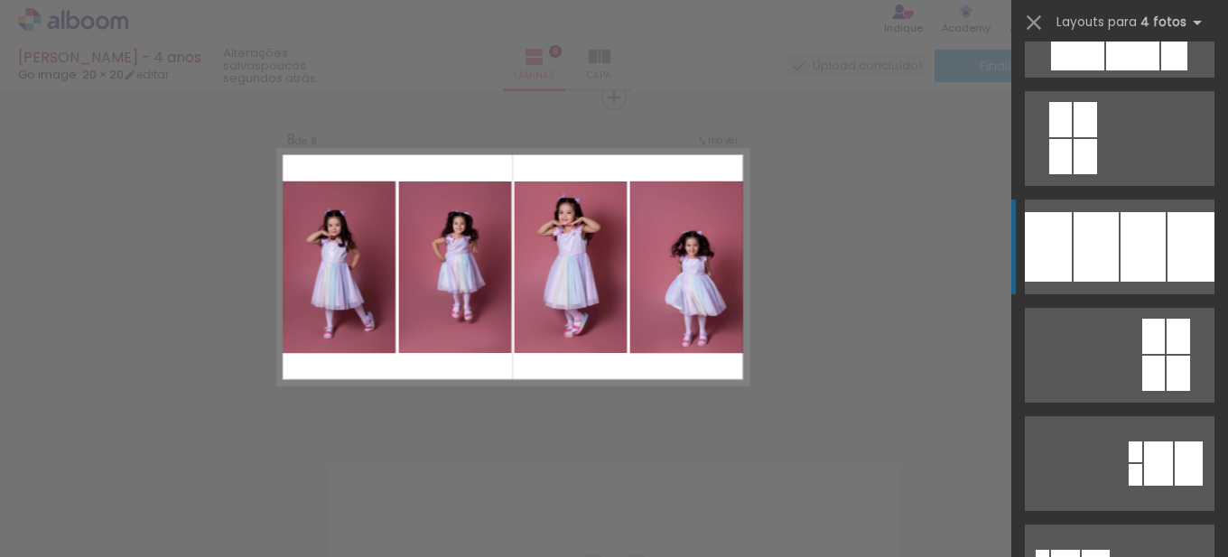
click at [1106, 70] on div at bounding box center [1132, 29] width 53 height 81
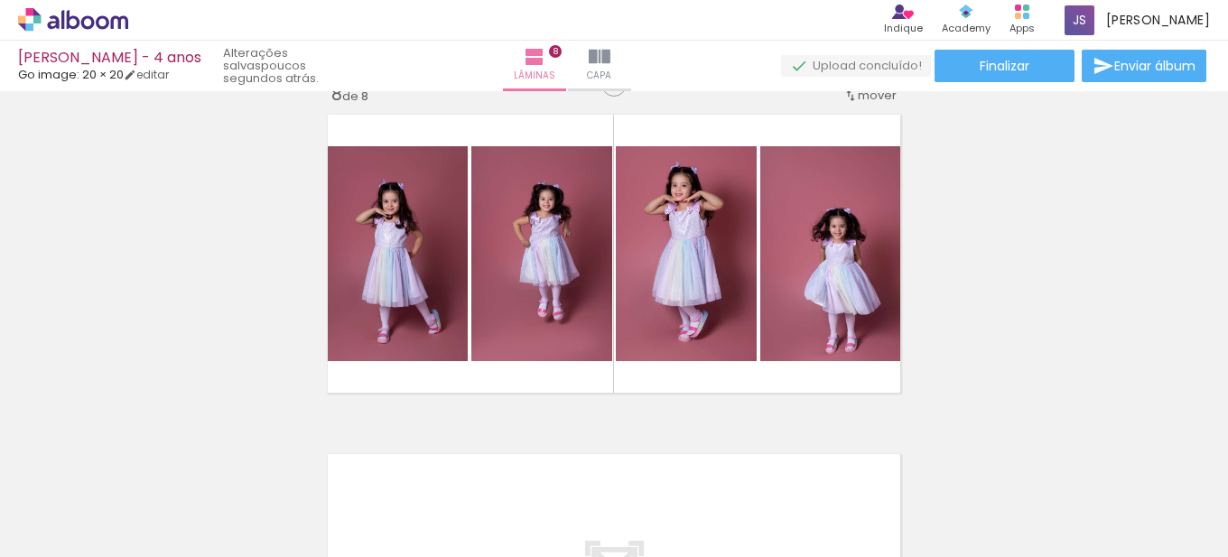
scroll to position [2399, 0]
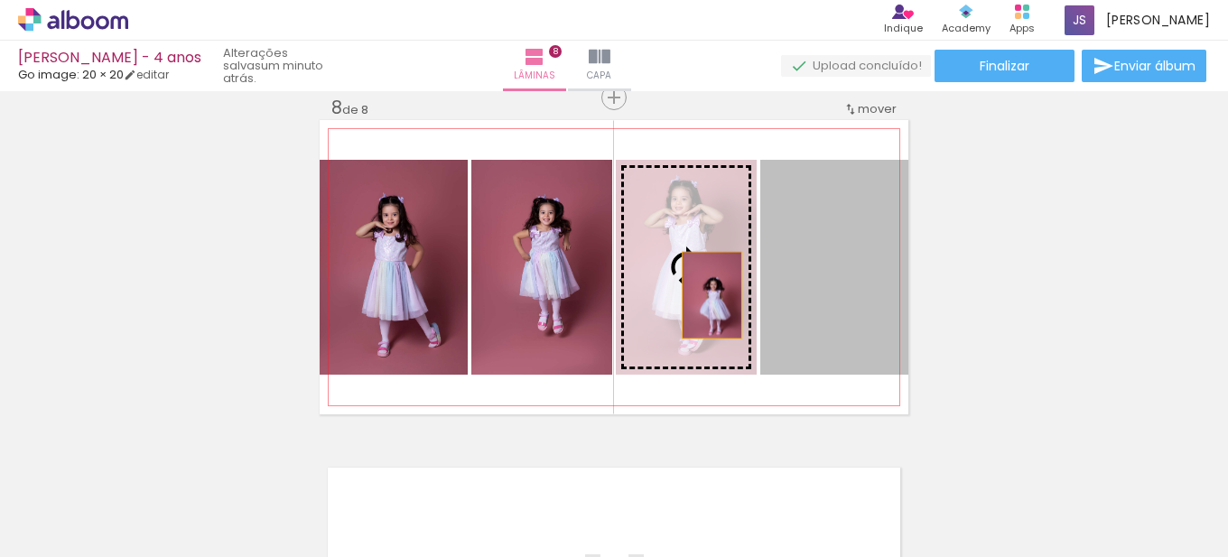
drag, startPoint x: 821, startPoint y: 296, endPoint x: 705, endPoint y: 295, distance: 115.6
click at [0, 0] on slot at bounding box center [0, 0] width 0 height 0
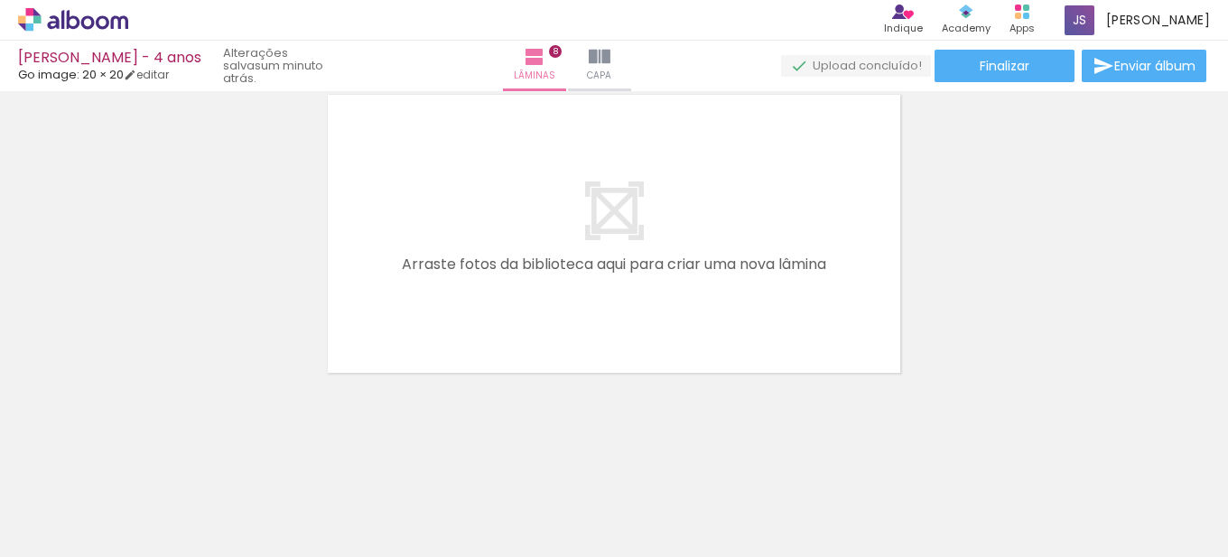
scroll to position [0, 1380]
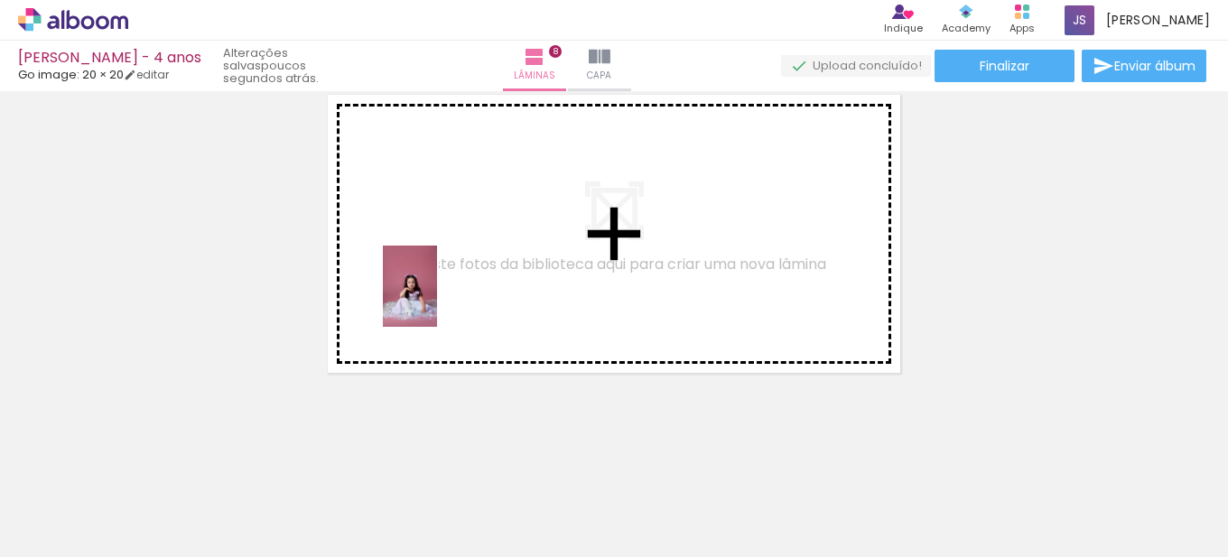
drag, startPoint x: 509, startPoint y: 526, endPoint x: 560, endPoint y: 406, distance: 130.3
click at [439, 300] on quentale-workspace at bounding box center [614, 278] width 1228 height 557
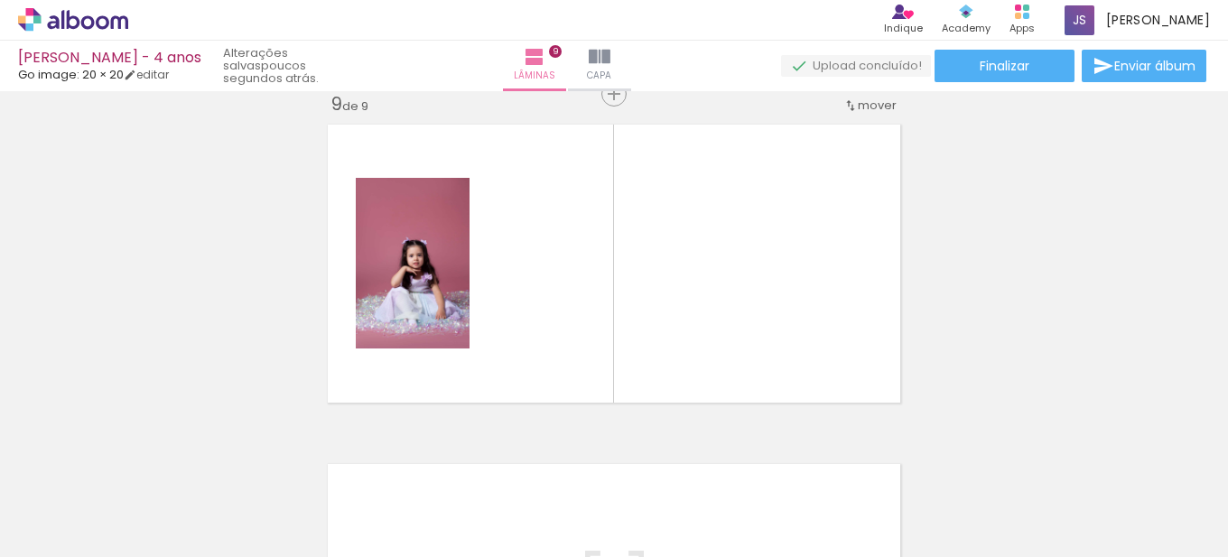
scroll to position [2739, 0]
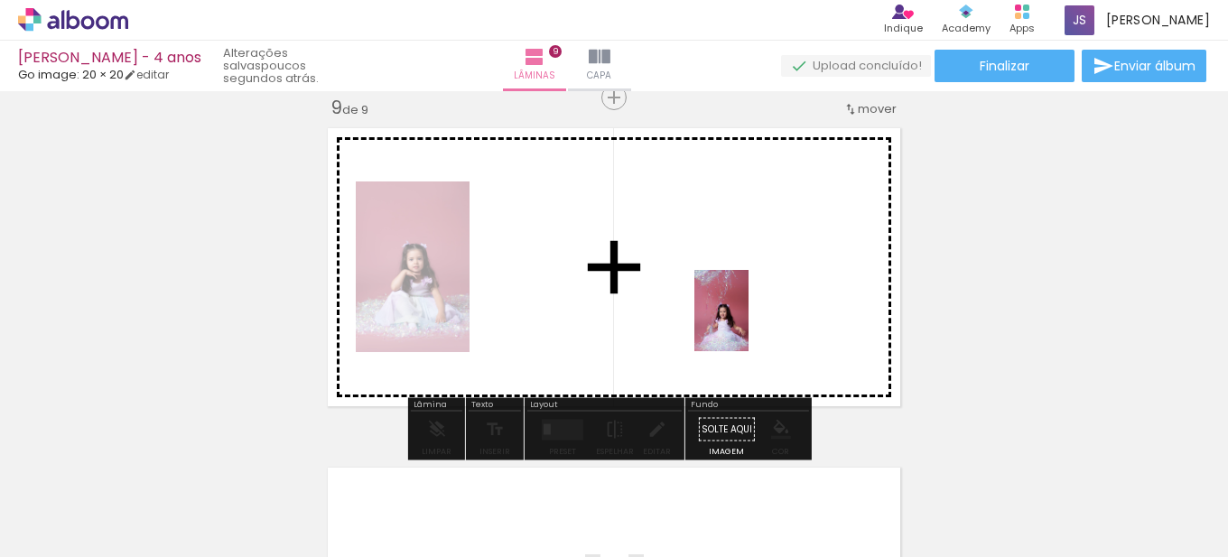
drag, startPoint x: 847, startPoint y: 517, endPoint x: 748, endPoint y: 324, distance: 216.8
click at [748, 324] on quentale-workspace at bounding box center [614, 278] width 1228 height 557
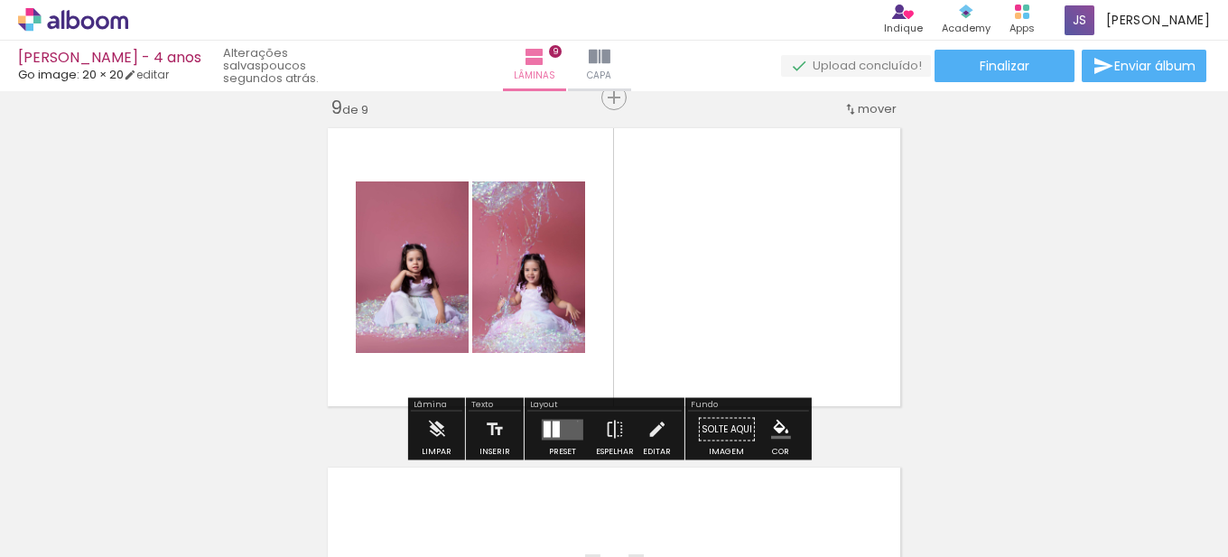
click at [573, 421] on quentale-layouter at bounding box center [563, 429] width 42 height 21
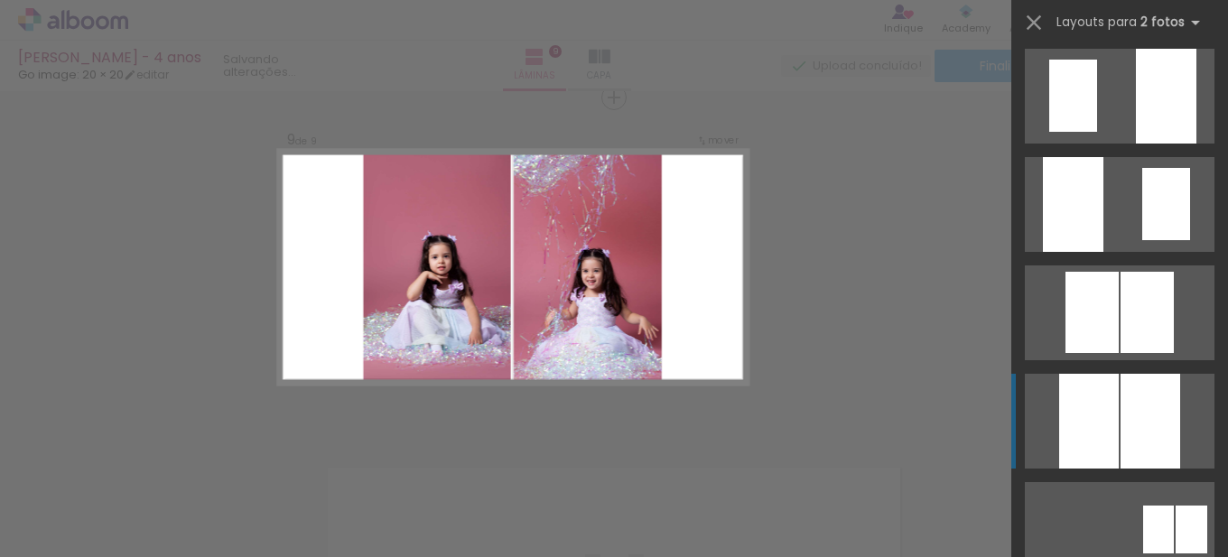
scroll to position [903, 0]
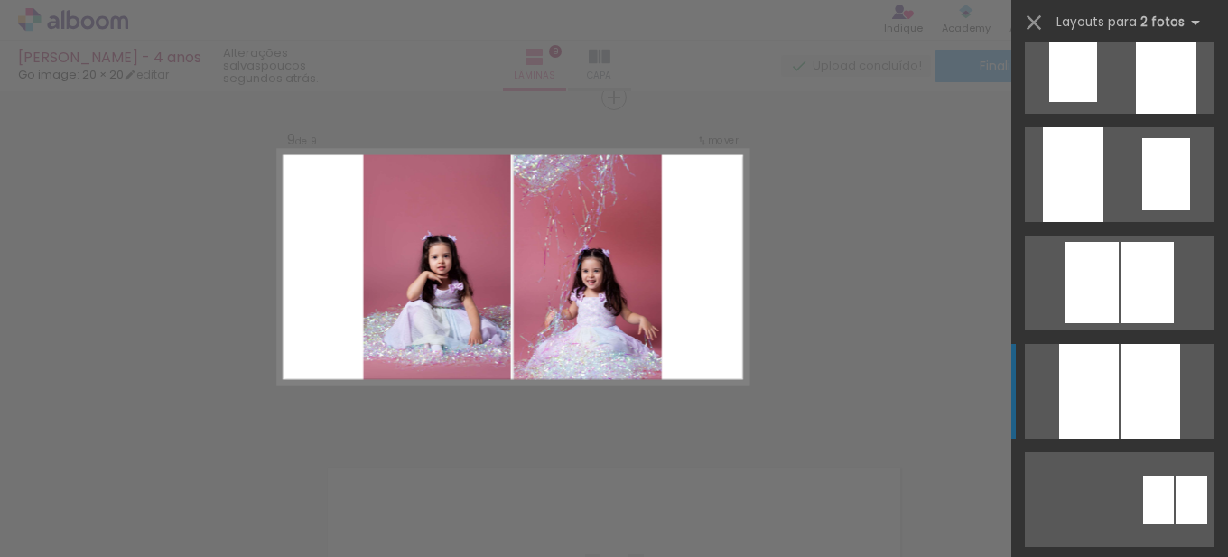
click at [1136, 114] on div at bounding box center [1166, 66] width 60 height 95
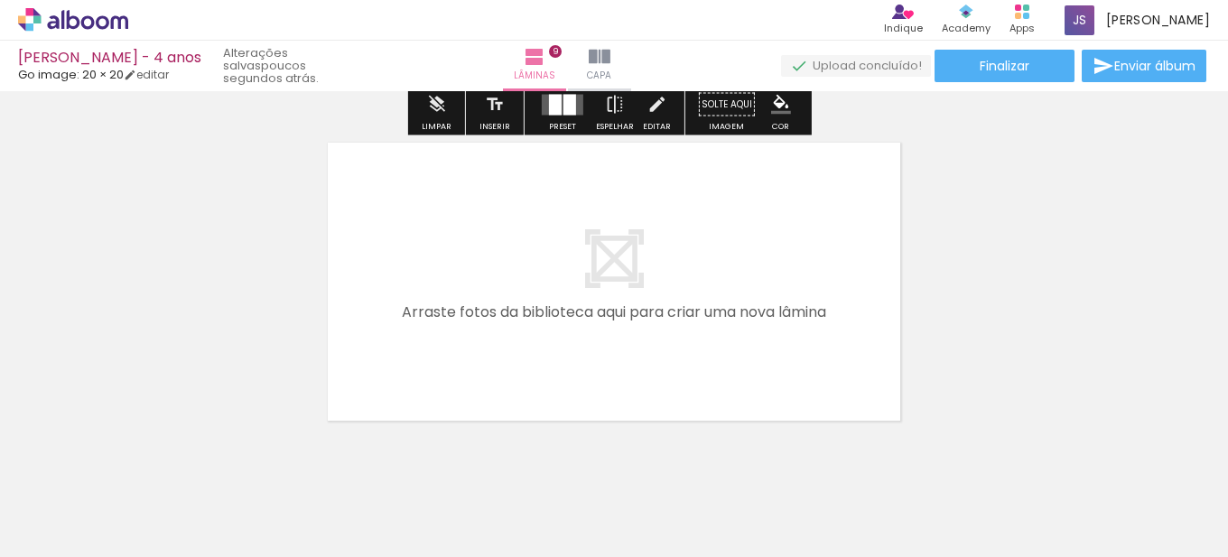
scroll to position [3021, 0]
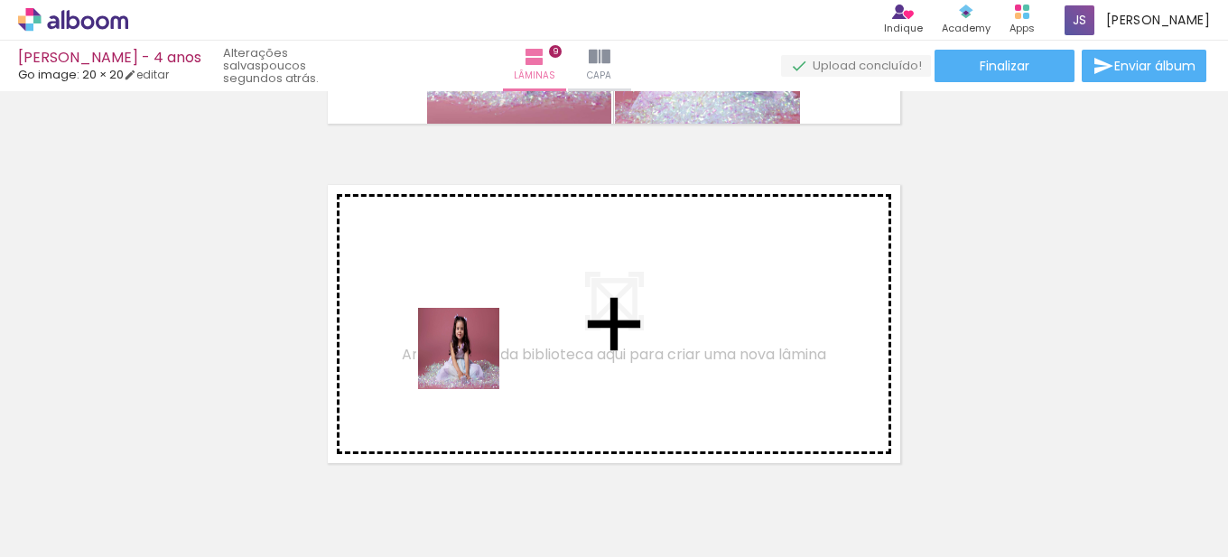
drag, startPoint x: 450, startPoint y: 502, endPoint x: 472, endPoint y: 357, distance: 146.2
click at [472, 357] on quentale-workspace at bounding box center [614, 278] width 1228 height 557
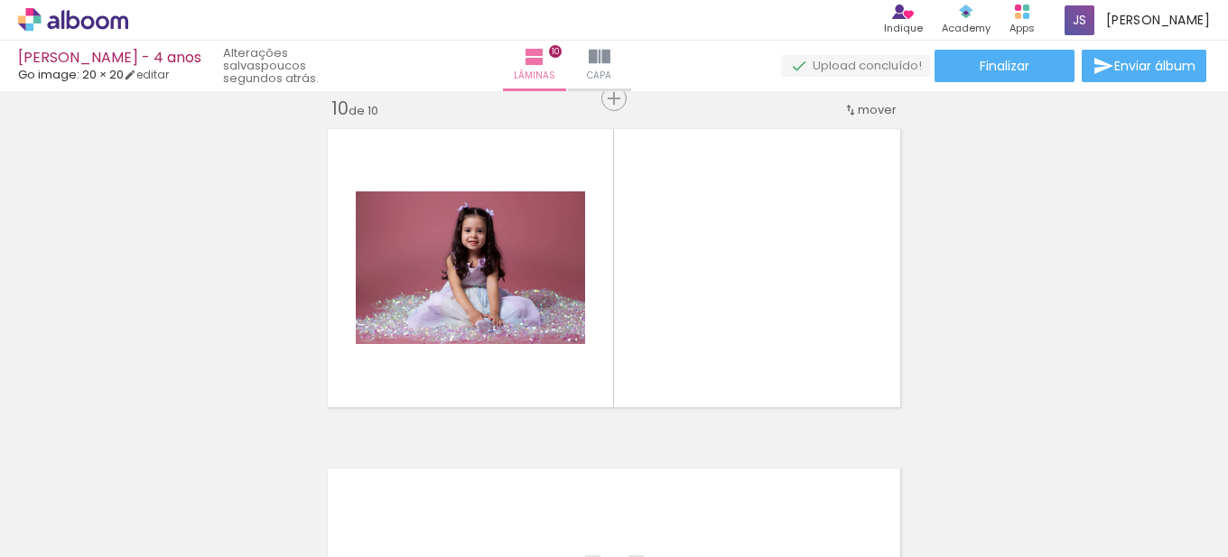
scroll to position [3078, 0]
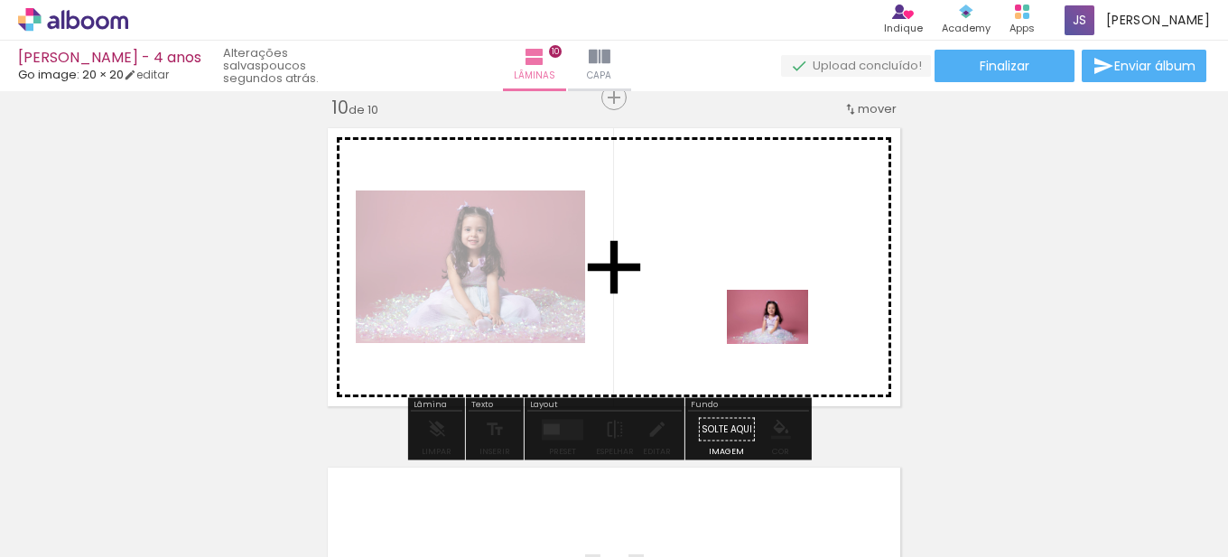
drag, startPoint x: 938, startPoint y: 499, endPoint x: 817, endPoint y: 400, distance: 156.5
click at [781, 345] on quentale-workspace at bounding box center [614, 278] width 1228 height 557
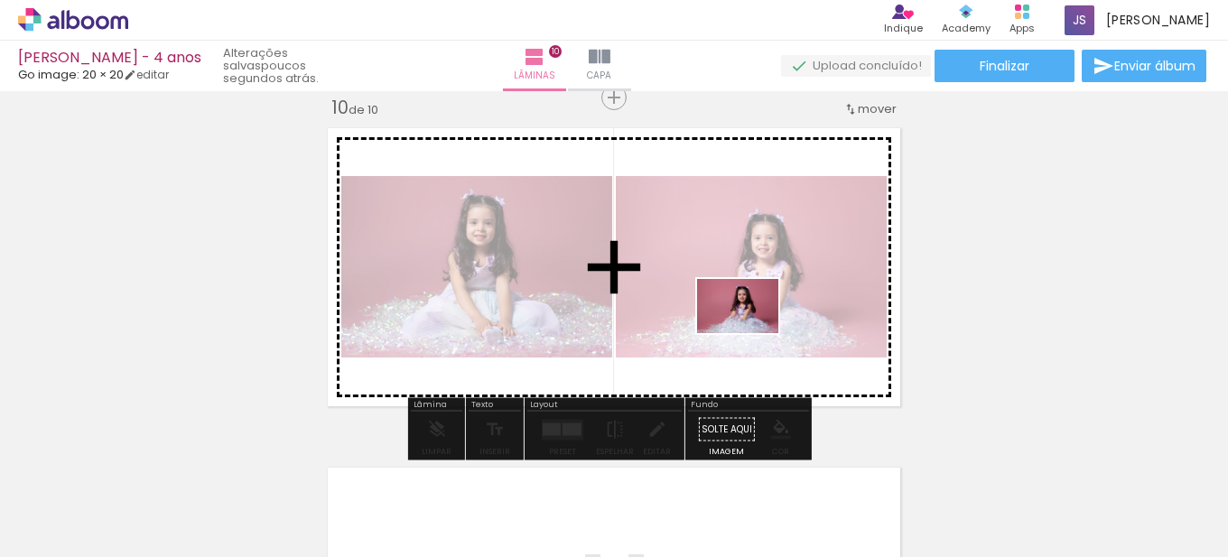
drag, startPoint x: 1035, startPoint y: 515, endPoint x: 751, endPoint y: 333, distance: 337.0
click at [751, 333] on quentale-workspace at bounding box center [614, 278] width 1228 height 557
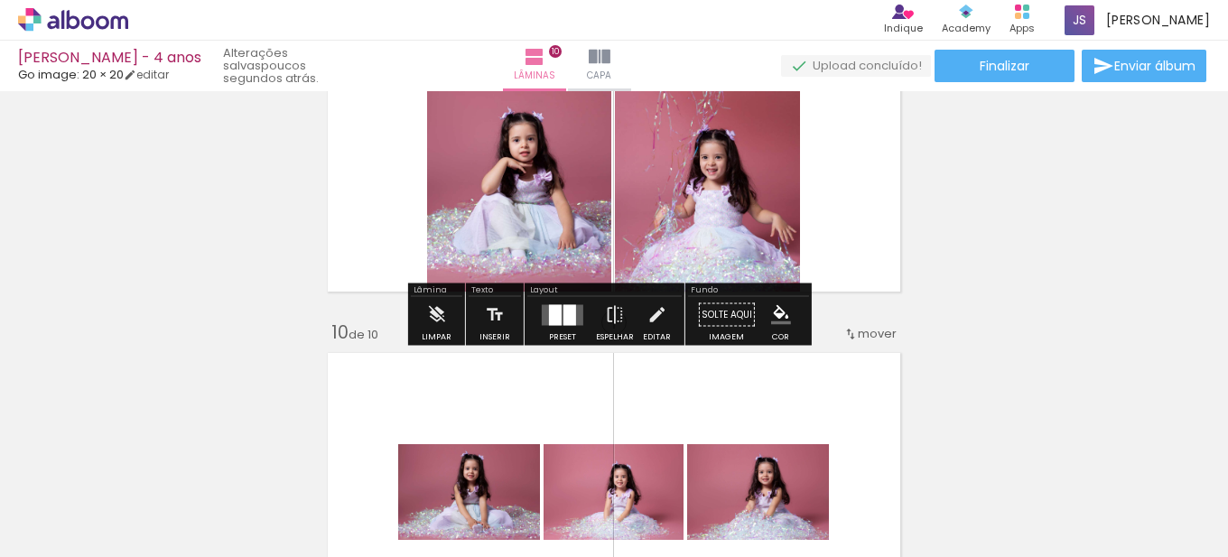
scroll to position [2898, 0]
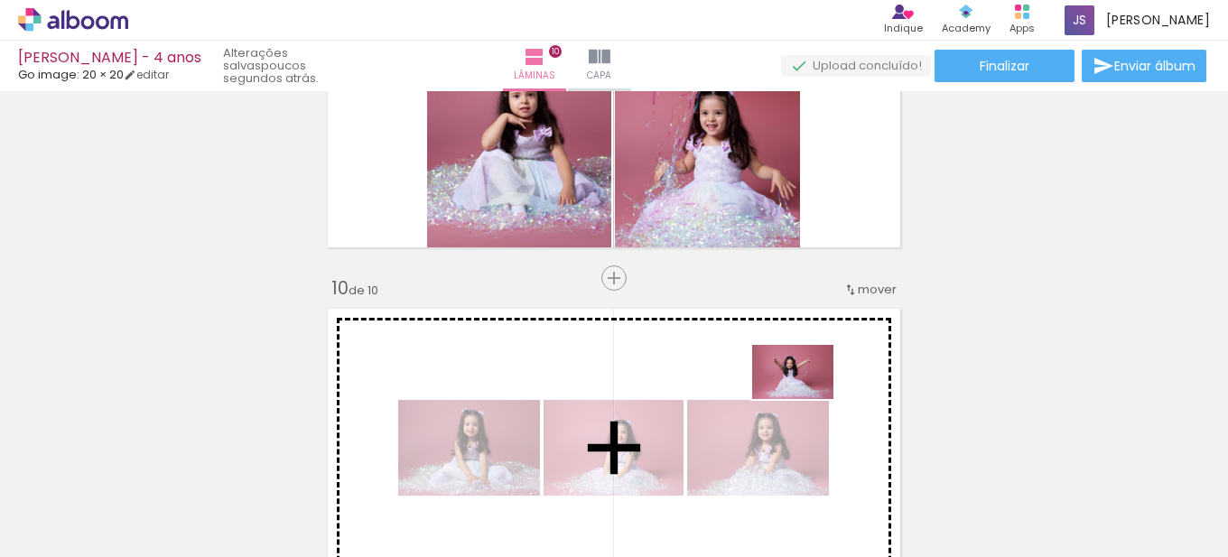
drag, startPoint x: 1052, startPoint y: 516, endPoint x: 806, endPoint y: 399, distance: 272.1
click at [806, 399] on quentale-workspace at bounding box center [614, 278] width 1228 height 557
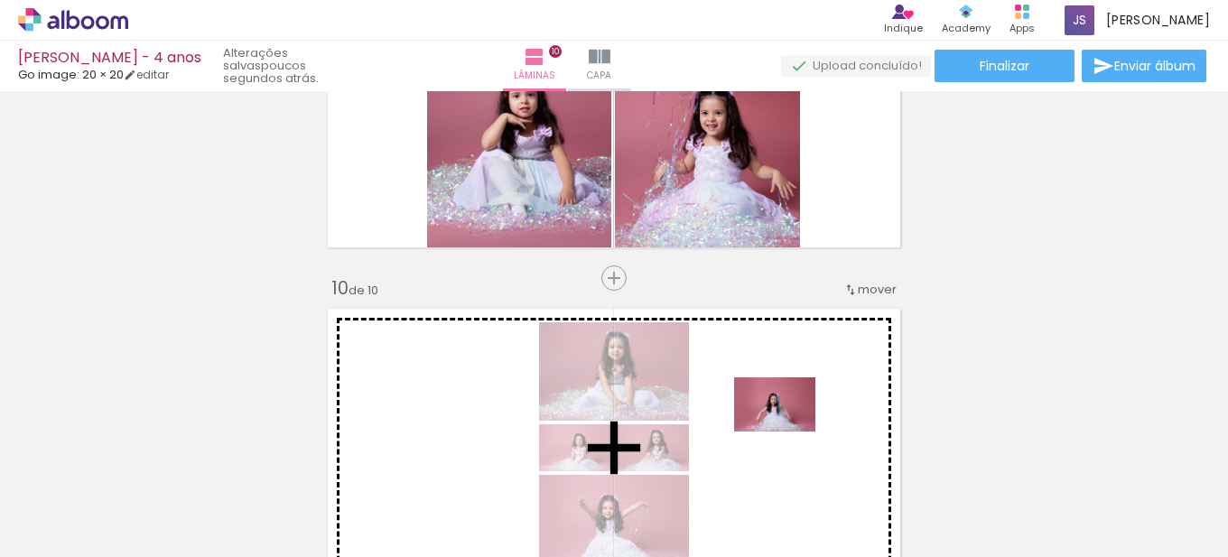
drag, startPoint x: 1169, startPoint y: 501, endPoint x: 788, endPoint y: 431, distance: 387.2
click at [788, 431] on quentale-workspace at bounding box center [614, 278] width 1228 height 557
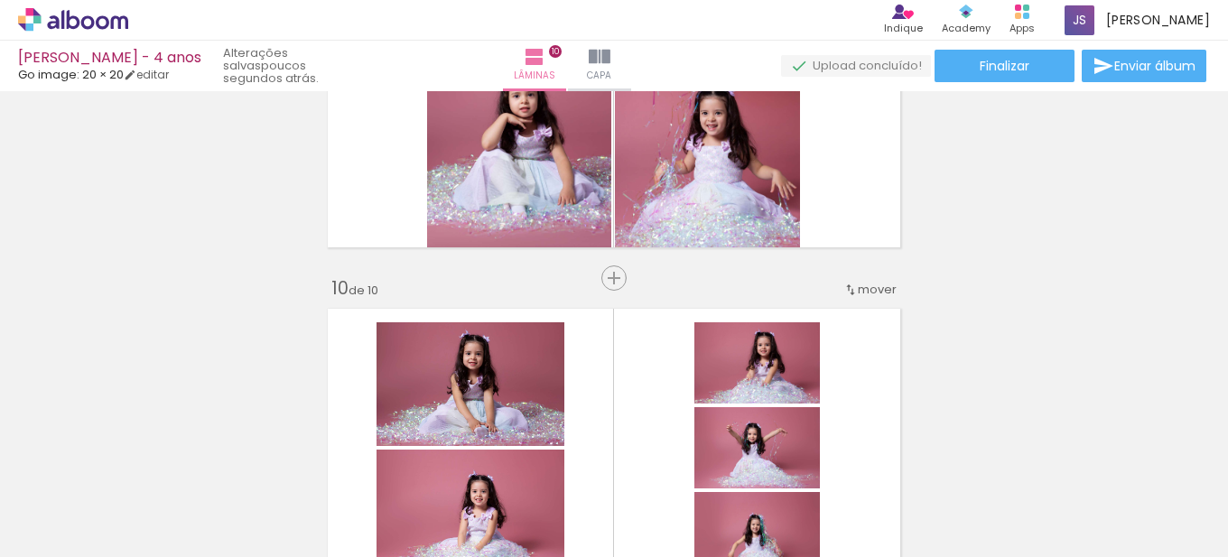
scroll to position [3169, 0]
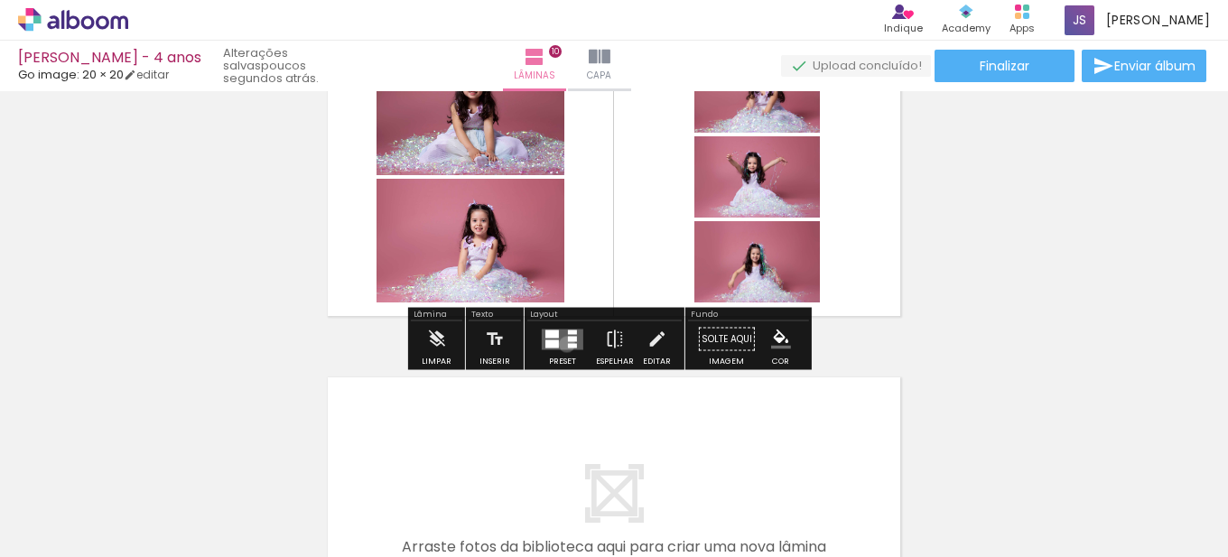
click at [562, 344] on quentale-layouter at bounding box center [563, 339] width 42 height 21
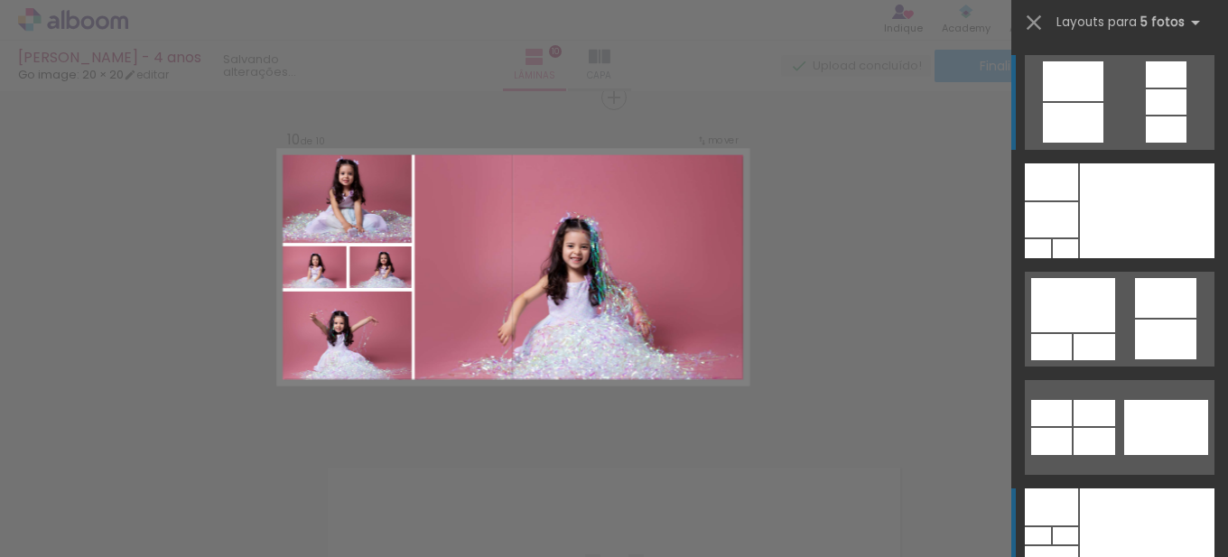
scroll to position [181, 0]
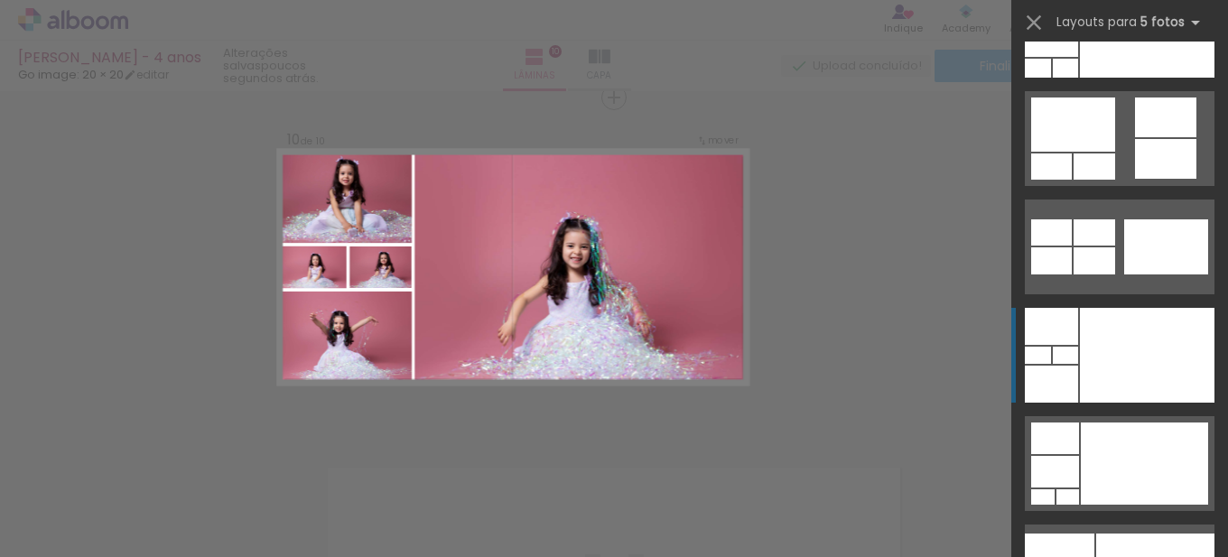
click at [1101, 78] on div at bounding box center [1147, 30] width 135 height 95
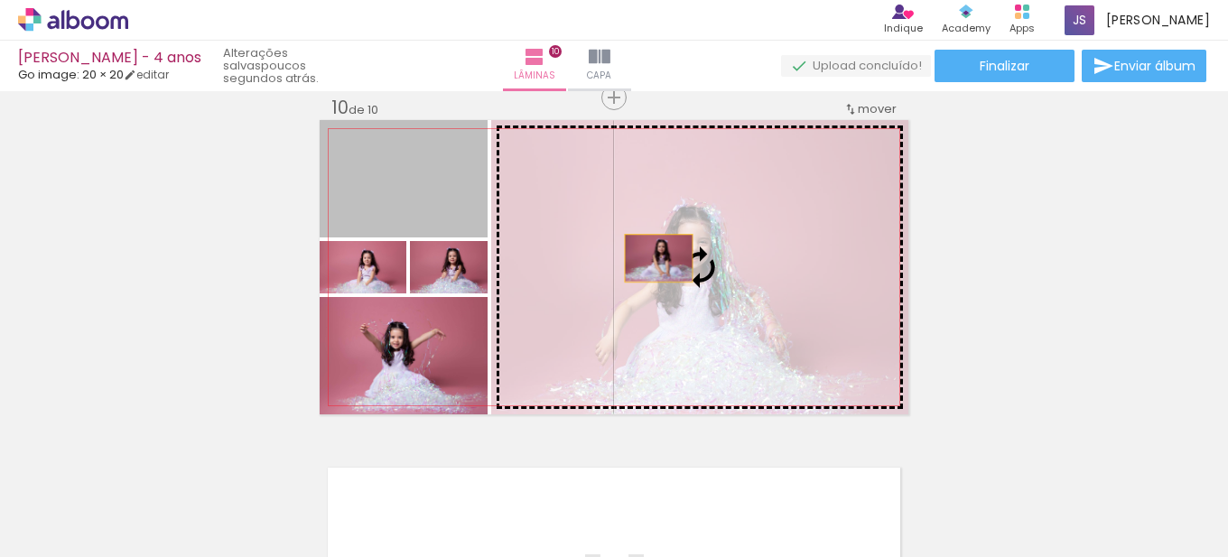
drag, startPoint x: 452, startPoint y: 208, endPoint x: 652, endPoint y: 258, distance: 205.8
click at [0, 0] on slot at bounding box center [0, 0] width 0 height 0
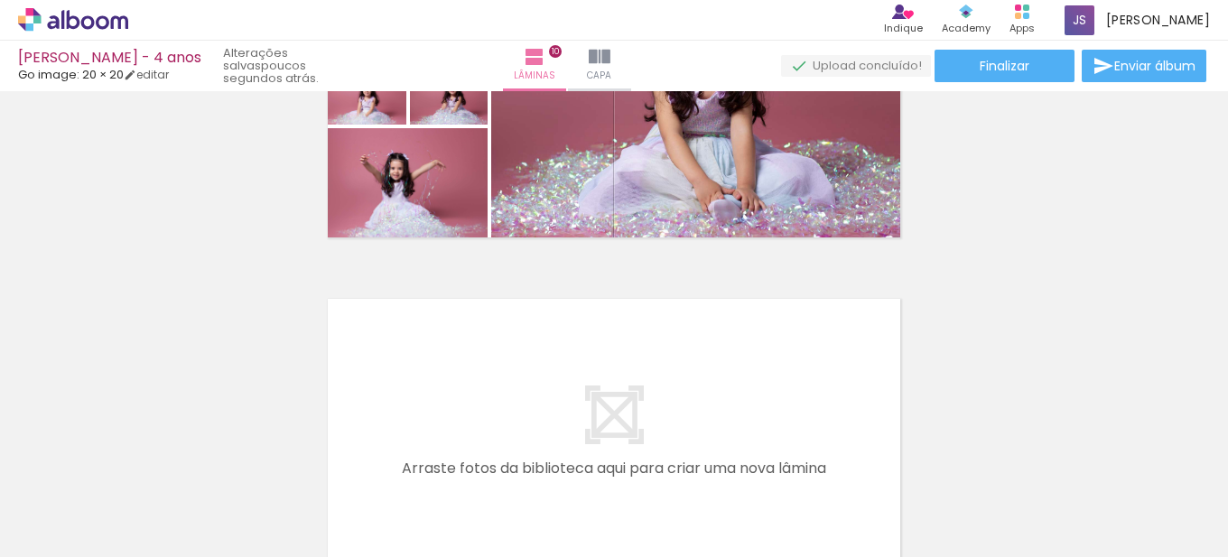
scroll to position [2819, 0]
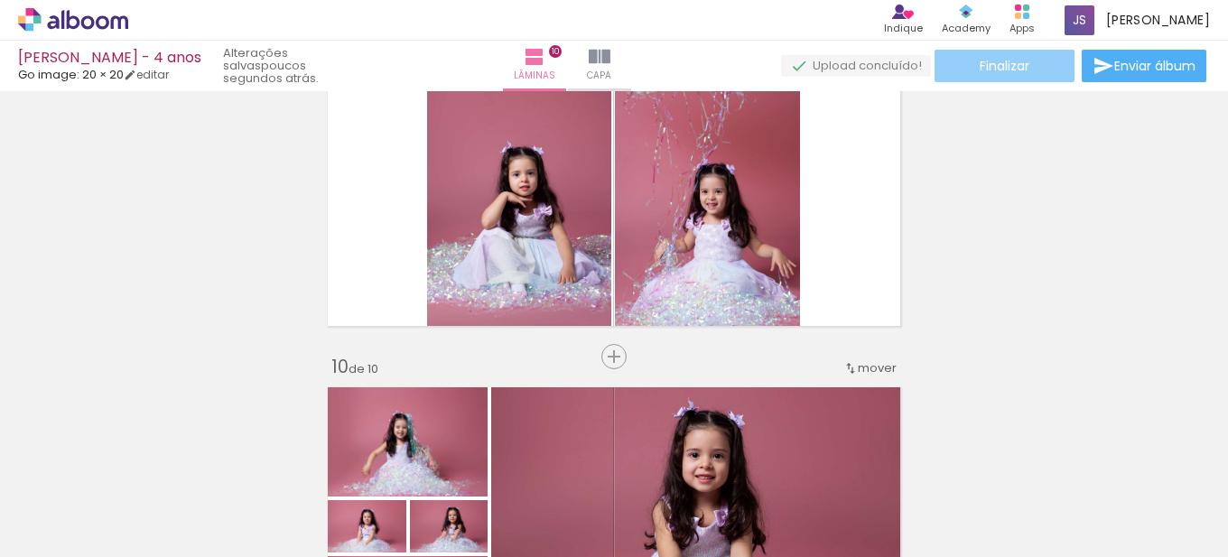
click at [1016, 69] on span "Finalizar" at bounding box center [1004, 66] width 50 height 13
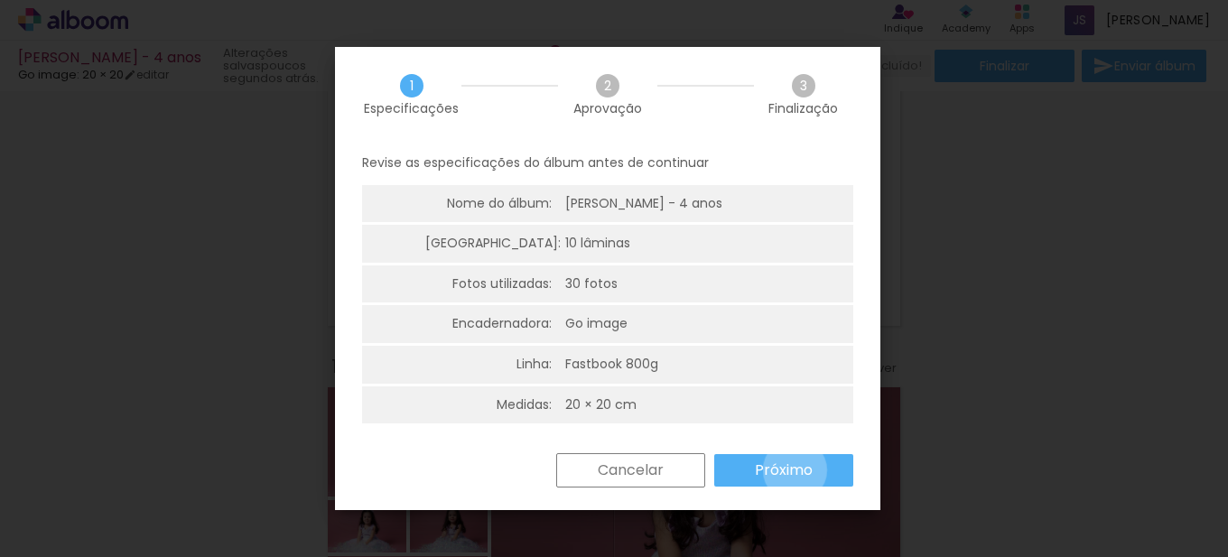
click at [0, 0] on slot "Próximo" at bounding box center [0, 0] width 0 height 0
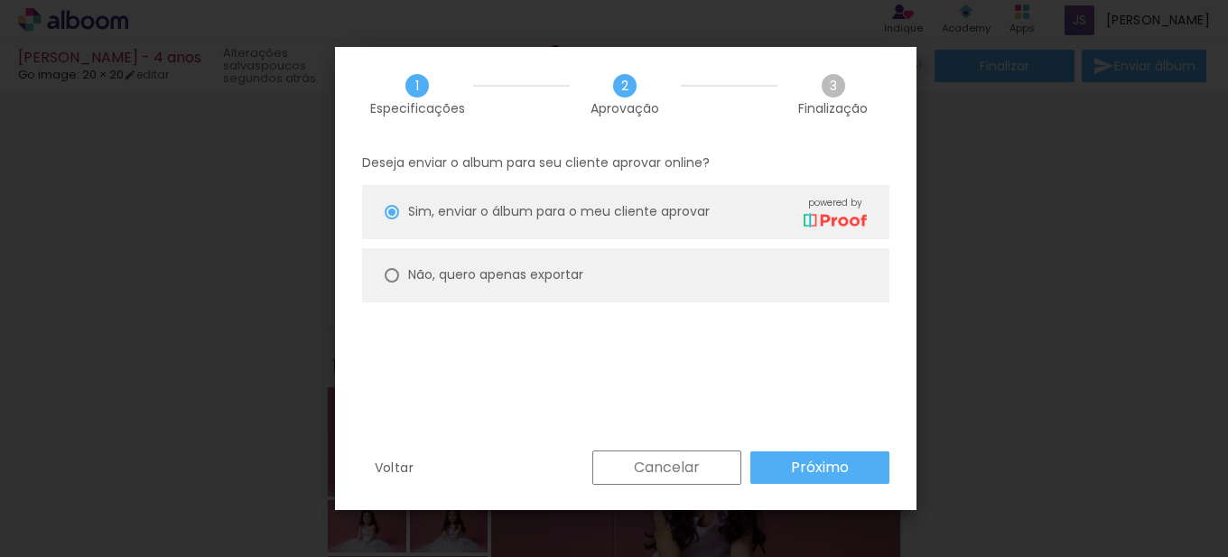
click at [0, 0] on slot "Não, quero apenas exportar" at bounding box center [0, 0] width 0 height 0
type paper-radio-button "on"
click at [0, 0] on slot "Próximo" at bounding box center [0, 0] width 0 height 0
type input "Alta, 300 DPI"
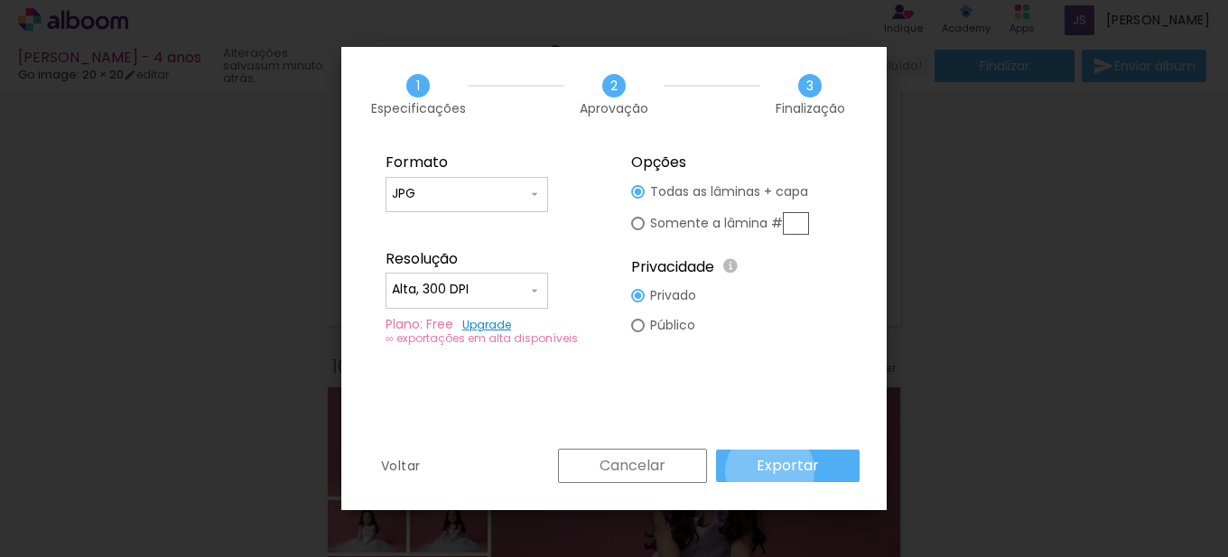
click at [0, 0] on slot "Exportar" at bounding box center [0, 0] width 0 height 0
